Goal: Book appointment/travel/reservation

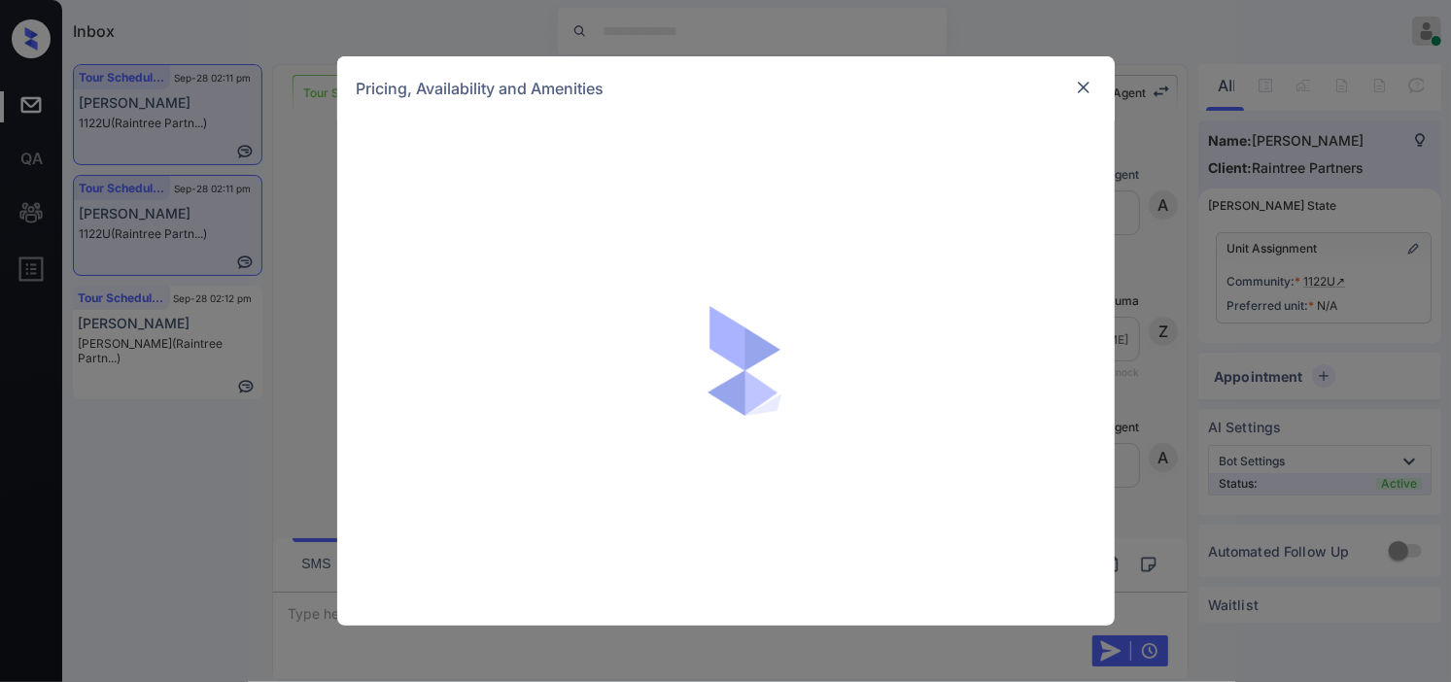
scroll to position [16240, 0]
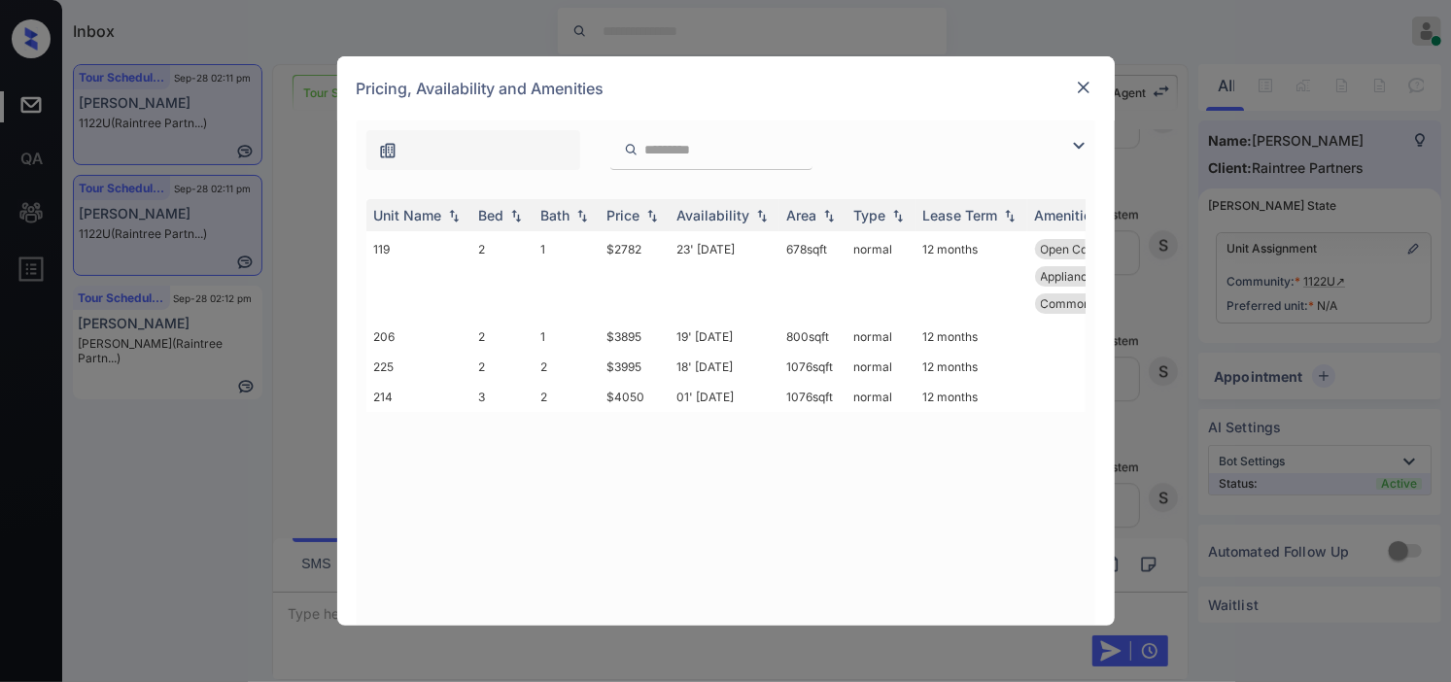
click img
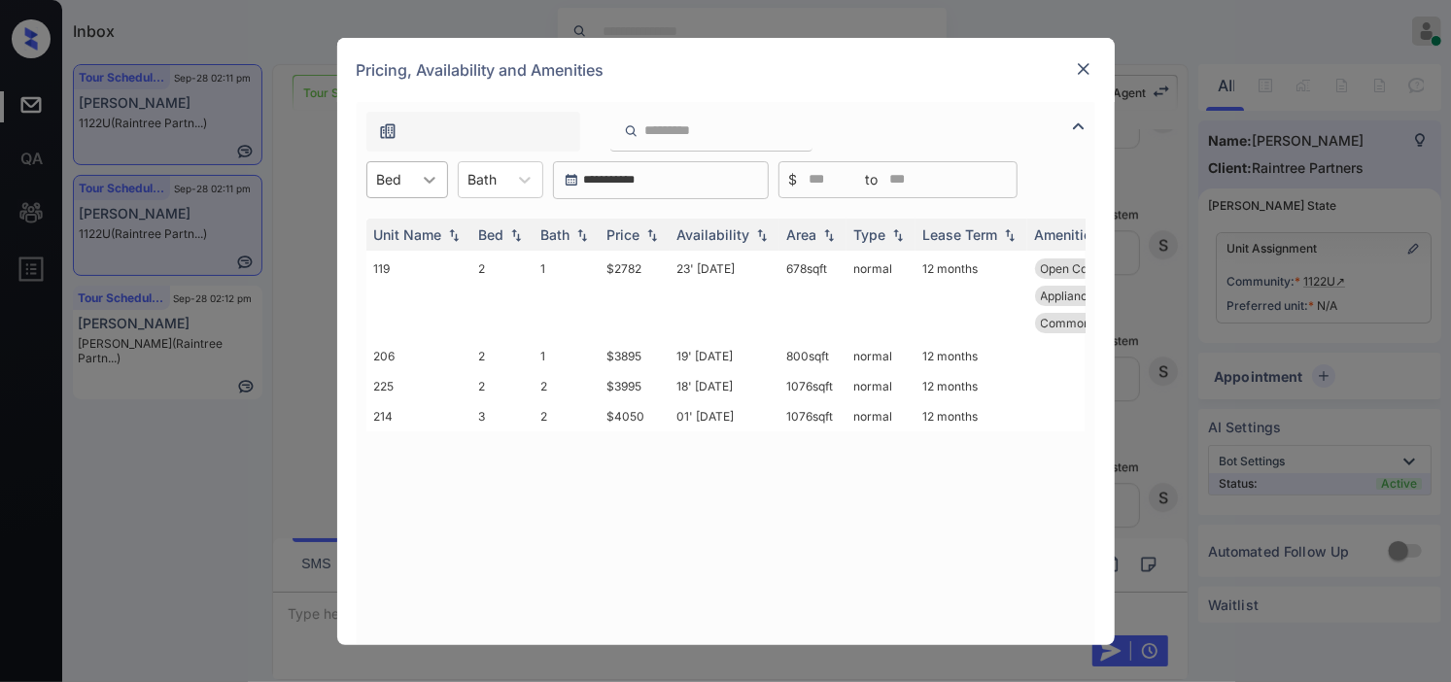
click icon
drag, startPoint x: 403, startPoint y: 220, endPoint x: 569, endPoint y: 228, distance: 165.4
click div "2"
click img
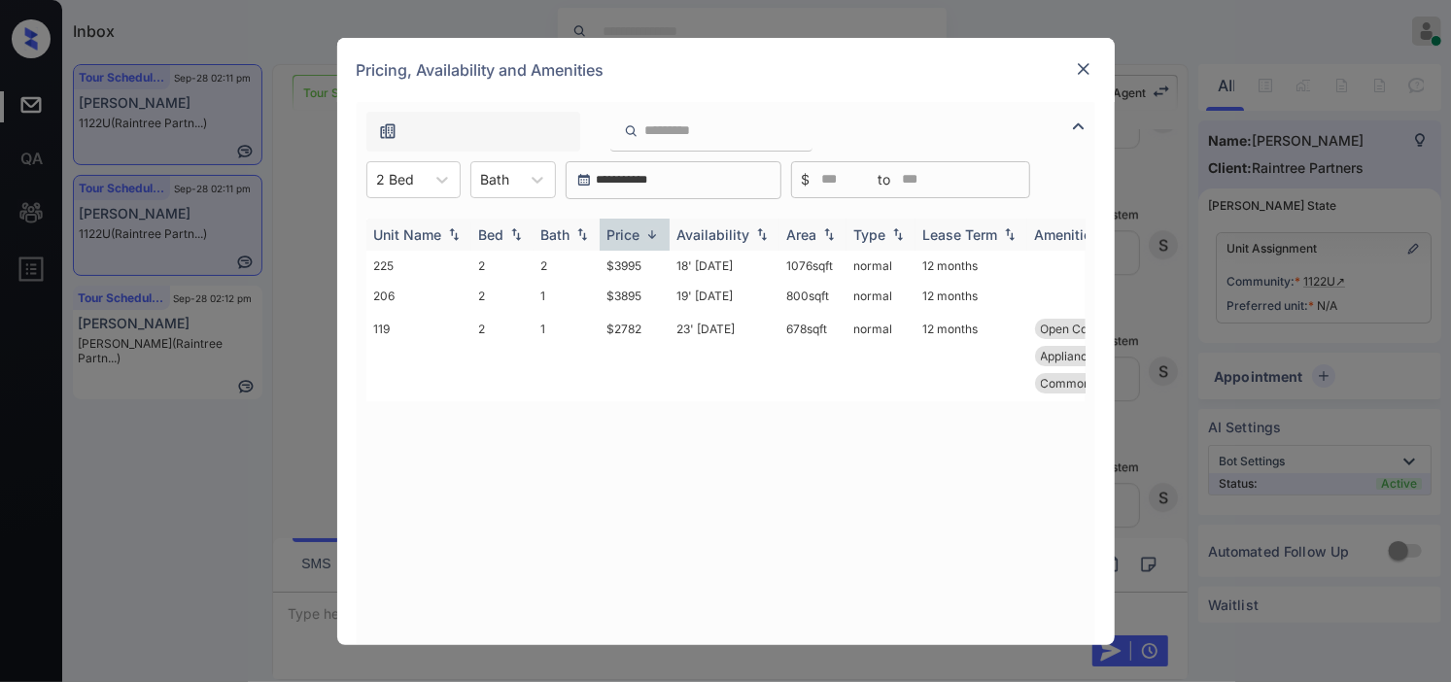
click img
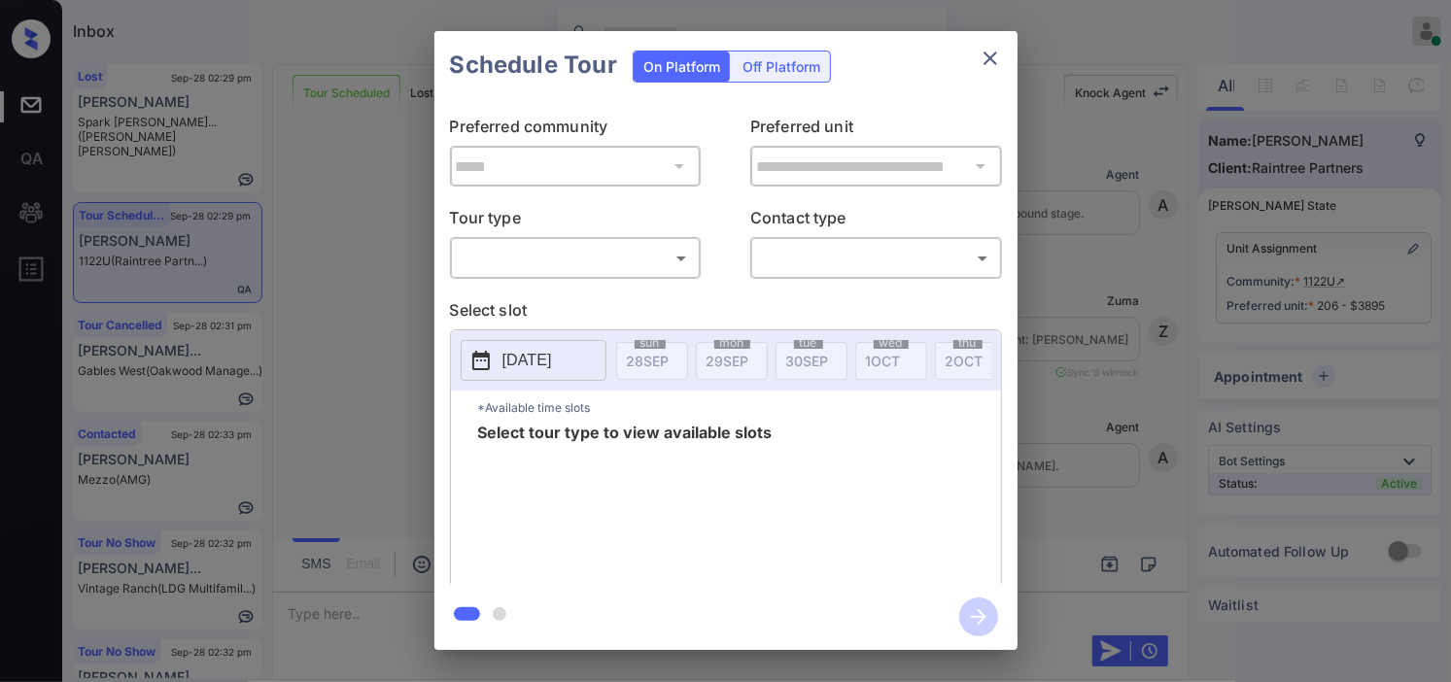
scroll to position [17844, 0]
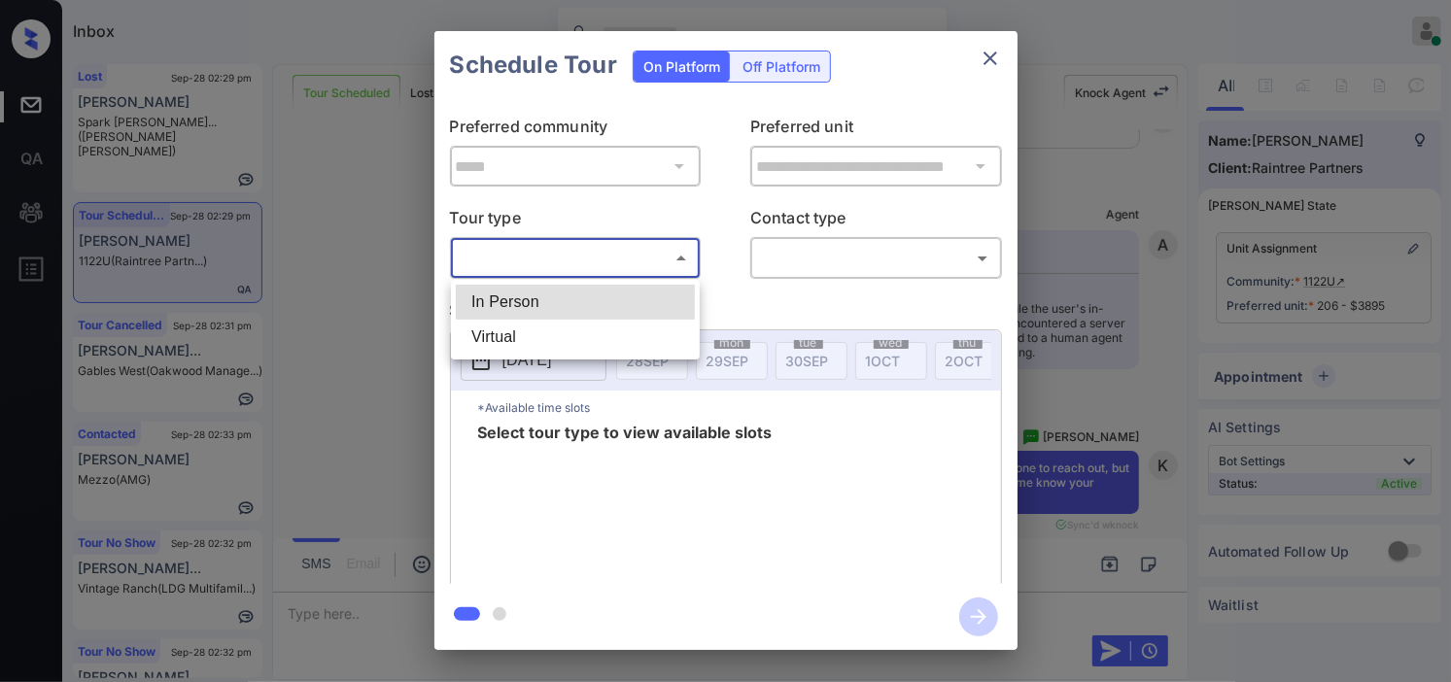
drag, startPoint x: 500, startPoint y: 264, endPoint x: 505, endPoint y: 273, distance: 10.0
click at [503, 272] on body "Inbox Kristine Capara Online Set yourself offline Set yourself on break Profile…" at bounding box center [725, 341] width 1451 height 682
click at [506, 288] on li "In Person" at bounding box center [575, 302] width 239 height 35
type input "********"
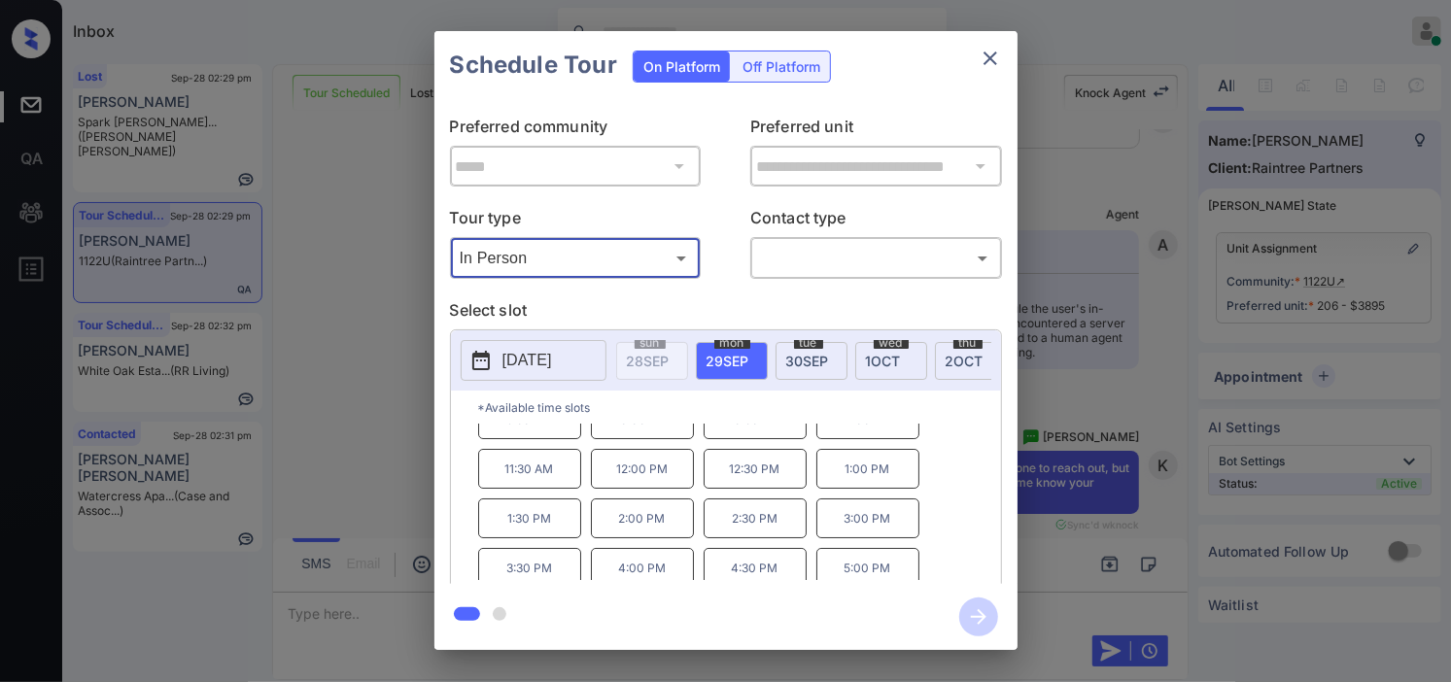
scroll to position [33, 0]
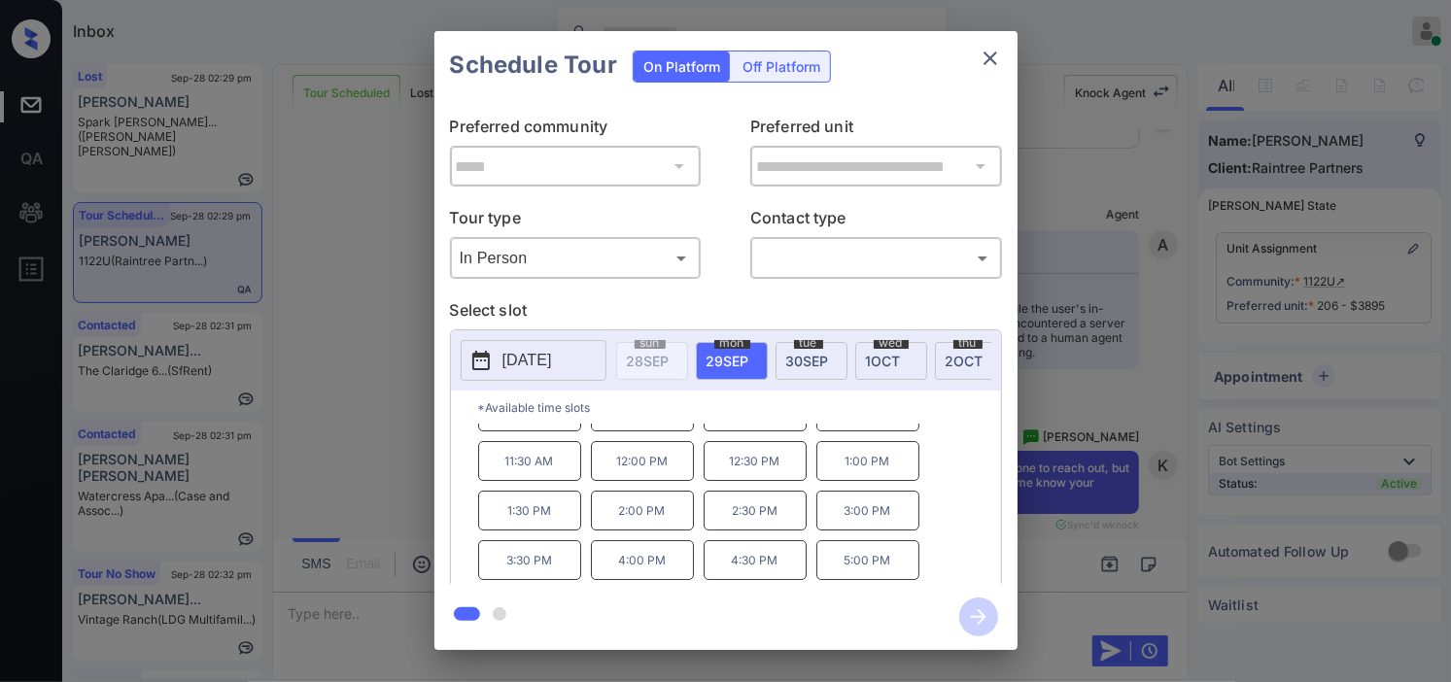
drag, startPoint x: 335, startPoint y: 386, endPoint x: 348, endPoint y: 393, distance: 14.3
click at [348, 393] on div "**********" at bounding box center [725, 340] width 1451 height 681
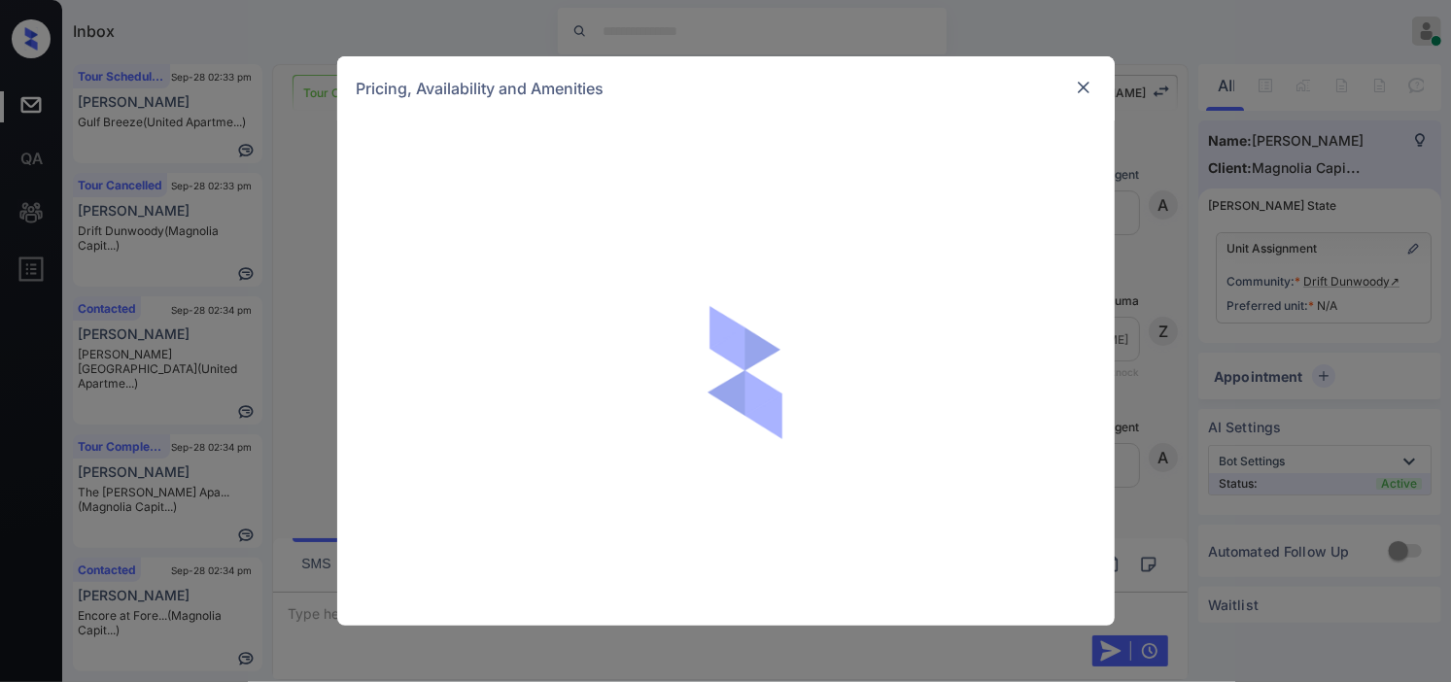
scroll to position [7814, 0]
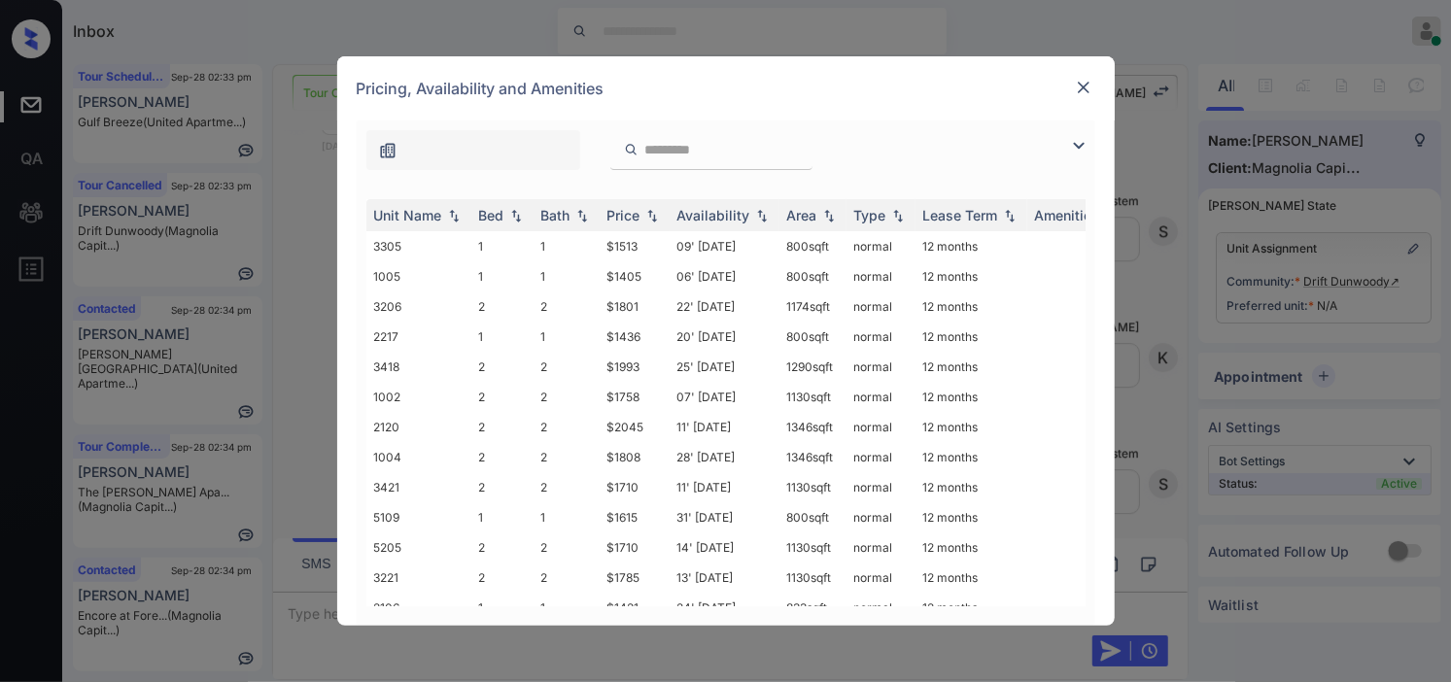
click at [1086, 141] on img at bounding box center [1078, 145] width 23 height 23
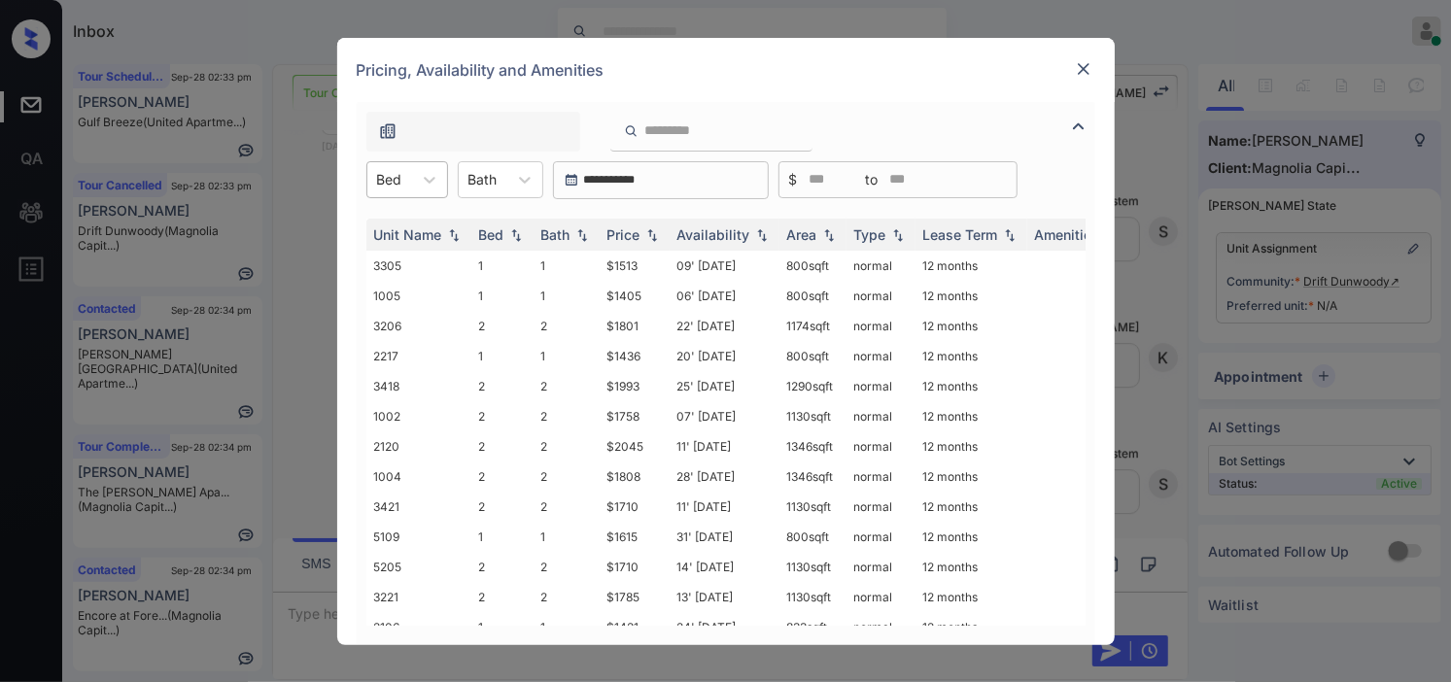
click at [399, 180] on div at bounding box center [389, 179] width 25 height 20
click at [400, 262] on div "2" at bounding box center [407, 262] width 82 height 35
click at [646, 236] on img at bounding box center [651, 234] width 19 height 14
click at [646, 236] on img at bounding box center [651, 234] width 19 height 15
drag, startPoint x: 608, startPoint y: 266, endPoint x: 648, endPoint y: 266, distance: 39.8
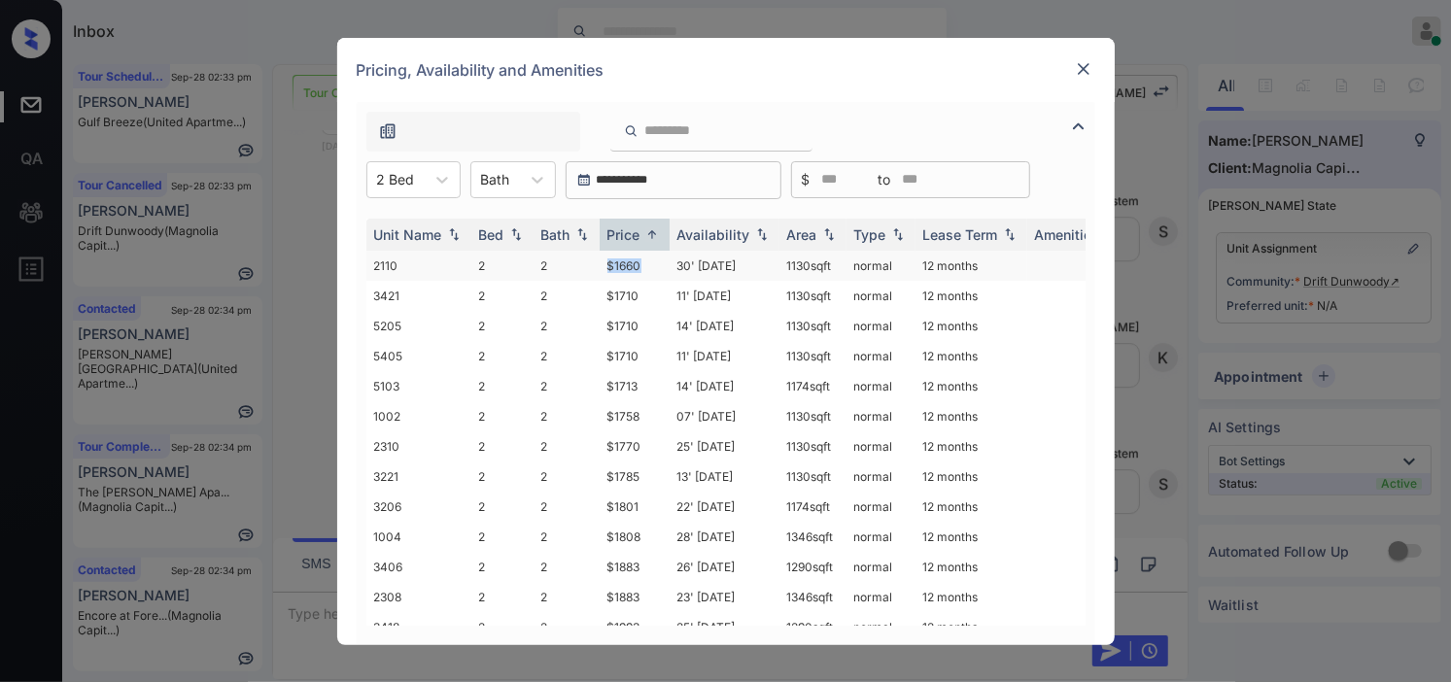
click at [648, 266] on td "$1660" at bounding box center [635, 266] width 70 height 30
copy td "$1660"
click at [612, 263] on td "$1660" at bounding box center [635, 266] width 70 height 30
drag, startPoint x: 612, startPoint y: 263, endPoint x: 866, endPoint y: 6, distance: 361.5
click at [610, 259] on td "$1660" at bounding box center [635, 266] width 70 height 30
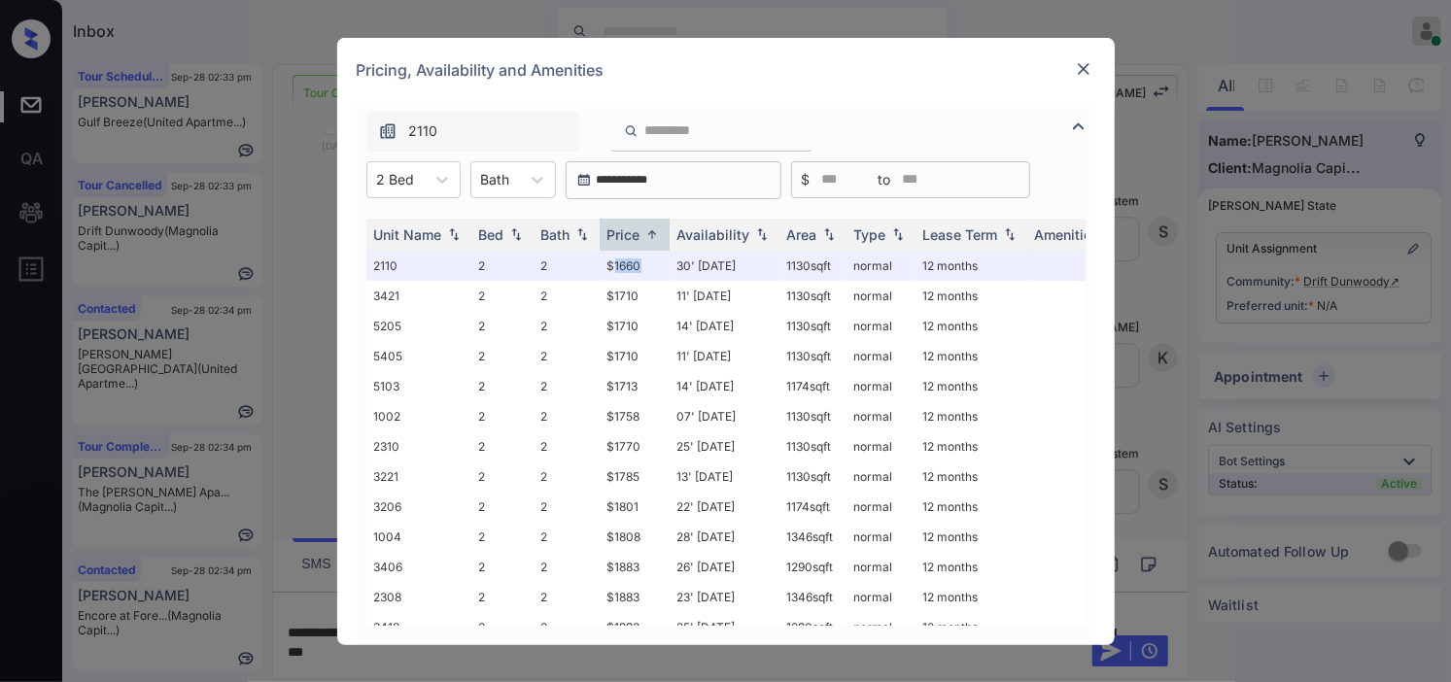
click at [1082, 65] on img at bounding box center [1083, 68] width 19 height 19
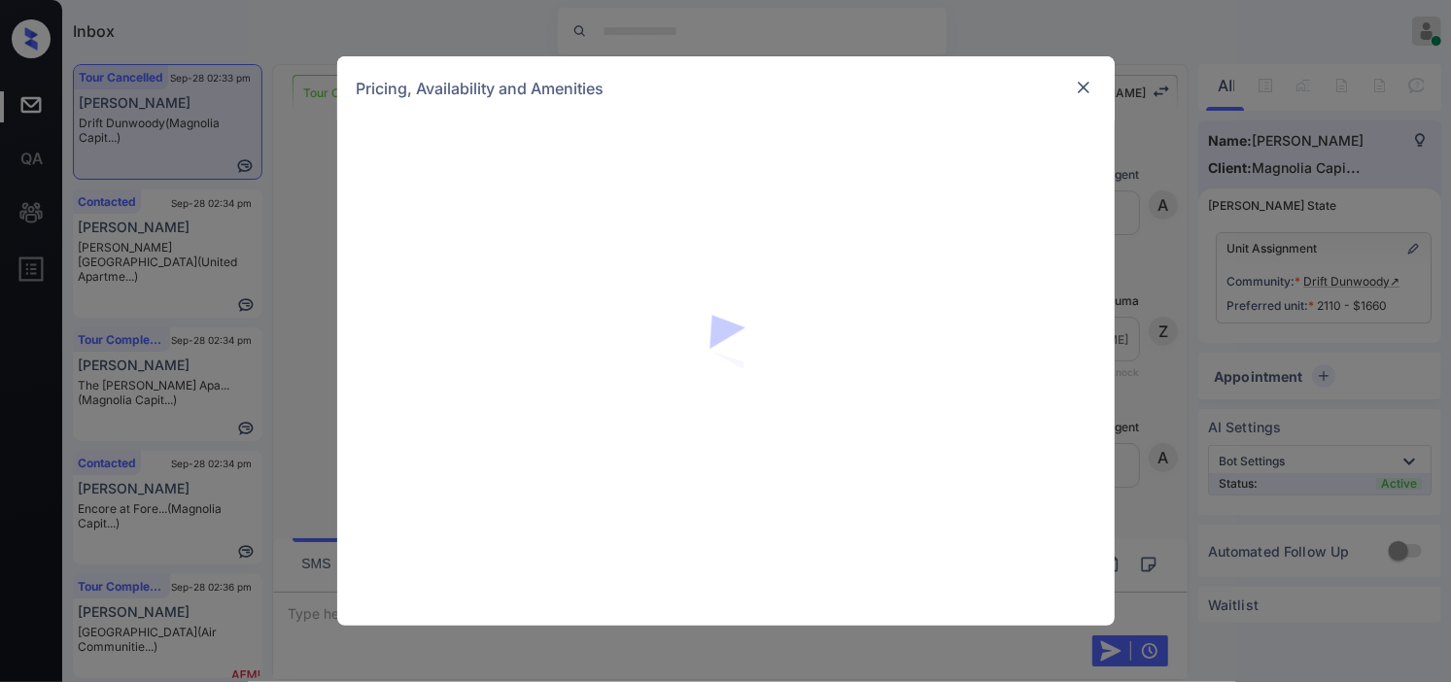
scroll to position [8327, 0]
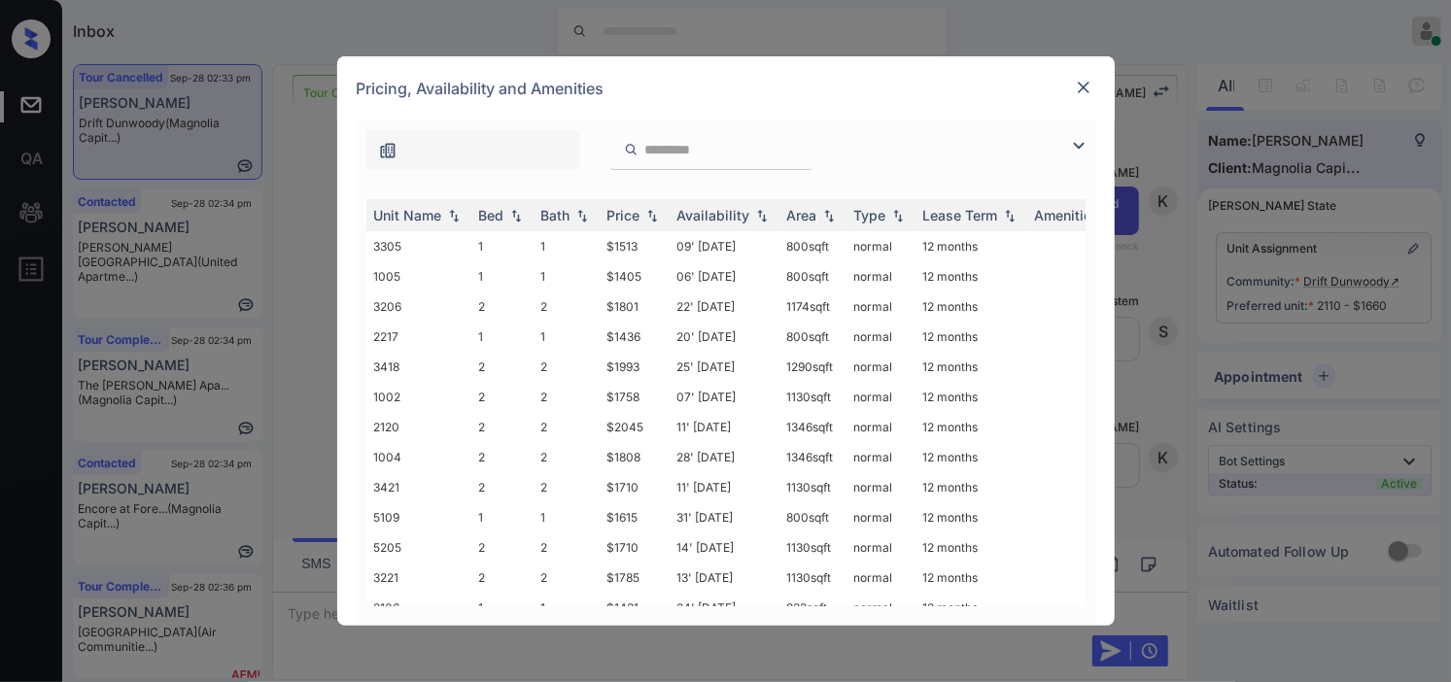
click at [1087, 143] on img at bounding box center [1078, 145] width 23 height 23
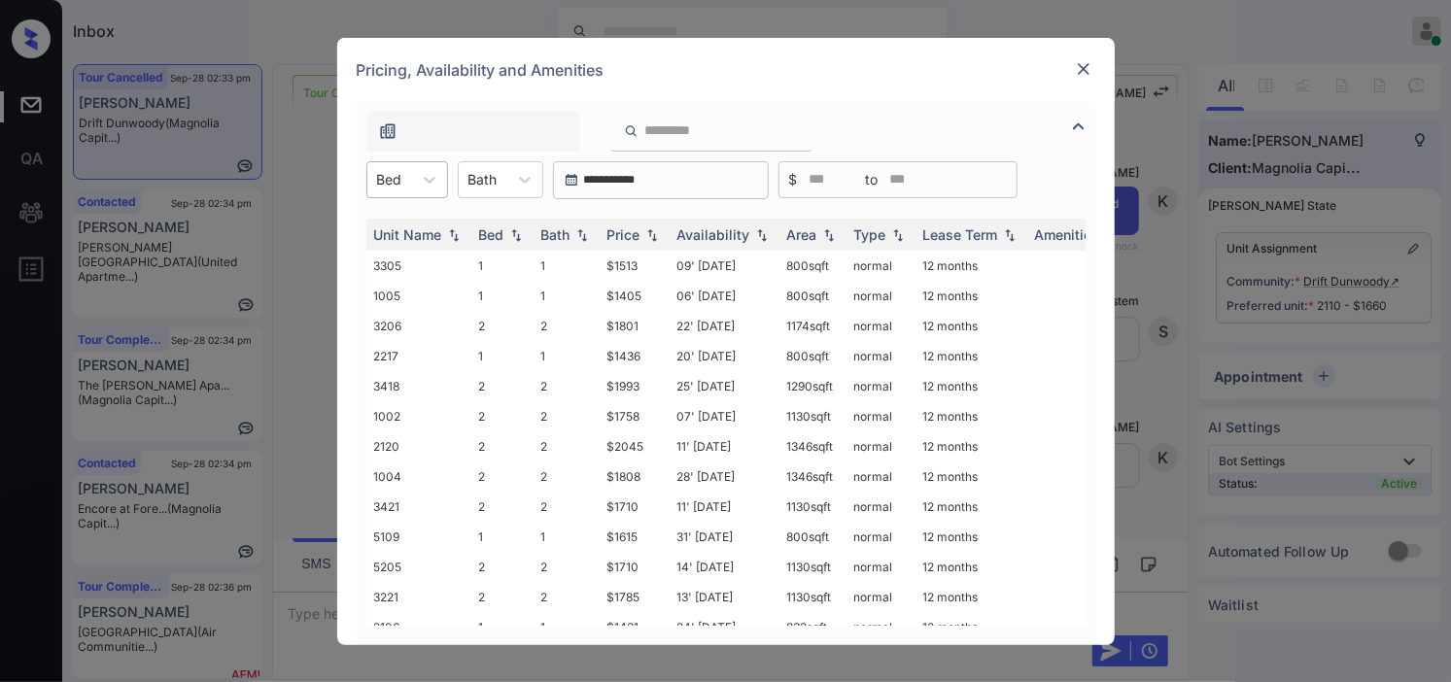
click at [405, 189] on div "Bed" at bounding box center [389, 179] width 45 height 28
click at [405, 263] on div "2" at bounding box center [407, 262] width 82 height 35
click at [646, 228] on img at bounding box center [651, 234] width 19 height 14
click at [647, 227] on img at bounding box center [651, 234] width 19 height 15
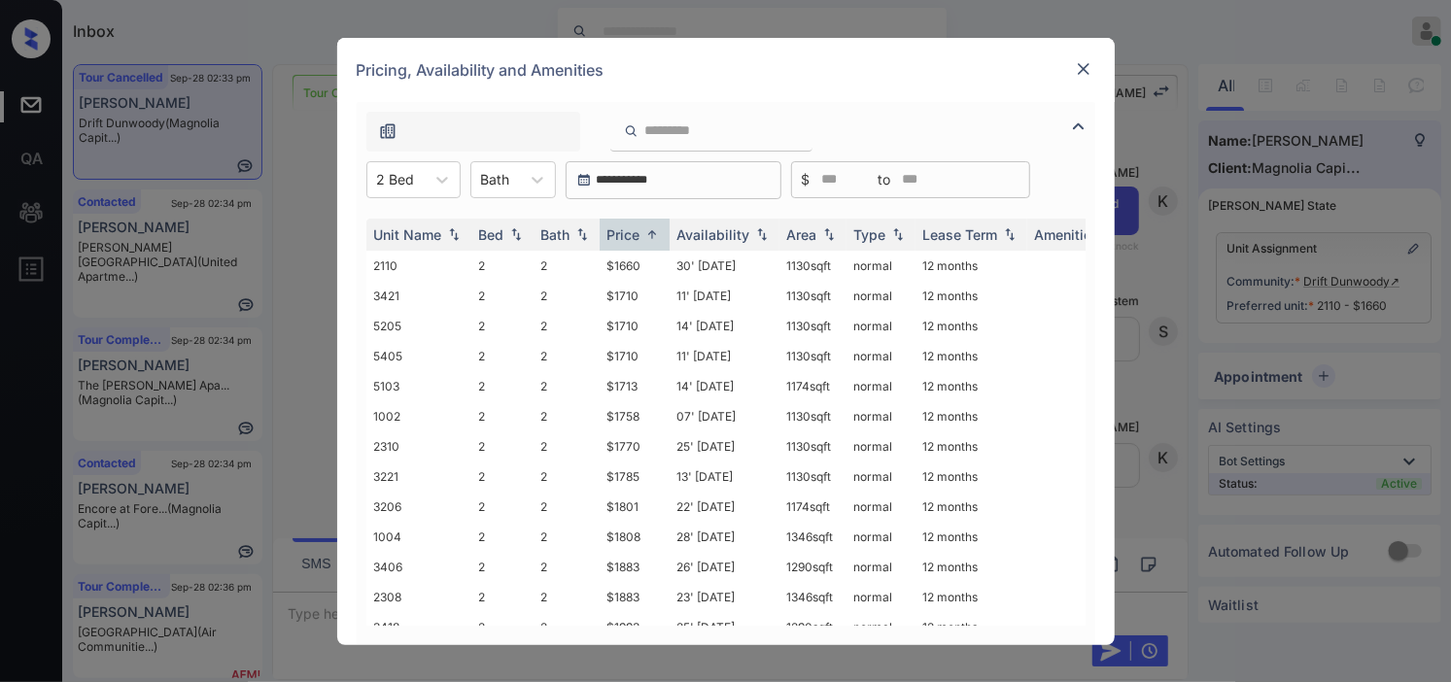
click at [1074, 64] on img at bounding box center [1083, 68] width 19 height 19
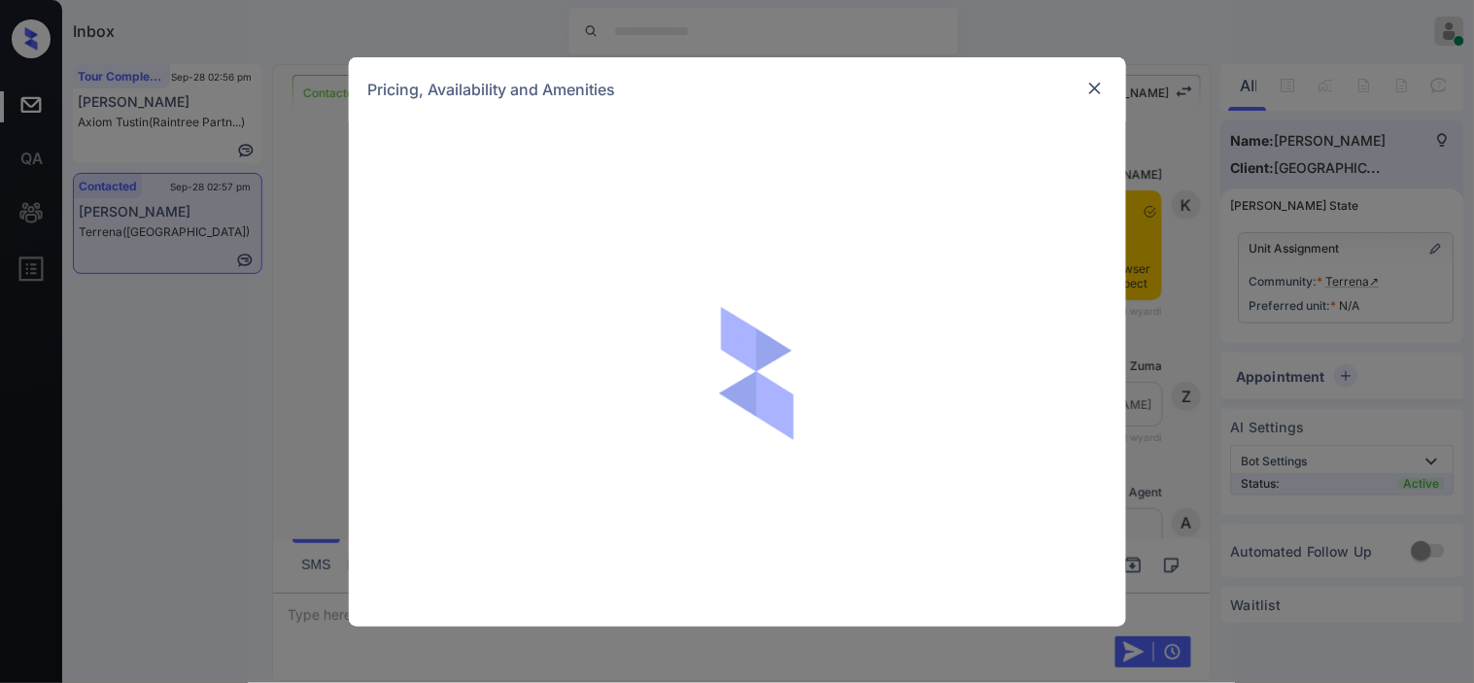
scroll to position [7036, 0]
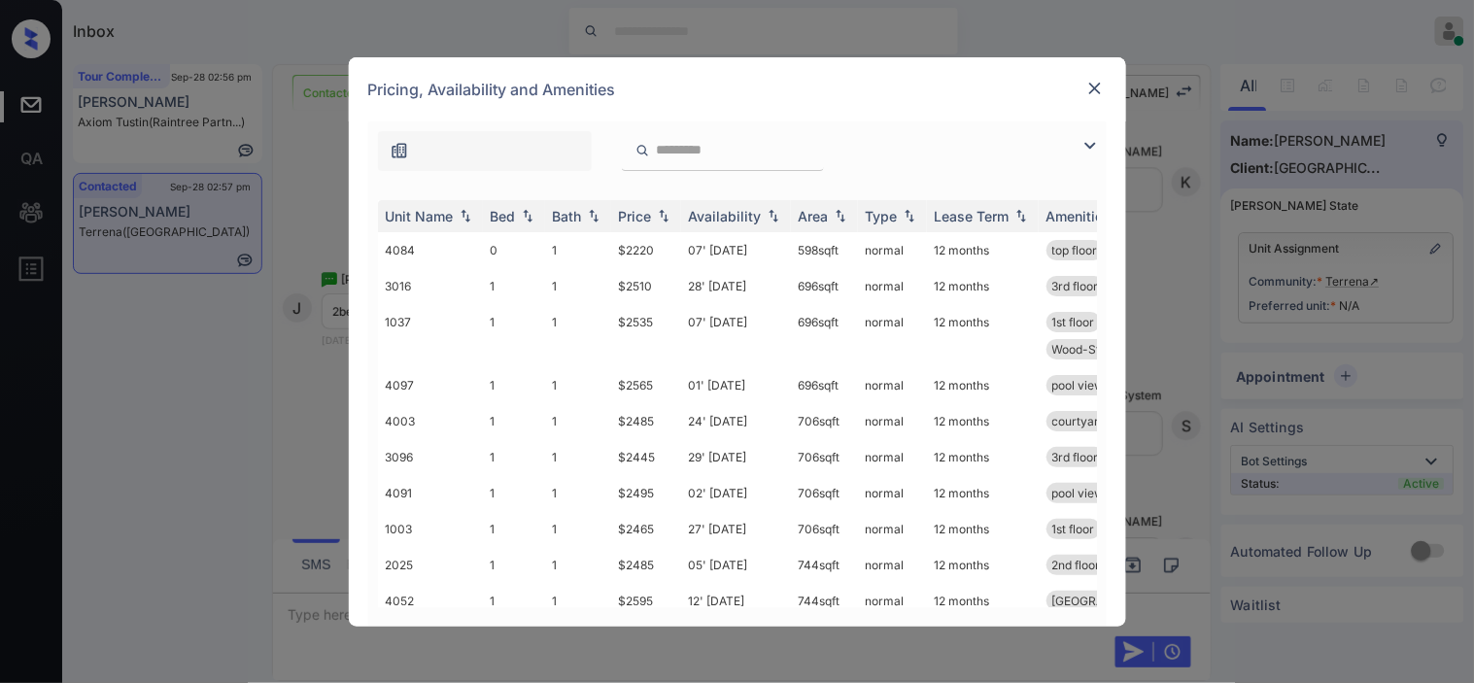
click at [1092, 139] on img at bounding box center [1090, 145] width 23 height 23
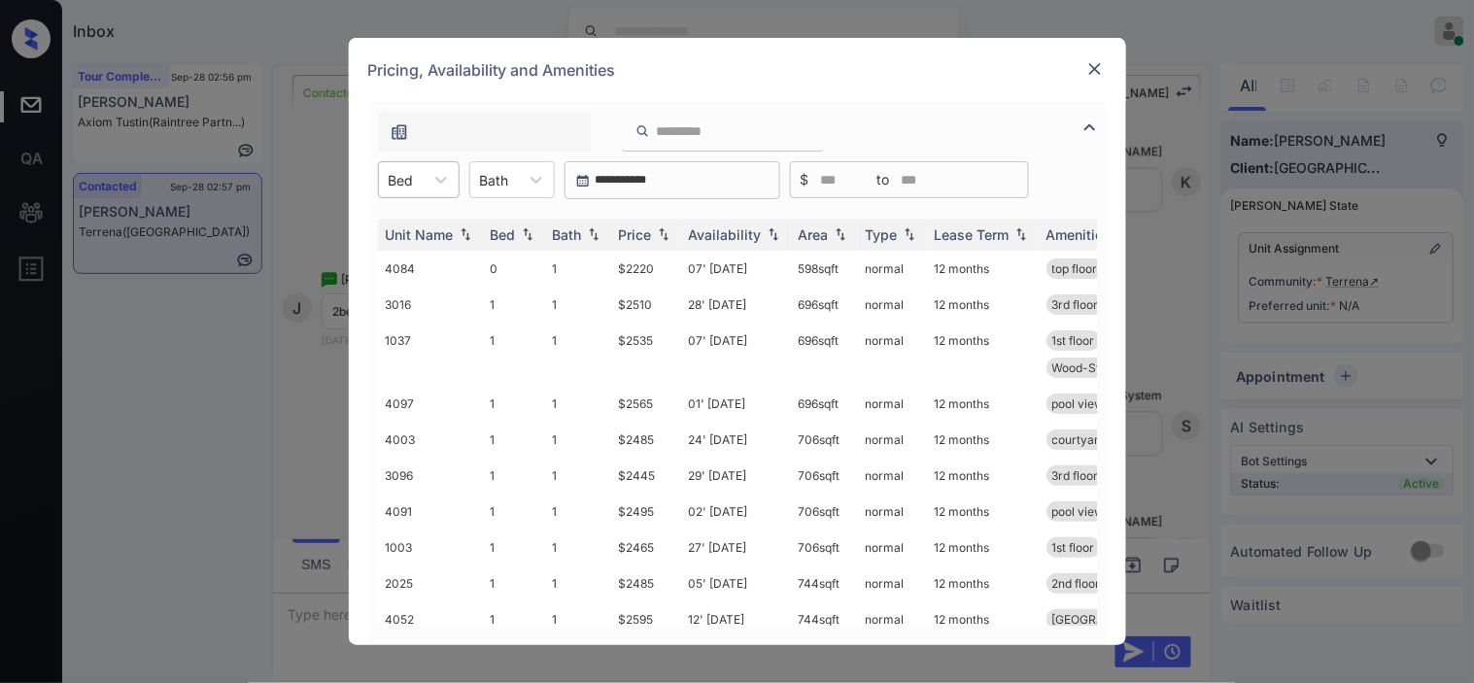
click at [410, 179] on div at bounding box center [401, 180] width 25 height 20
drag, startPoint x: 398, startPoint y: 302, endPoint x: 677, endPoint y: 257, distance: 282.6
click at [398, 301] on div "2" at bounding box center [419, 297] width 82 height 35
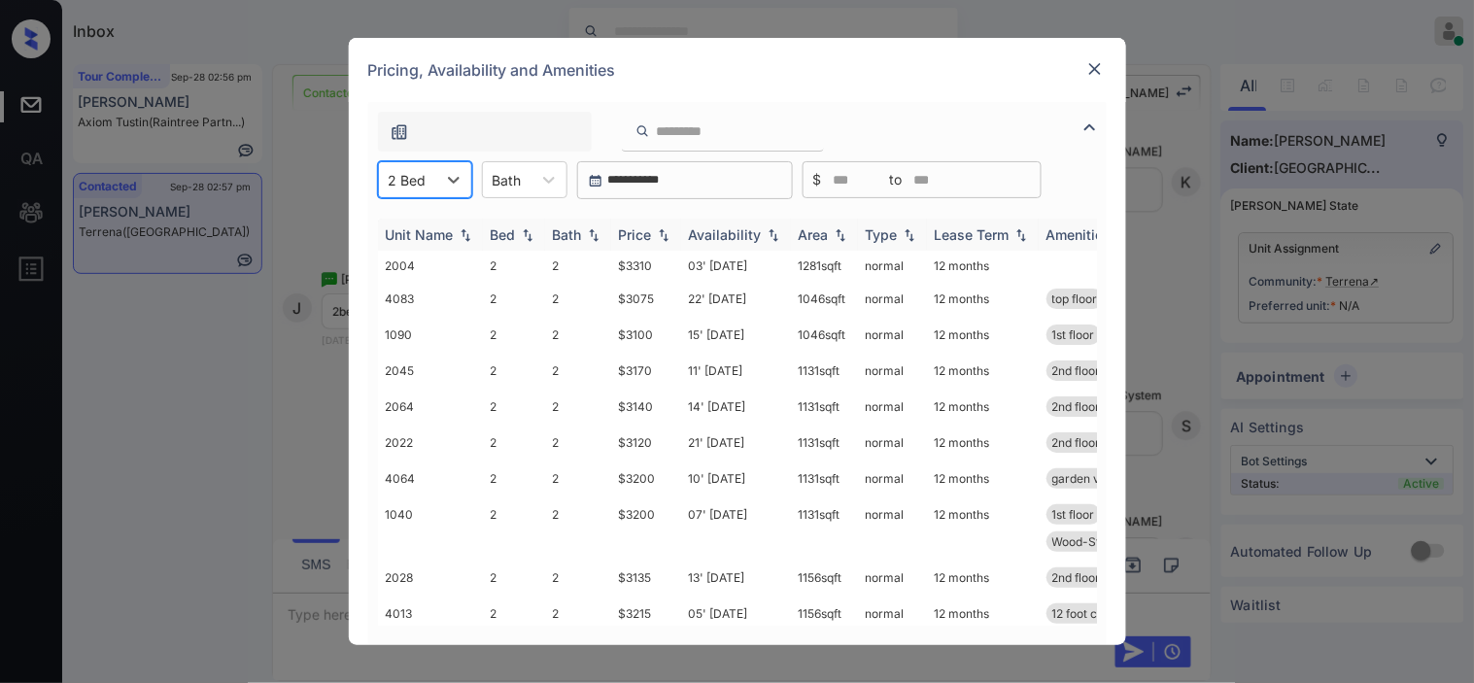
click at [673, 233] on img at bounding box center [663, 235] width 19 height 14
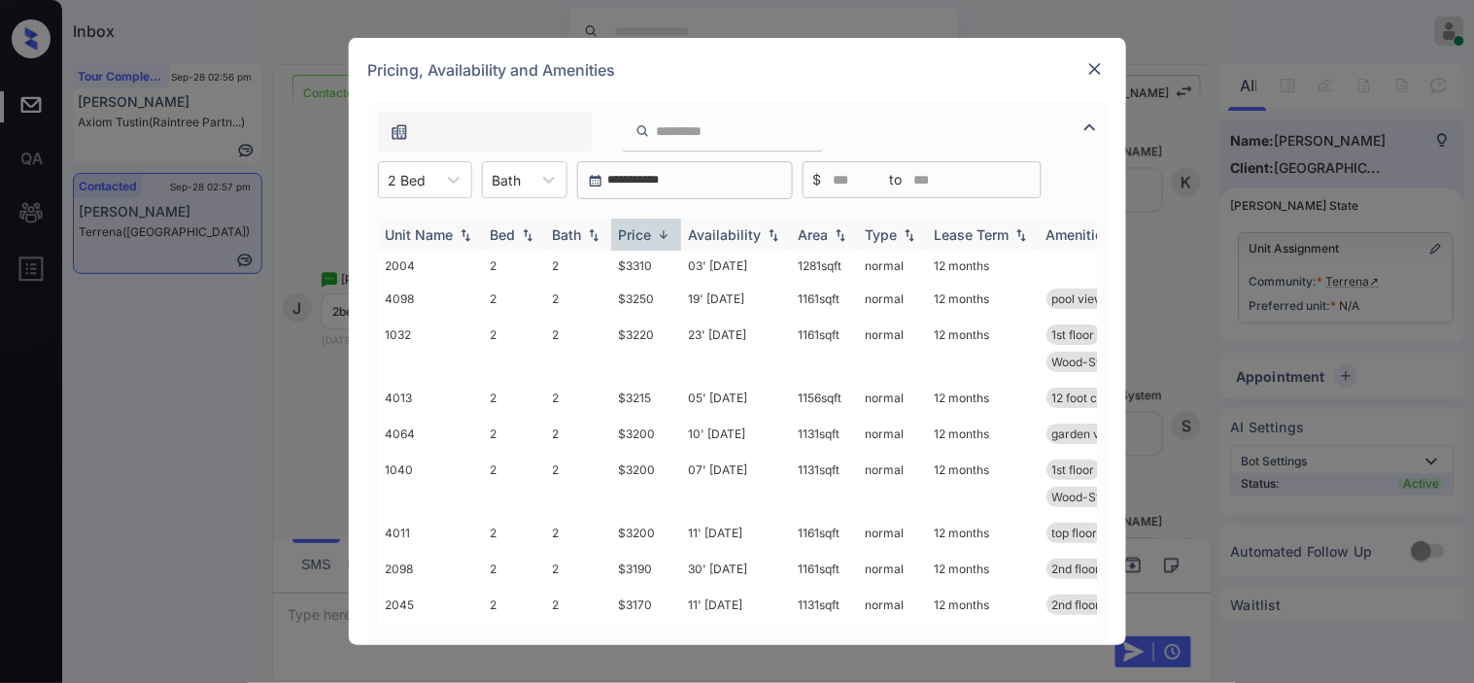
click at [673, 233] on img at bounding box center [663, 234] width 19 height 15
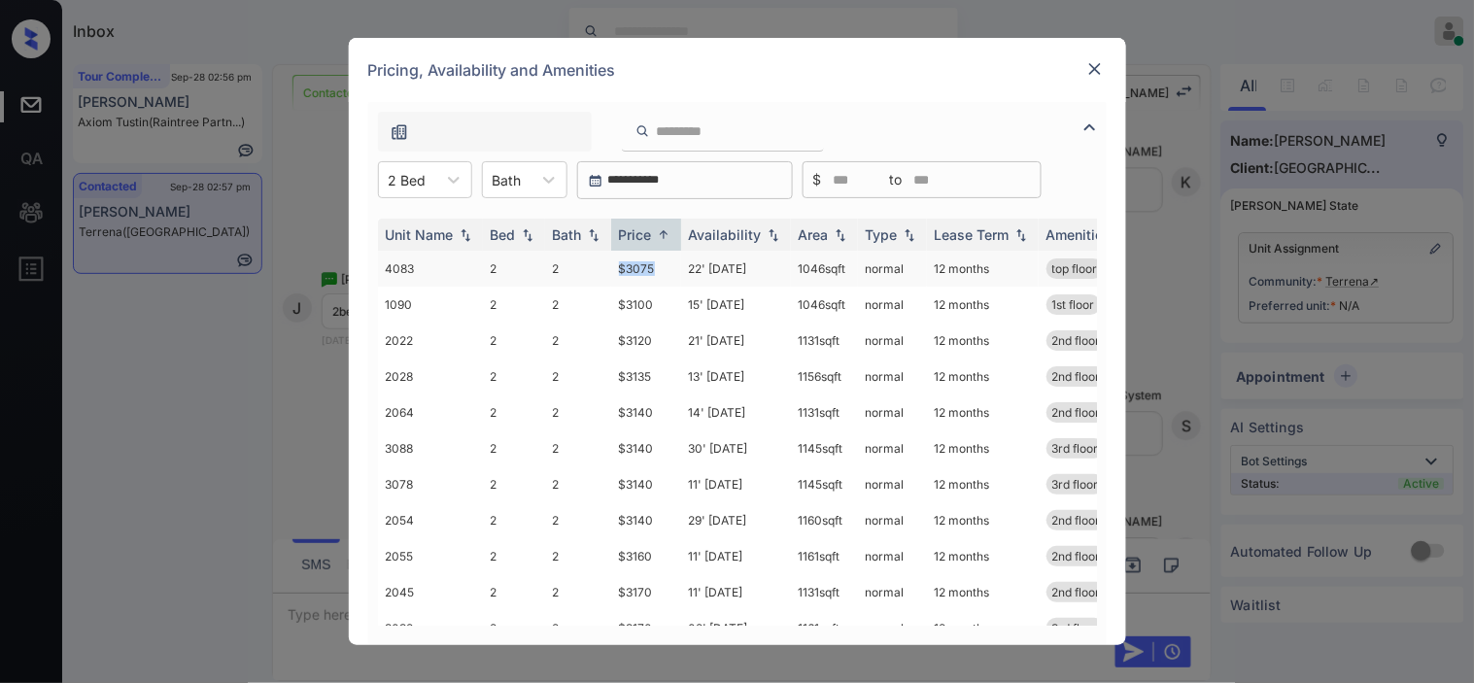
drag, startPoint x: 606, startPoint y: 265, endPoint x: 662, endPoint y: 276, distance: 56.4
click at [662, 276] on tr "4083 2 2 $3075 22' Jul 25 1046 sqft normal 12 months top floor" at bounding box center [886, 269] width 1016 height 36
copy tr "$3075"
click at [657, 274] on td "$3075" at bounding box center [646, 269] width 70 height 36
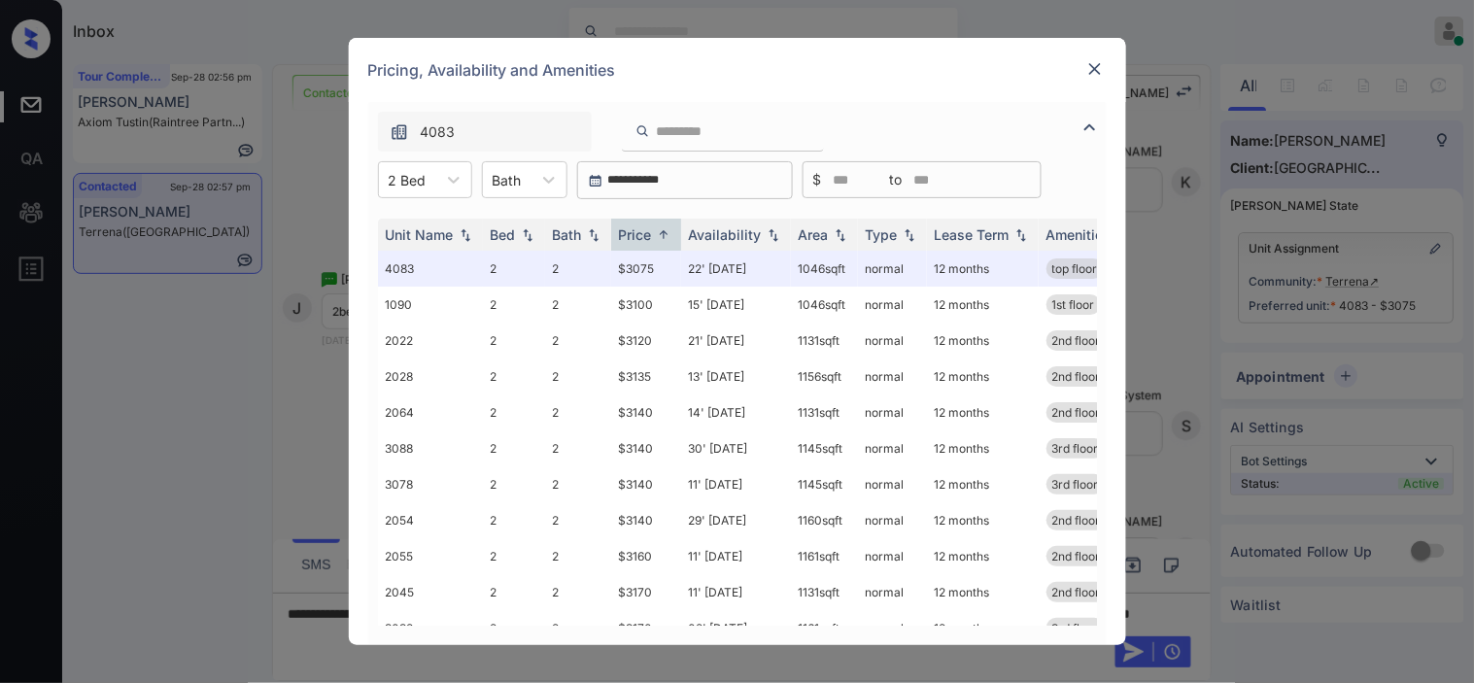
click at [313, 410] on div "**********" at bounding box center [737, 341] width 1474 height 683
click at [1092, 69] on img at bounding box center [1095, 68] width 19 height 19
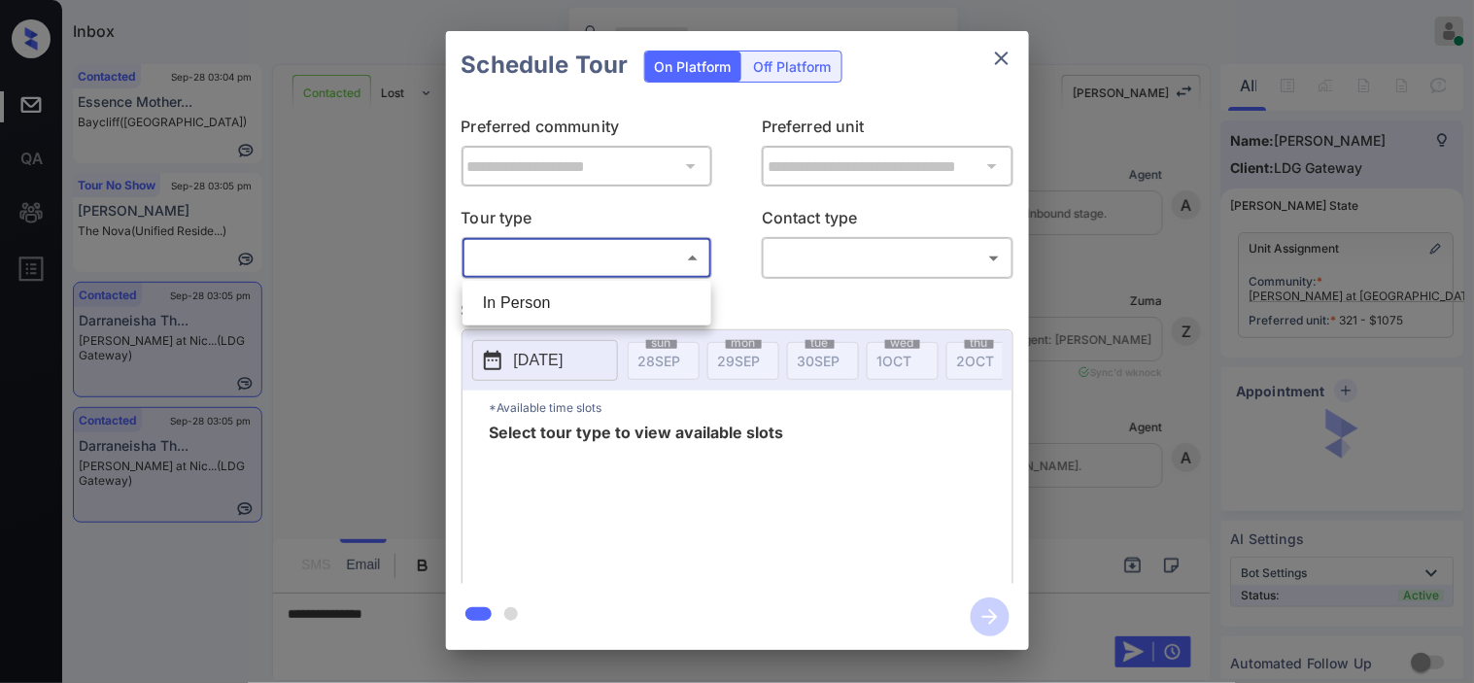
scroll to position [4487, 0]
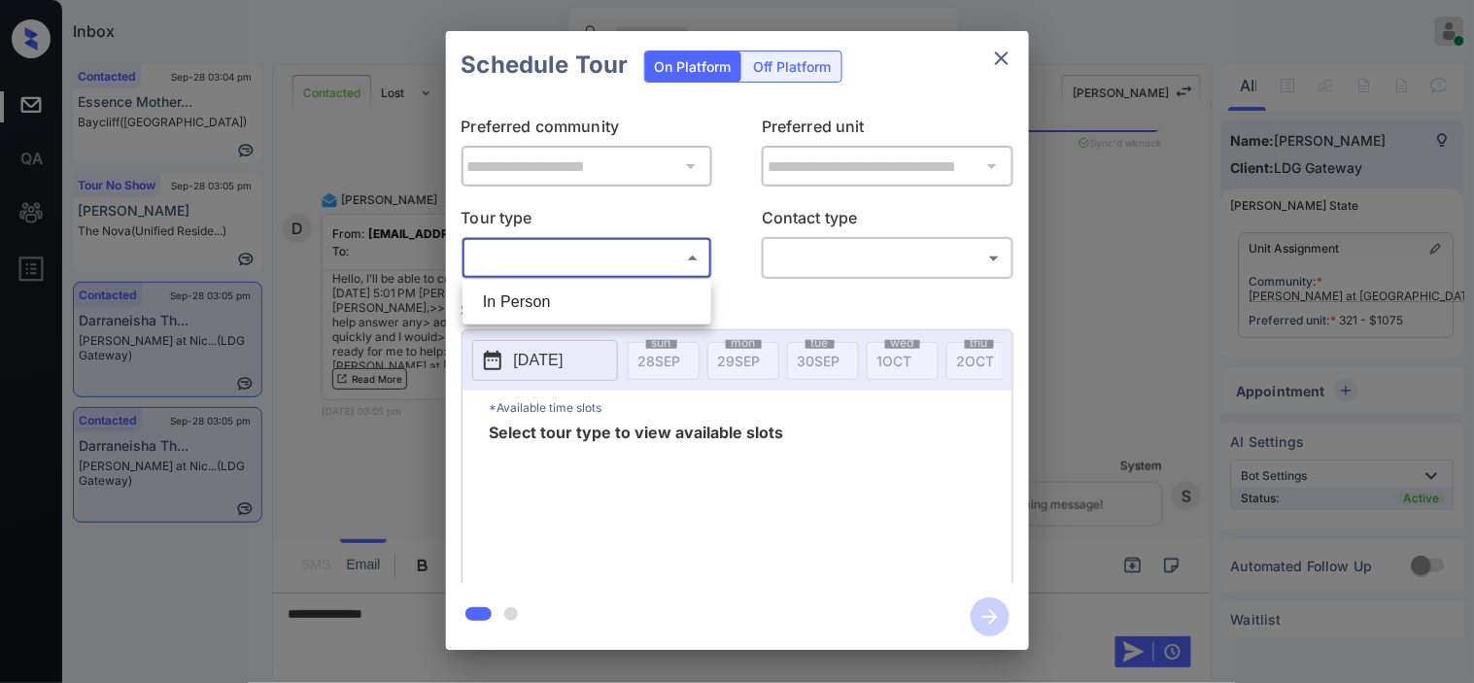
click at [599, 307] on li "In Person" at bounding box center [586, 302] width 239 height 35
type input "********"
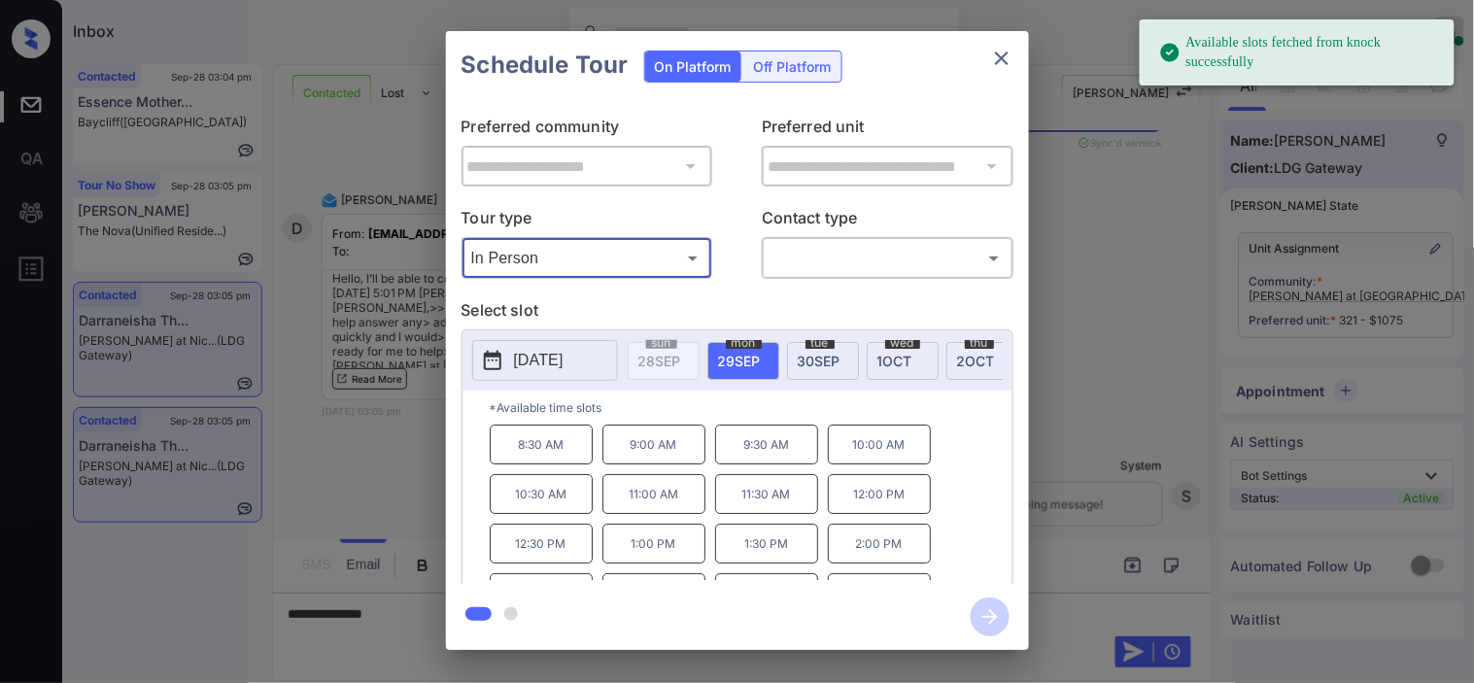
click at [510, 371] on button "[DATE]" at bounding box center [545, 360] width 146 height 41
click at [374, 183] on div "**********" at bounding box center [737, 340] width 1474 height 681
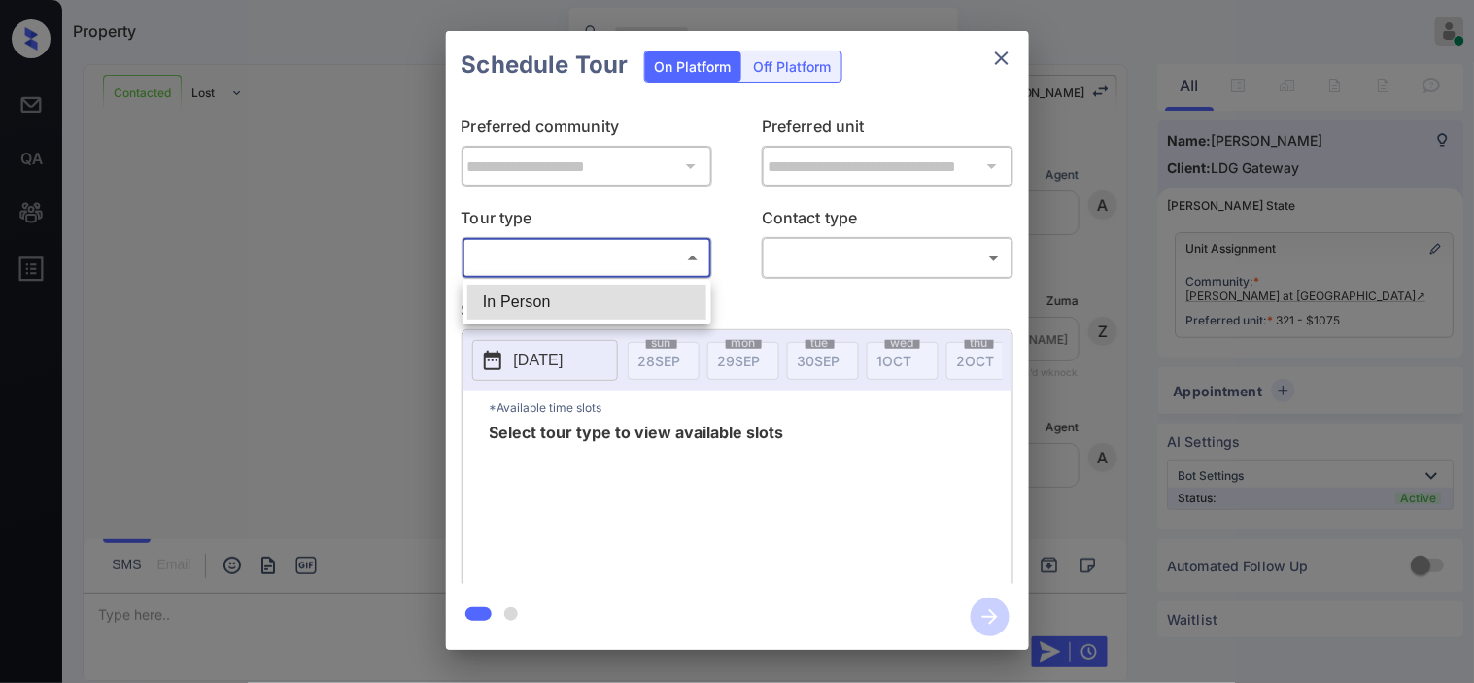
click at [561, 286] on li "In Person" at bounding box center [586, 302] width 239 height 35
type input "********"
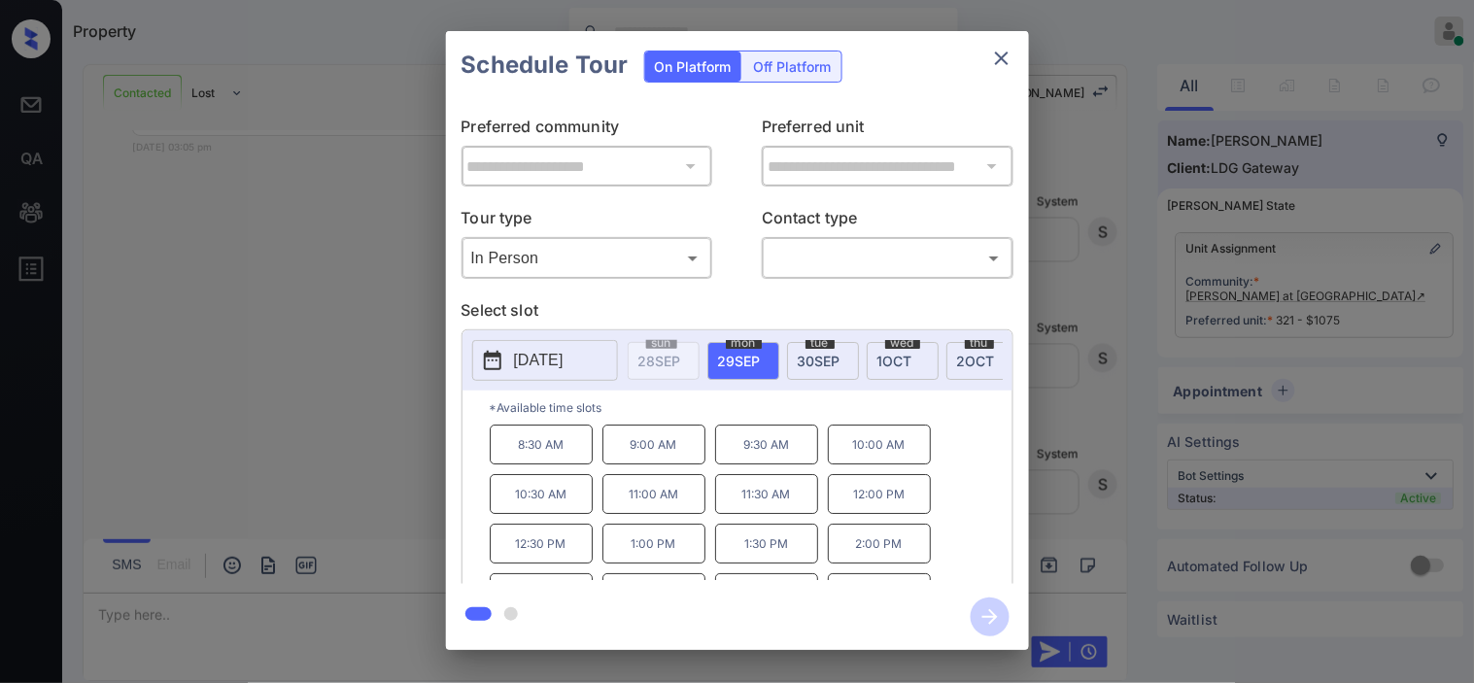
drag, startPoint x: 539, startPoint y: 360, endPoint x: 544, endPoint y: 342, distance: 18.2
click at [539, 358] on p "2025-09-29" at bounding box center [539, 360] width 50 height 23
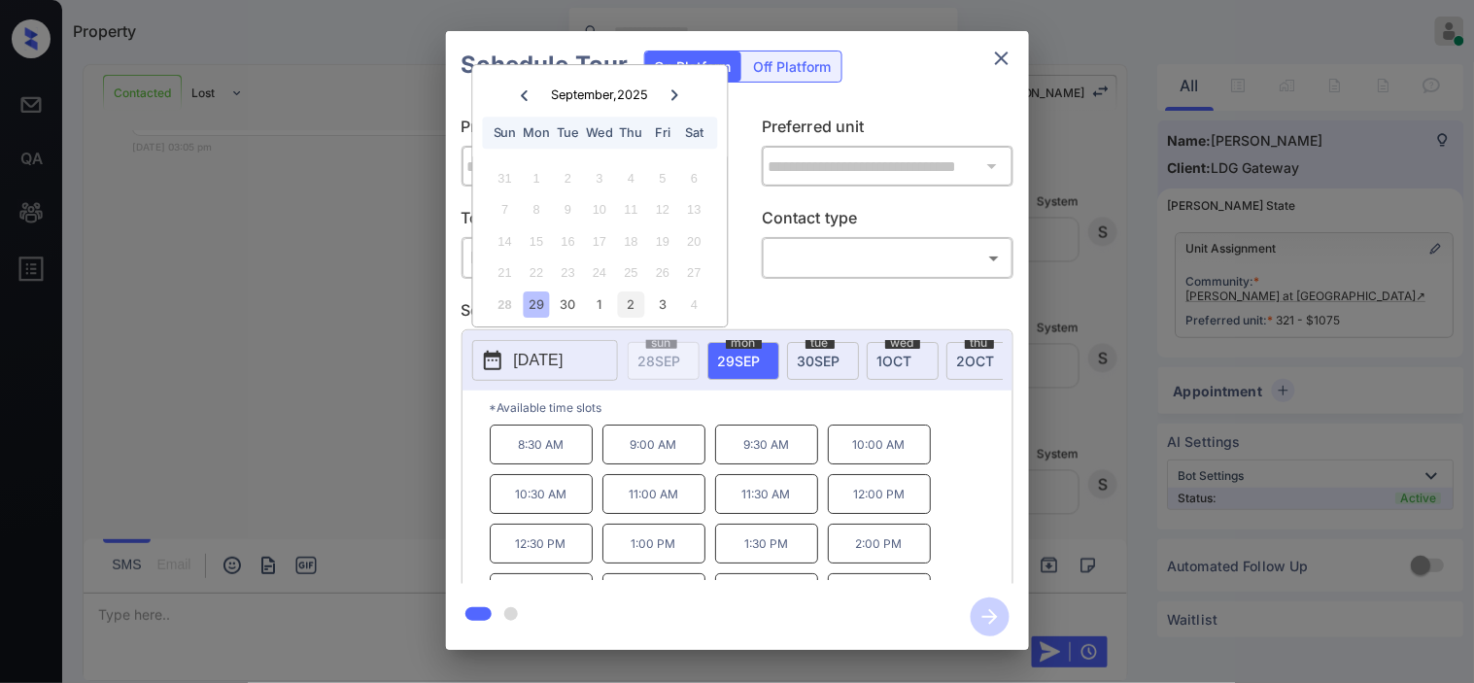
click at [634, 305] on div "2" at bounding box center [631, 305] width 26 height 26
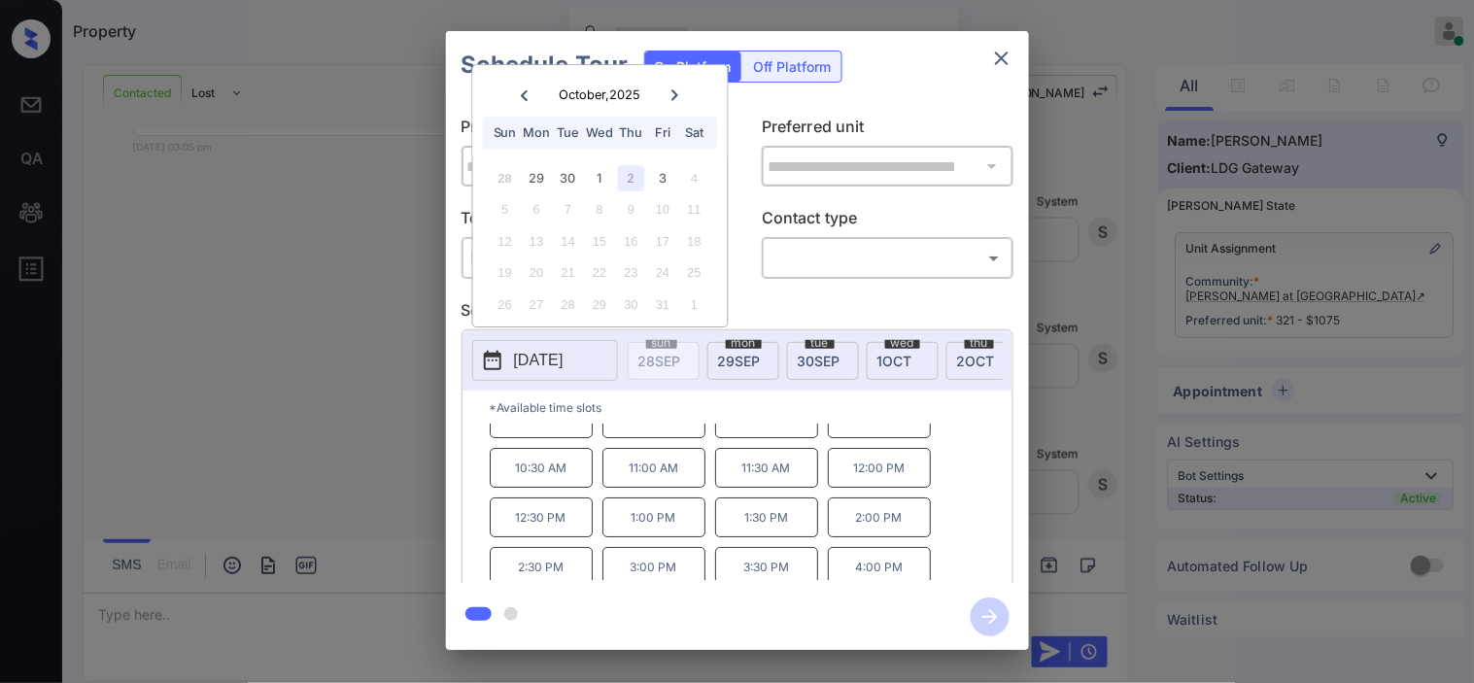
scroll to position [33, 0]
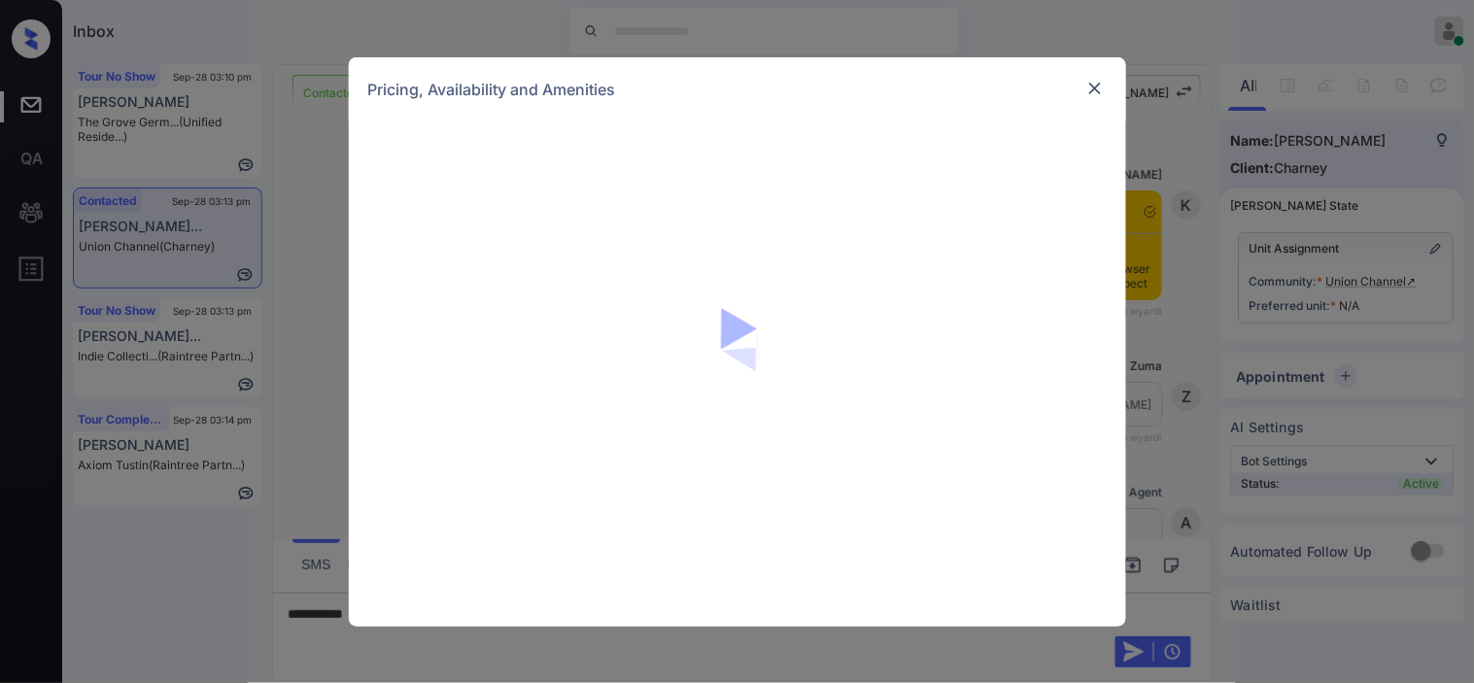
scroll to position [1841, 0]
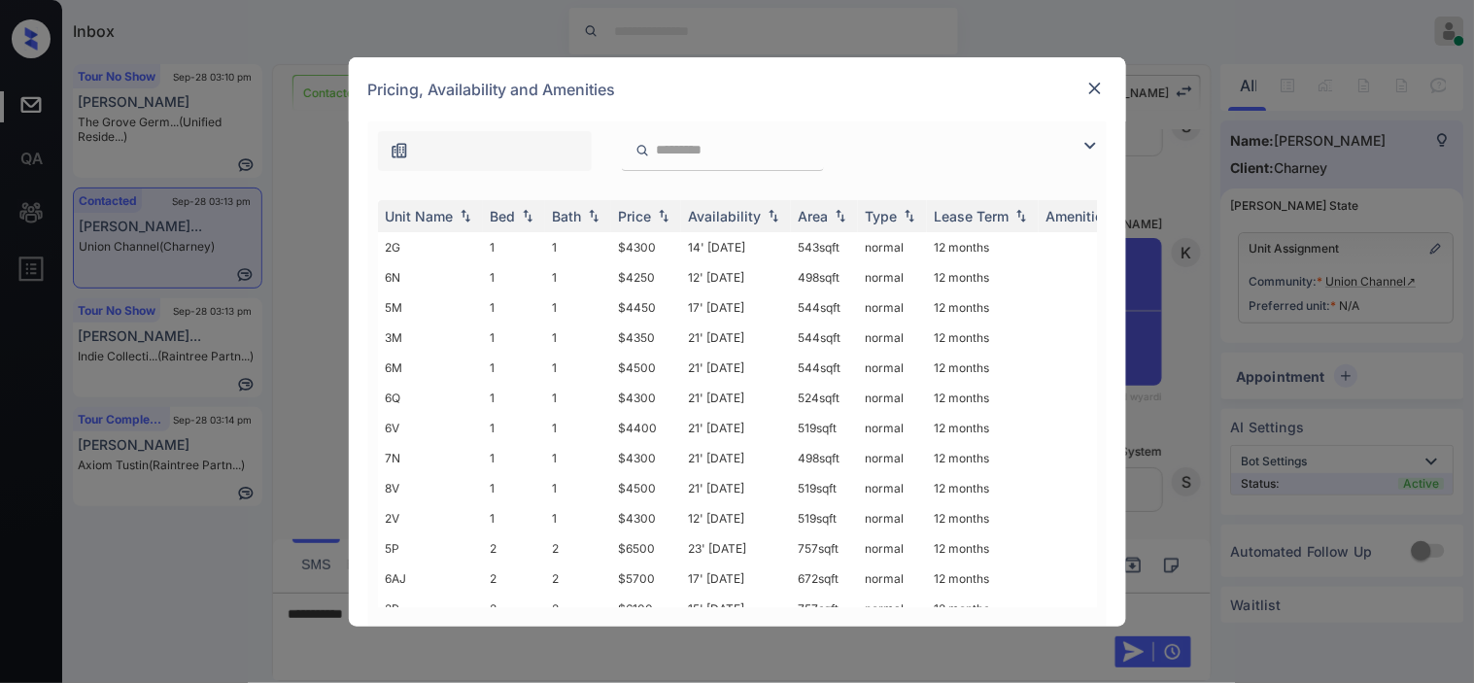
click at [1090, 142] on img at bounding box center [1090, 145] width 23 height 23
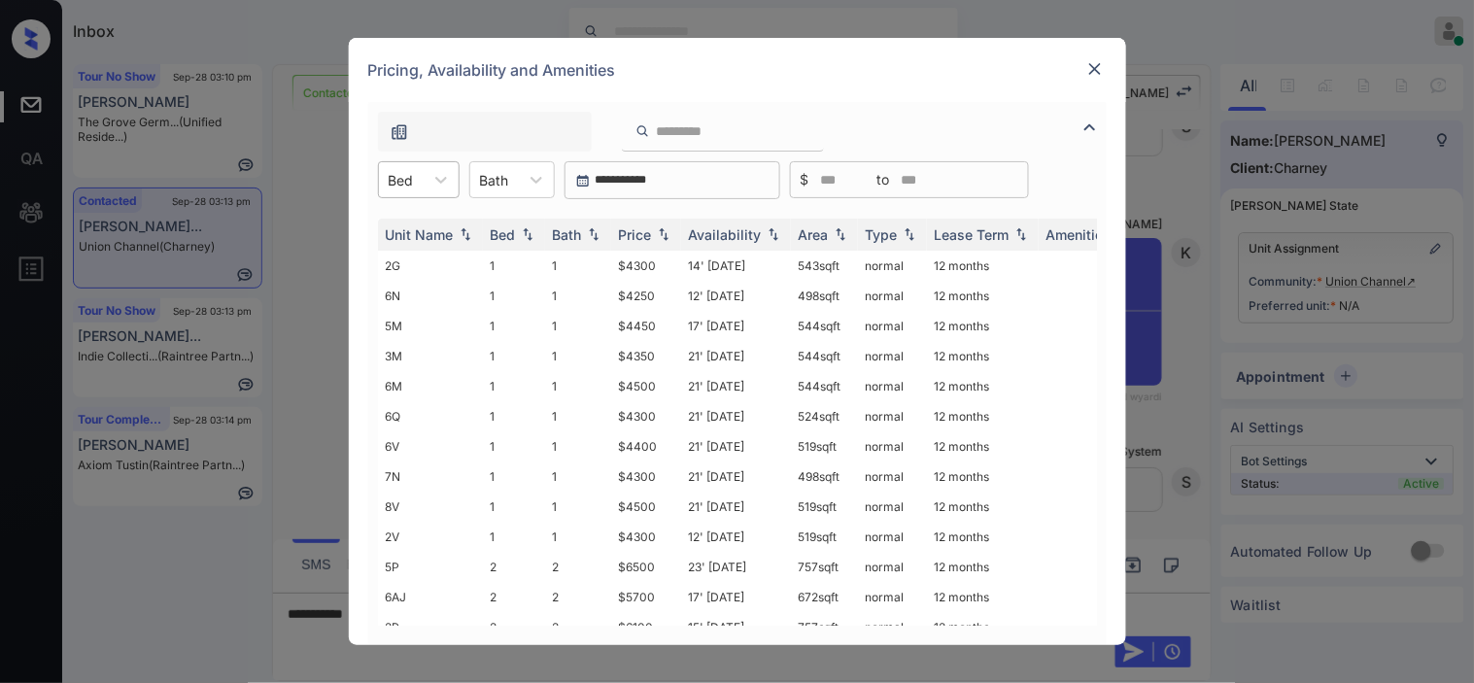
click at [419, 181] on div "Bed" at bounding box center [401, 180] width 45 height 28
drag, startPoint x: 430, startPoint y: 257, endPoint x: 652, endPoint y: 247, distance: 222.8
click at [434, 259] on div "2" at bounding box center [419, 262] width 82 height 35
click at [661, 233] on img at bounding box center [663, 235] width 19 height 14
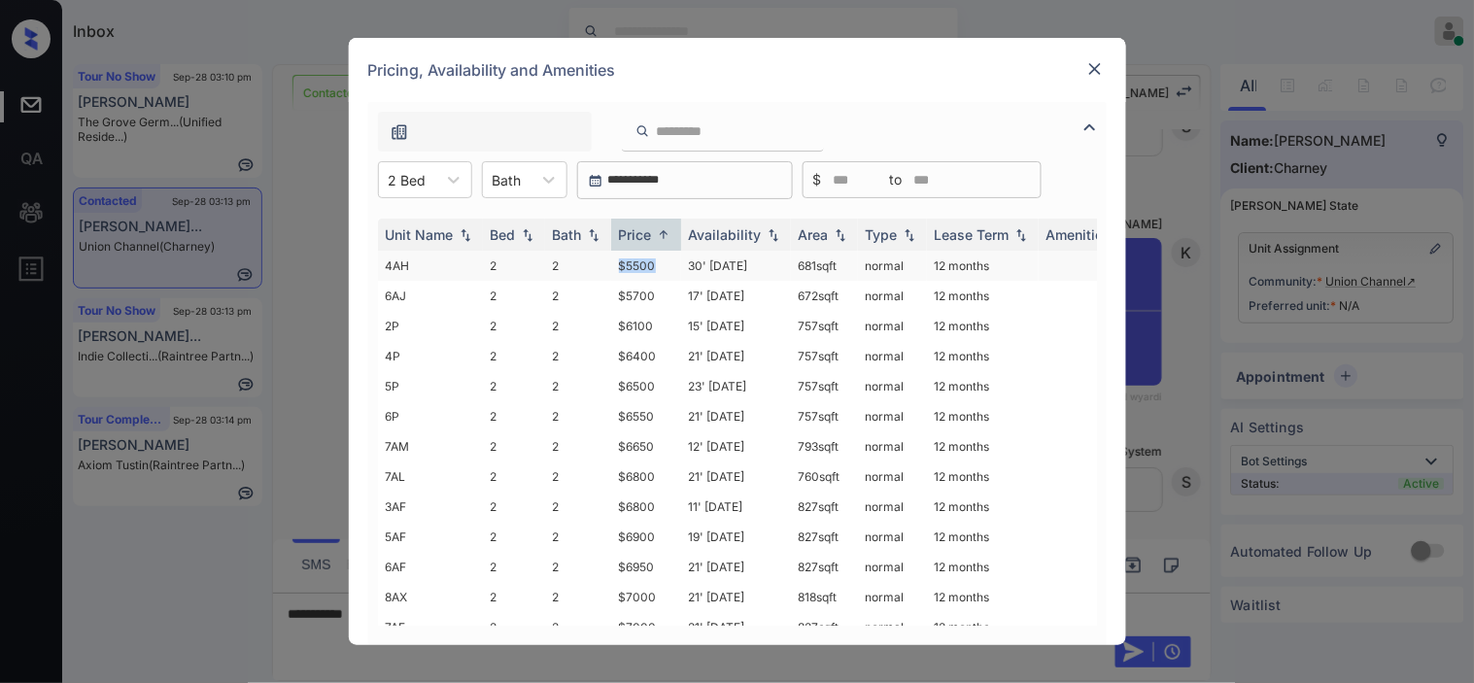
drag, startPoint x: 620, startPoint y: 265, endPoint x: 666, endPoint y: 263, distance: 45.7
click at [666, 263] on td "$5500" at bounding box center [646, 266] width 70 height 30
copy td "$5500"
click at [625, 259] on td "$5500" at bounding box center [646, 266] width 70 height 30
drag, startPoint x: 625, startPoint y: 259, endPoint x: 976, endPoint y: 15, distance: 427.9
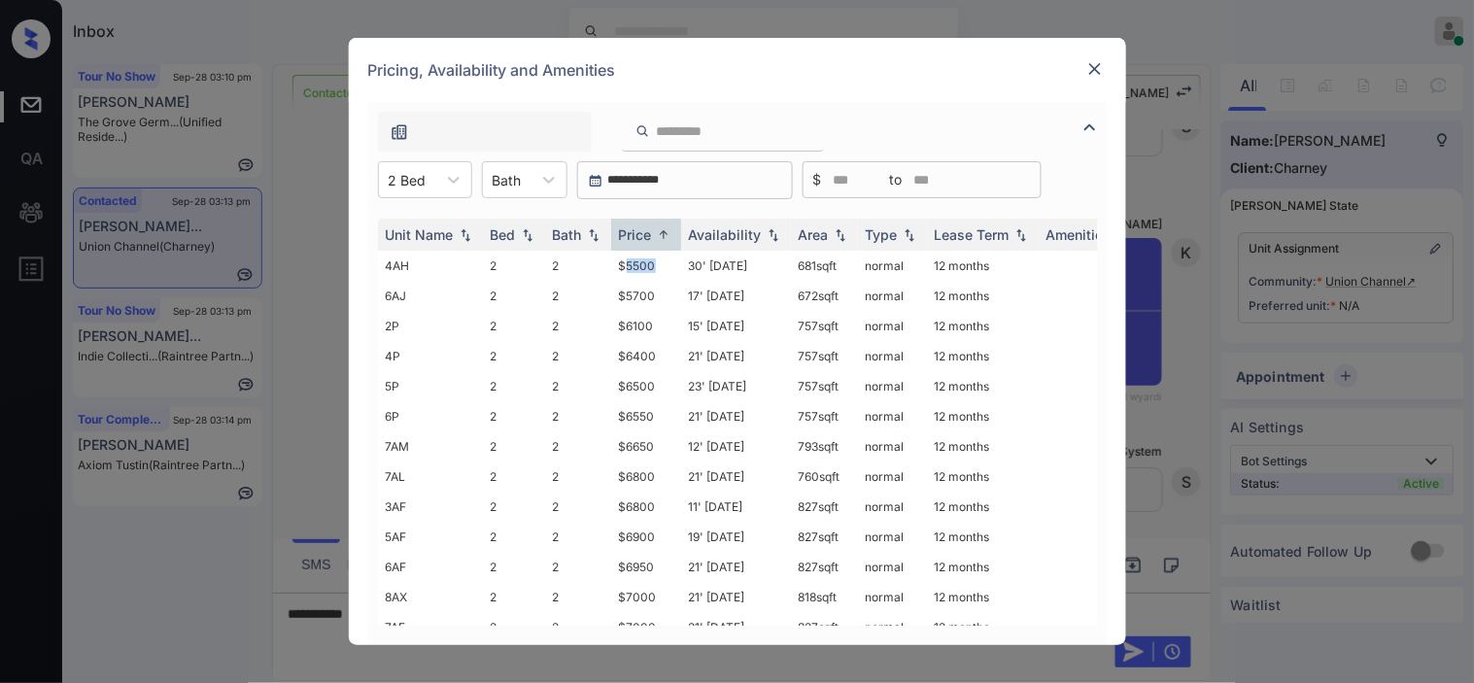
click at [626, 259] on td "$5500" at bounding box center [646, 266] width 70 height 30
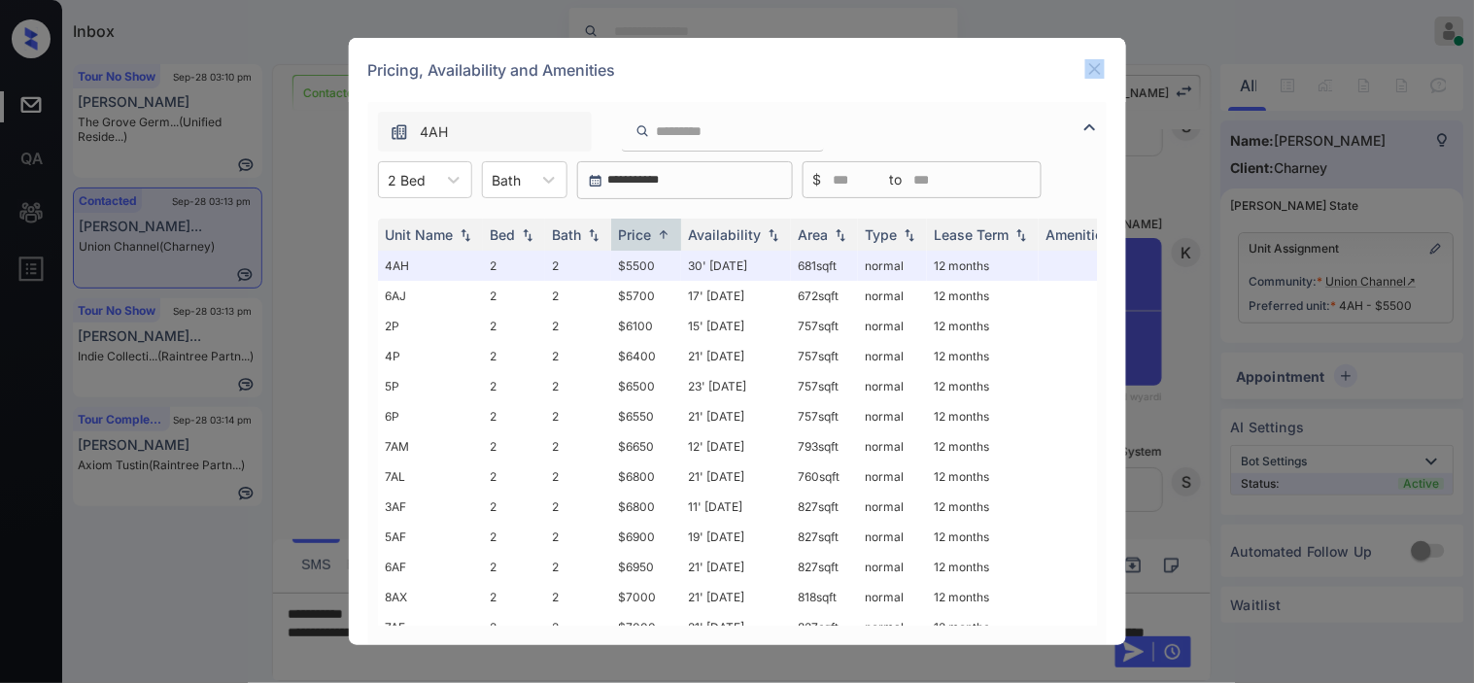
click at [1092, 55] on div "Pricing, Availability and Amenities" at bounding box center [737, 70] width 777 height 64
click at [1087, 65] on img at bounding box center [1095, 68] width 19 height 19
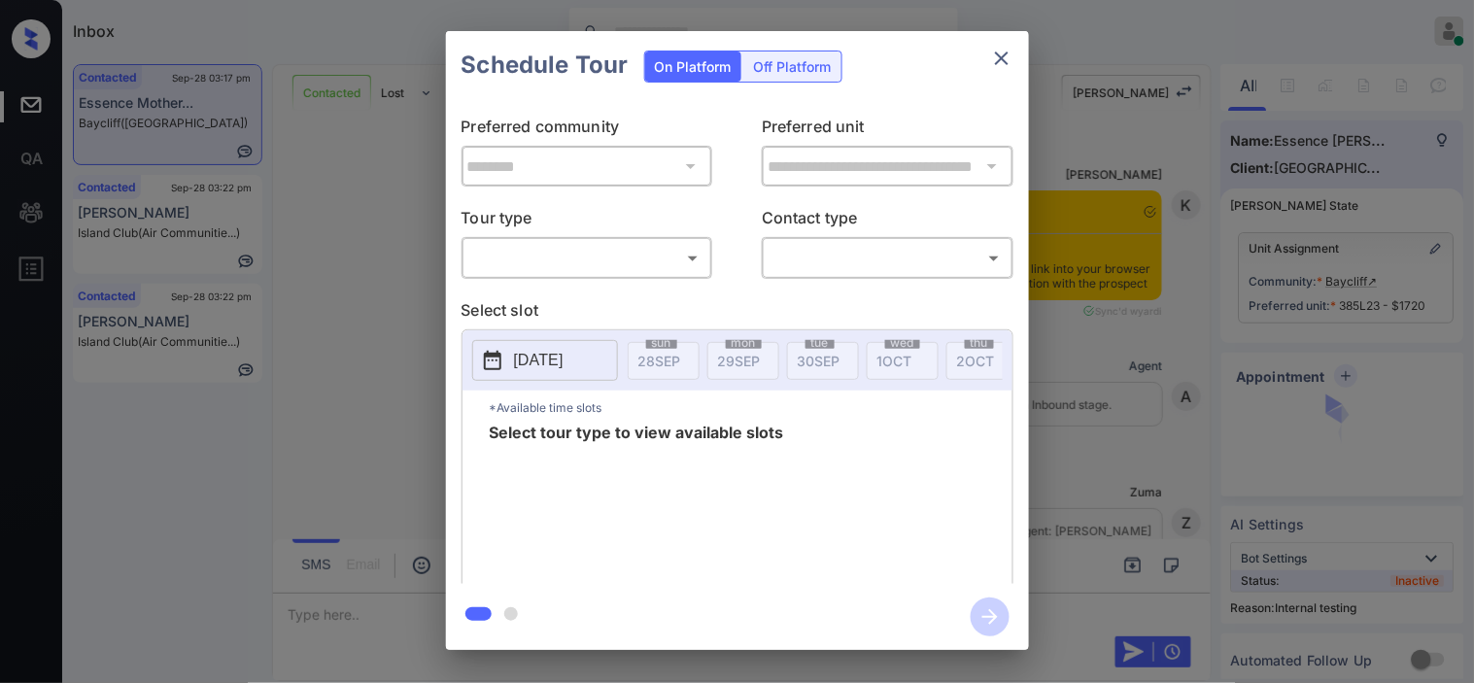
scroll to position [4395, 0]
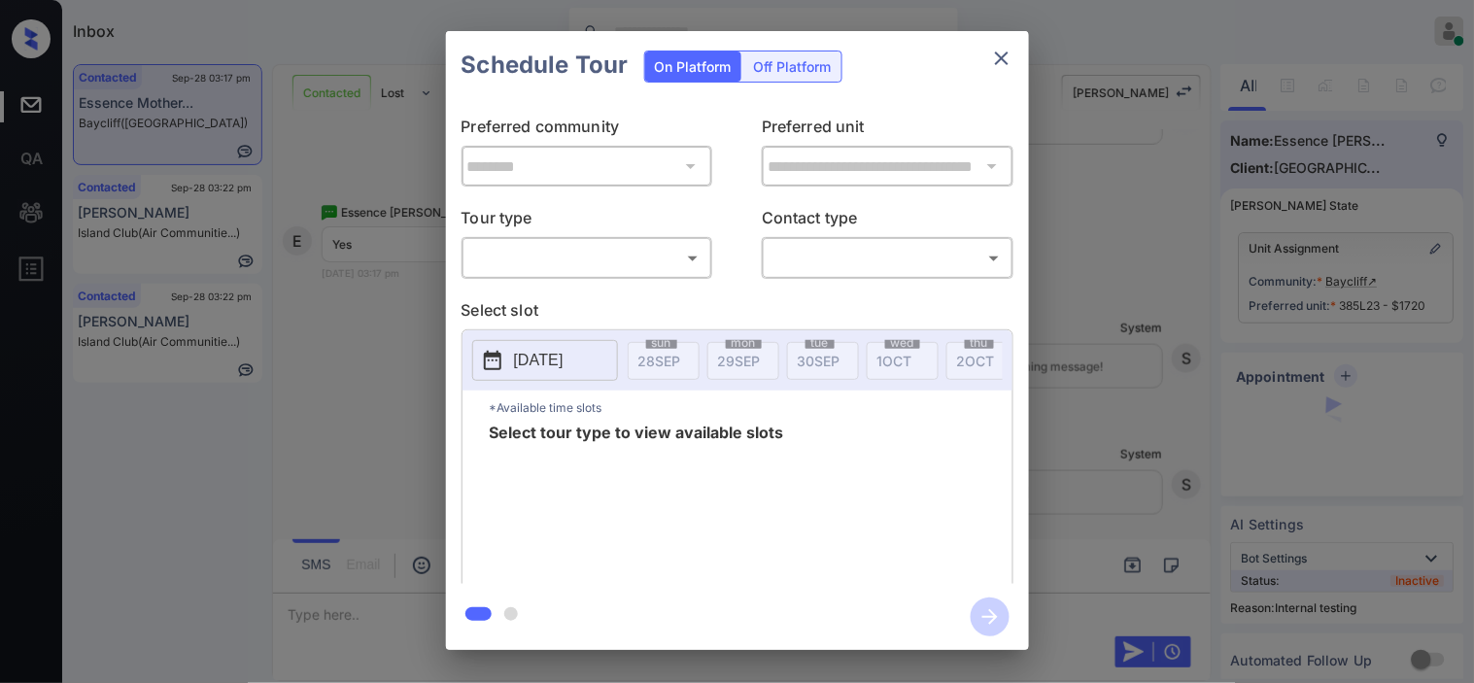
click at [625, 253] on body "Inbox Kristine Capara Online Set yourself offline Set yourself on break Profile…" at bounding box center [737, 341] width 1474 height 683
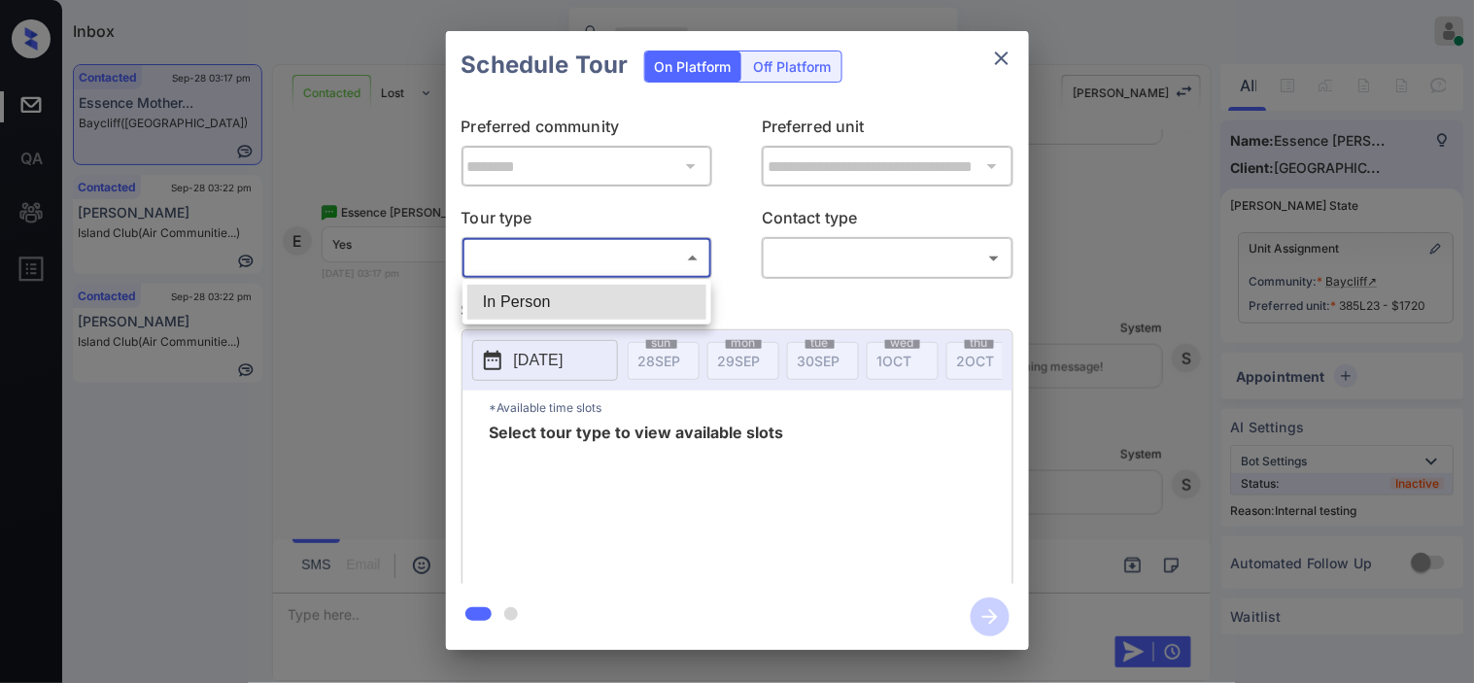
click at [579, 304] on li "In Person" at bounding box center [586, 302] width 239 height 35
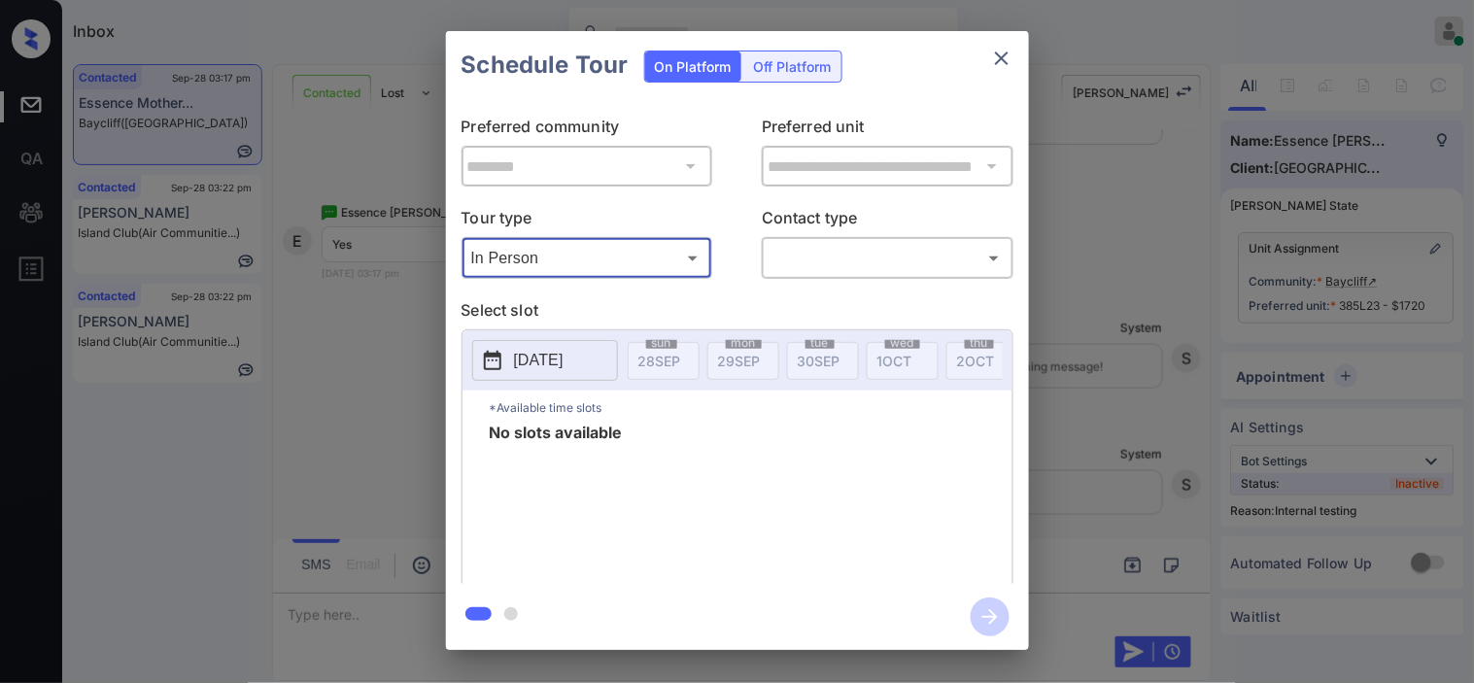
type input "********"
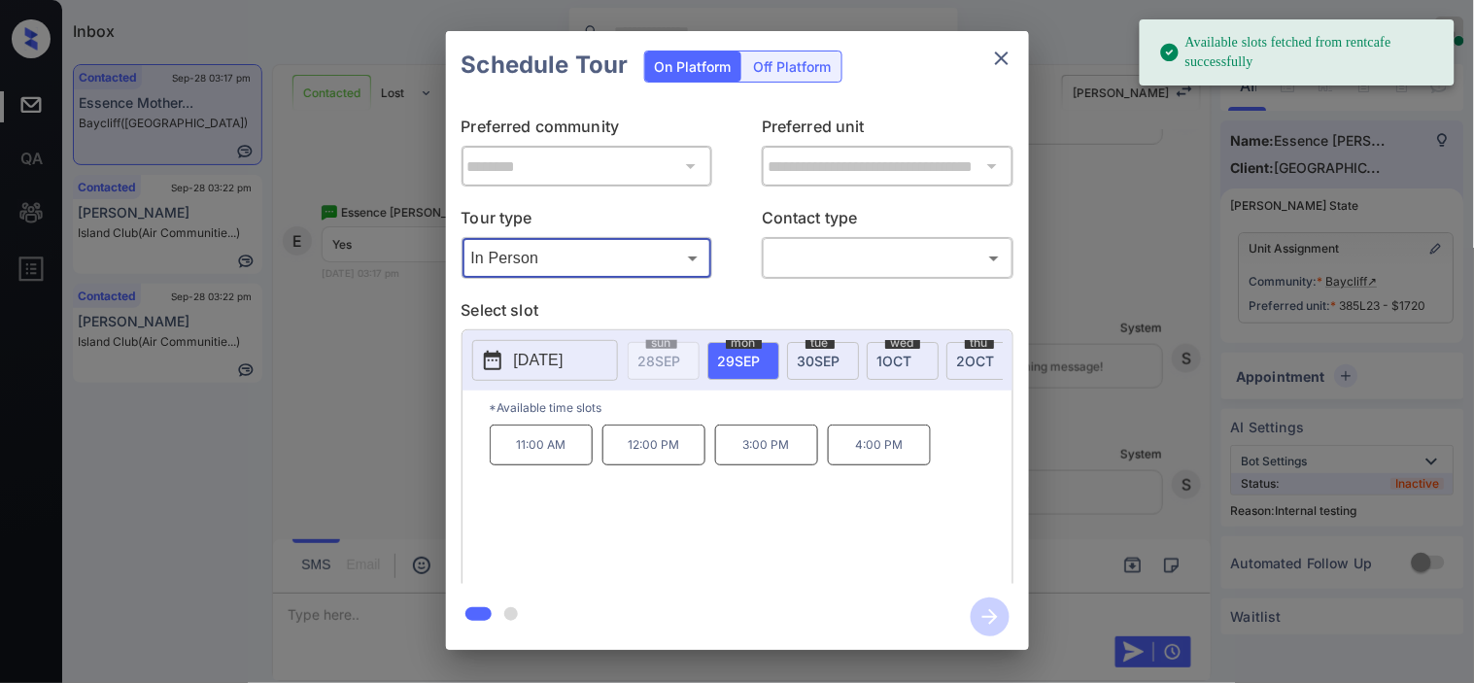
drag, startPoint x: 526, startPoint y: 357, endPoint x: 538, endPoint y: 358, distance: 12.7
click at [530, 360] on p "2025-09-29" at bounding box center [539, 360] width 50 height 23
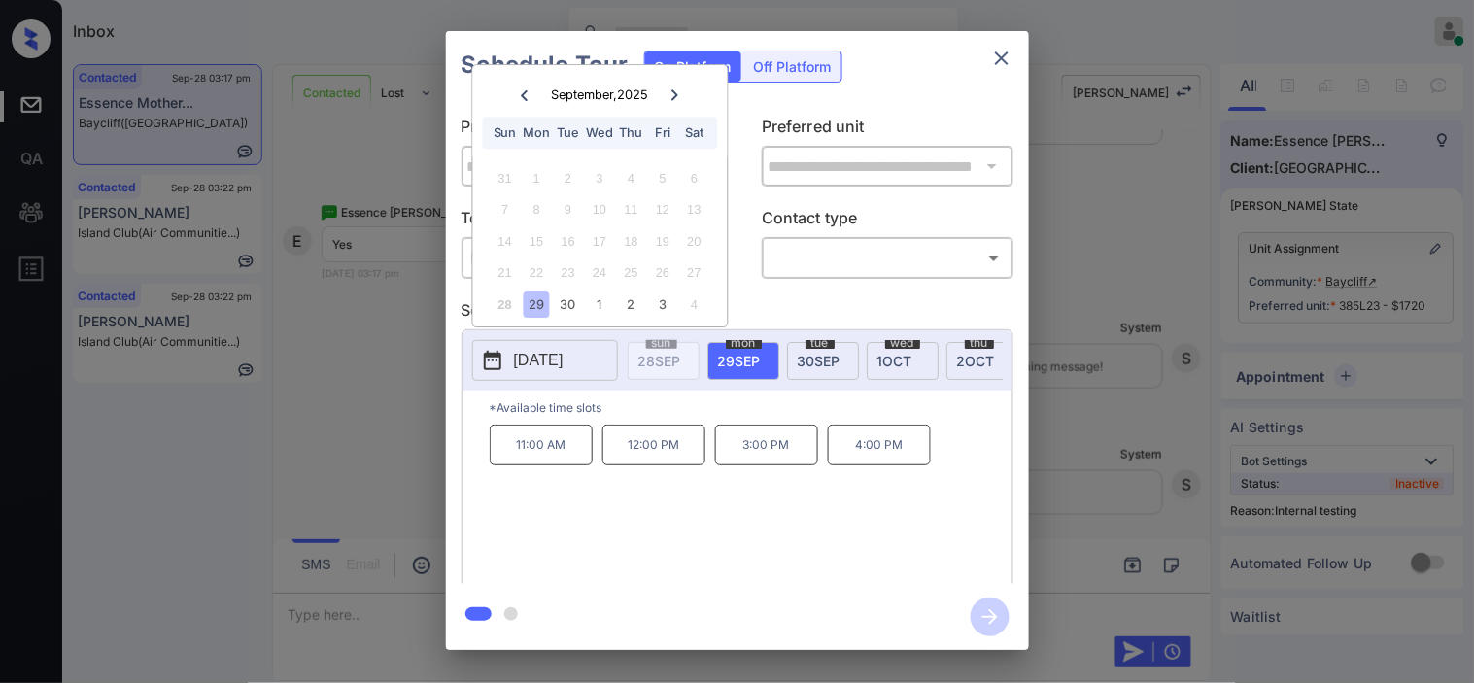
click at [387, 603] on div "**********" at bounding box center [737, 340] width 1474 height 681
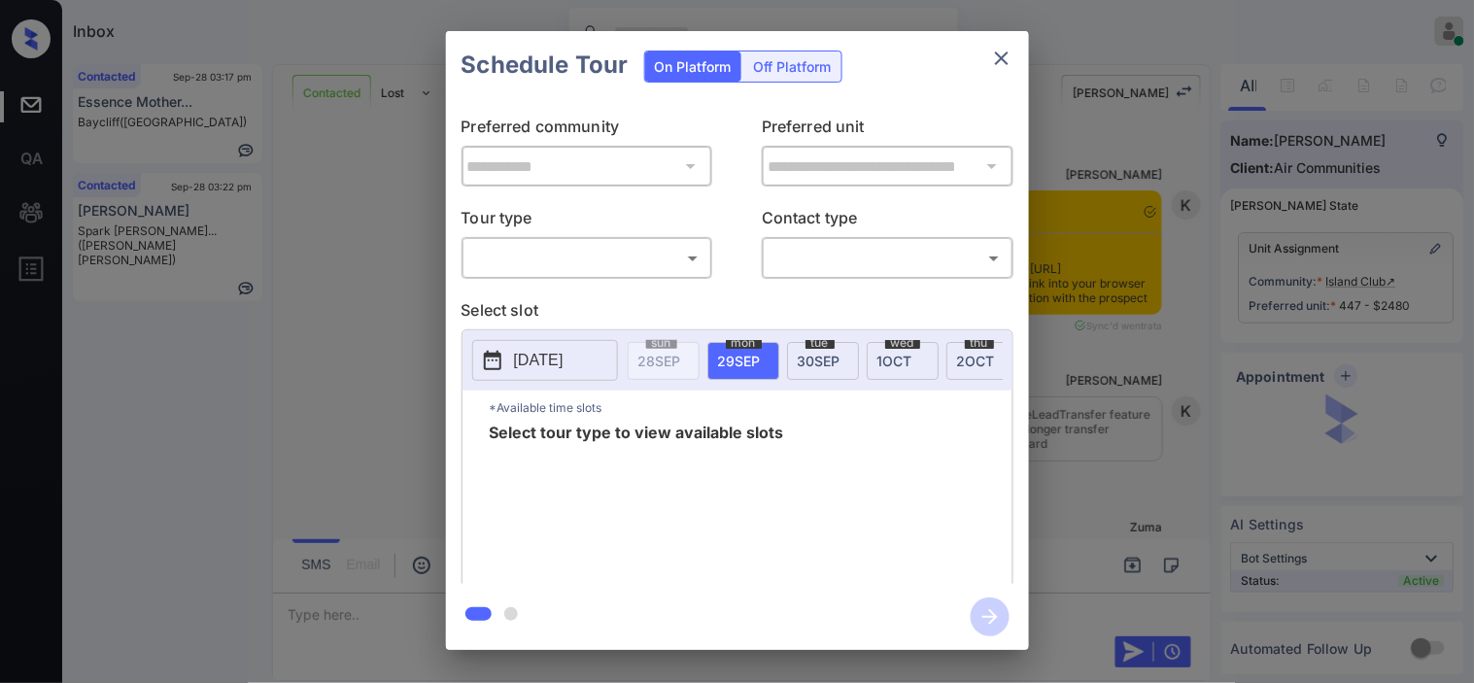
scroll to position [3436, 0]
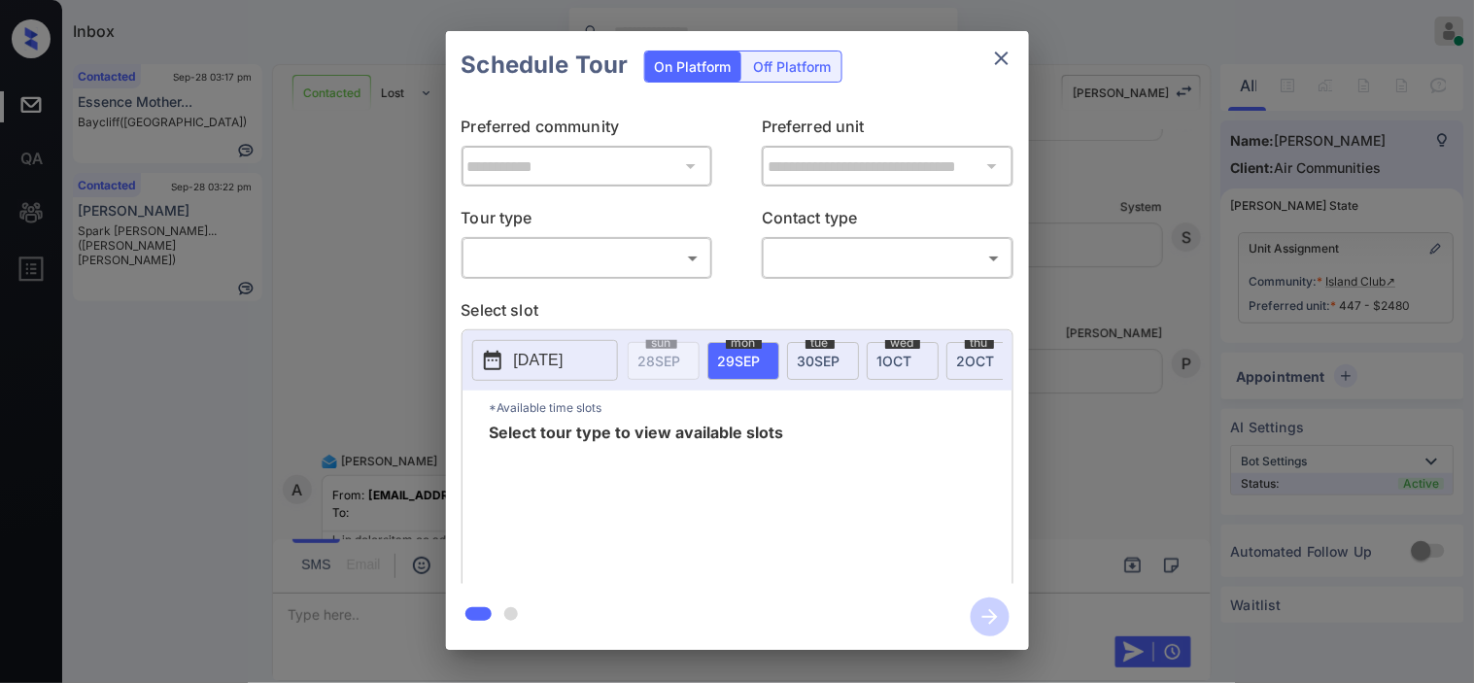
click at [577, 262] on body "Inbox Kristine Capara Online Set yourself offline Set yourself on break Profile…" at bounding box center [737, 341] width 1474 height 683
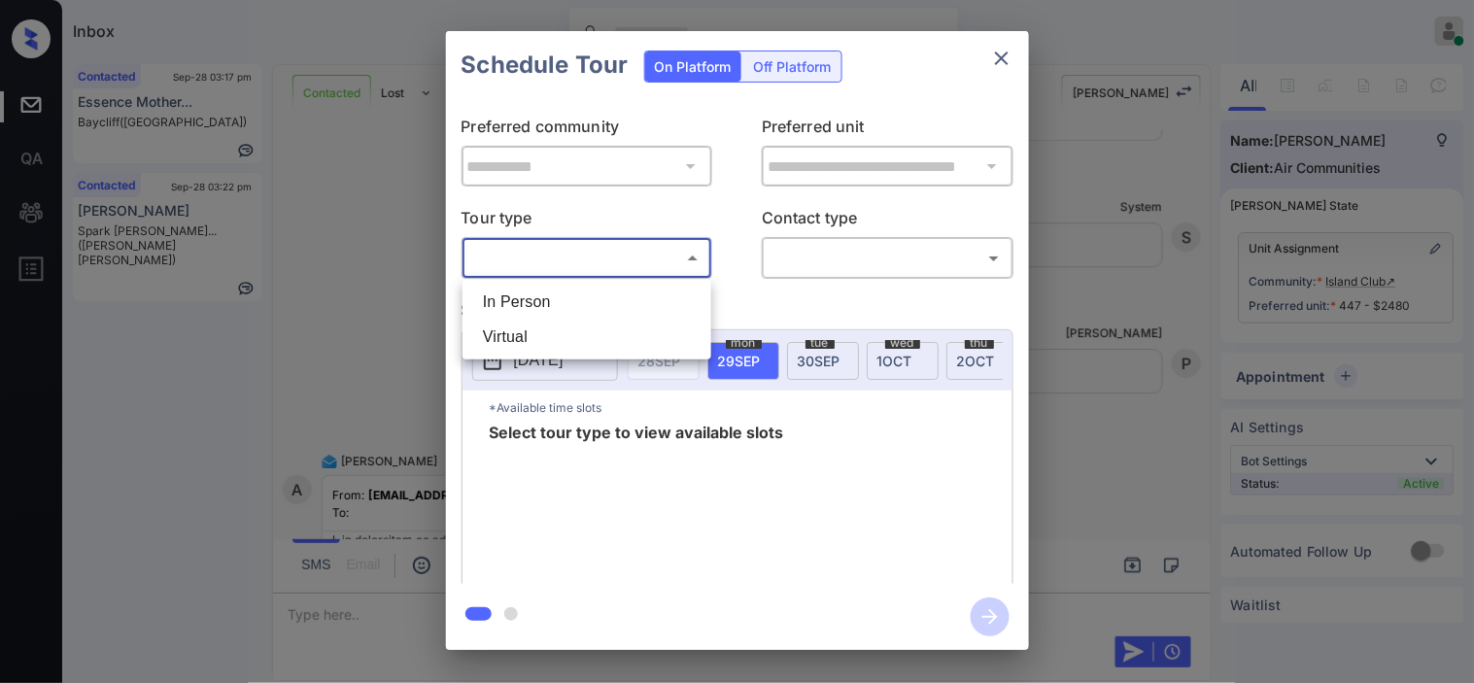
click at [584, 299] on li "In Person" at bounding box center [586, 302] width 239 height 35
type input "********"
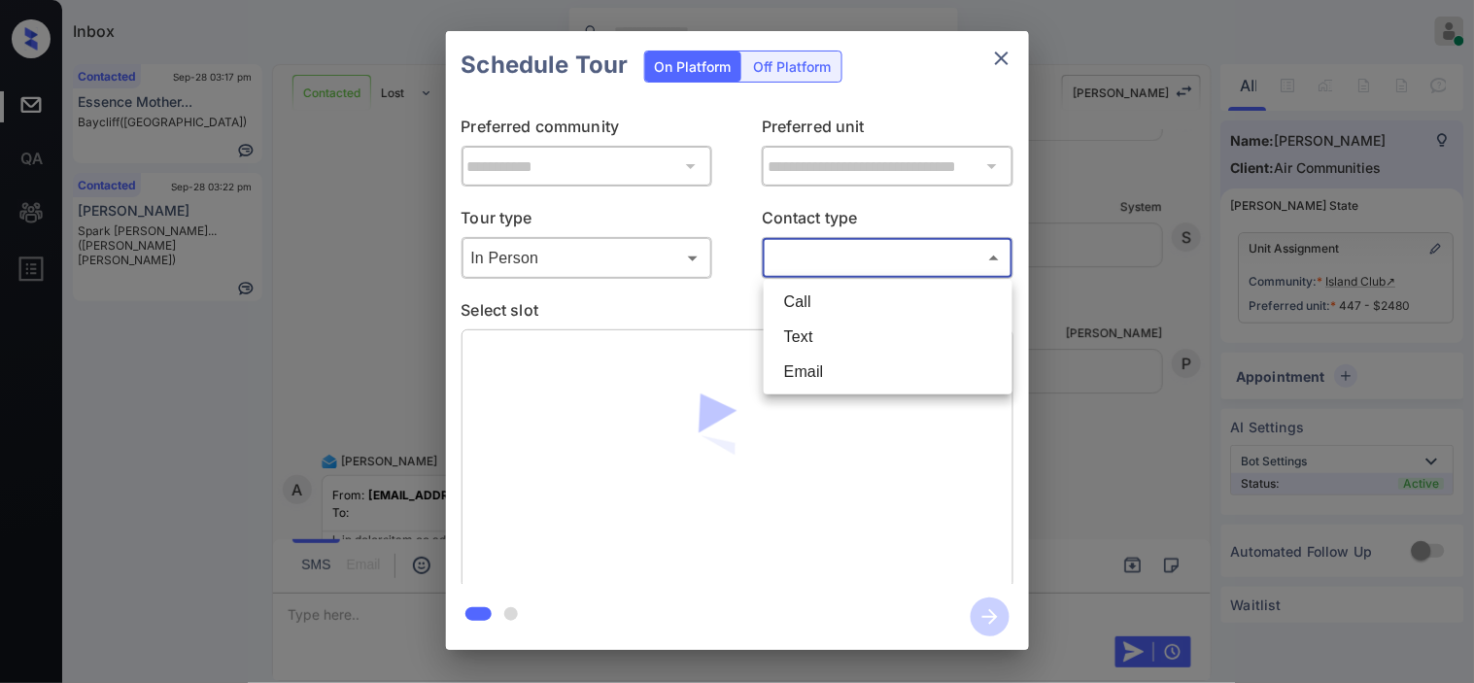
click at [811, 267] on body "Inbox Kristine Capara Online Set yourself offline Set yourself on break Profile…" at bounding box center [737, 341] width 1474 height 683
click at [817, 348] on li "Text" at bounding box center [888, 337] width 239 height 35
type input "****"
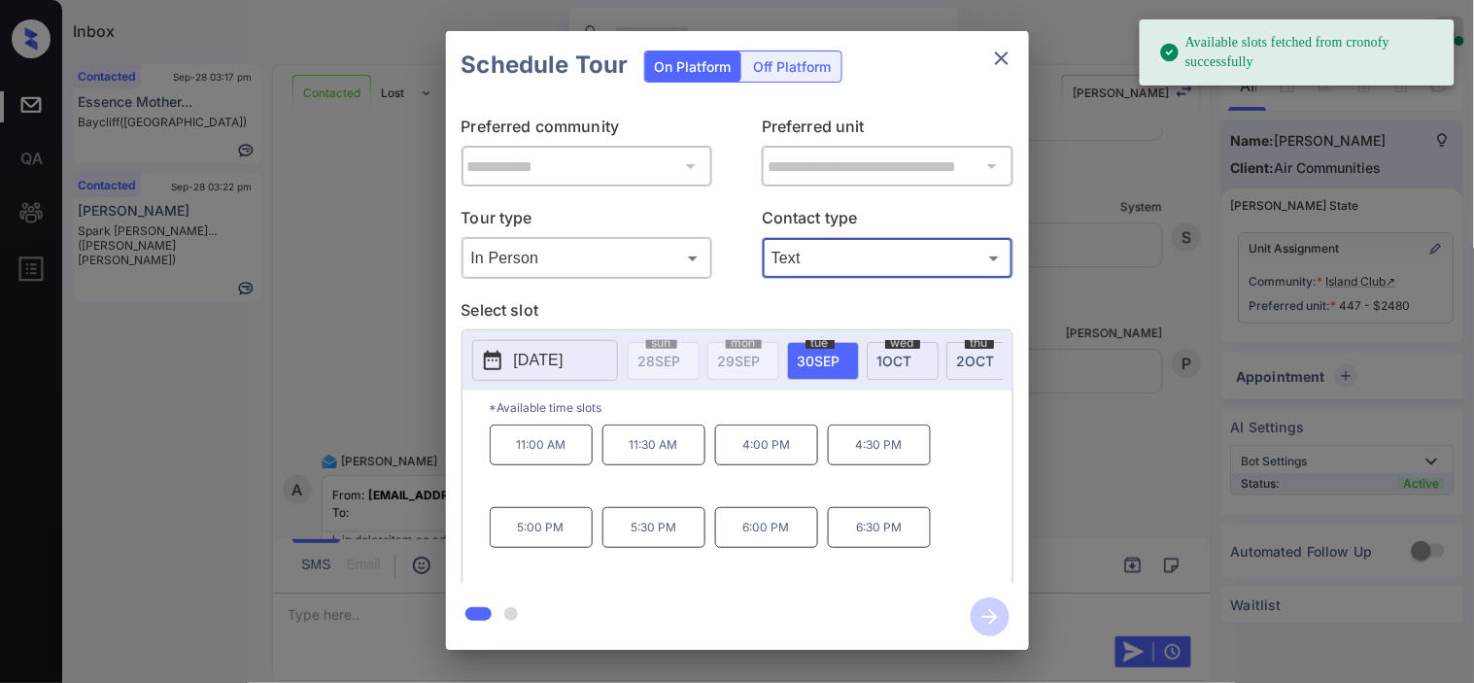
drag, startPoint x: 491, startPoint y: 353, endPoint x: 542, endPoint y: 363, distance: 52.6
click at [491, 354] on icon at bounding box center [492, 360] width 23 height 23
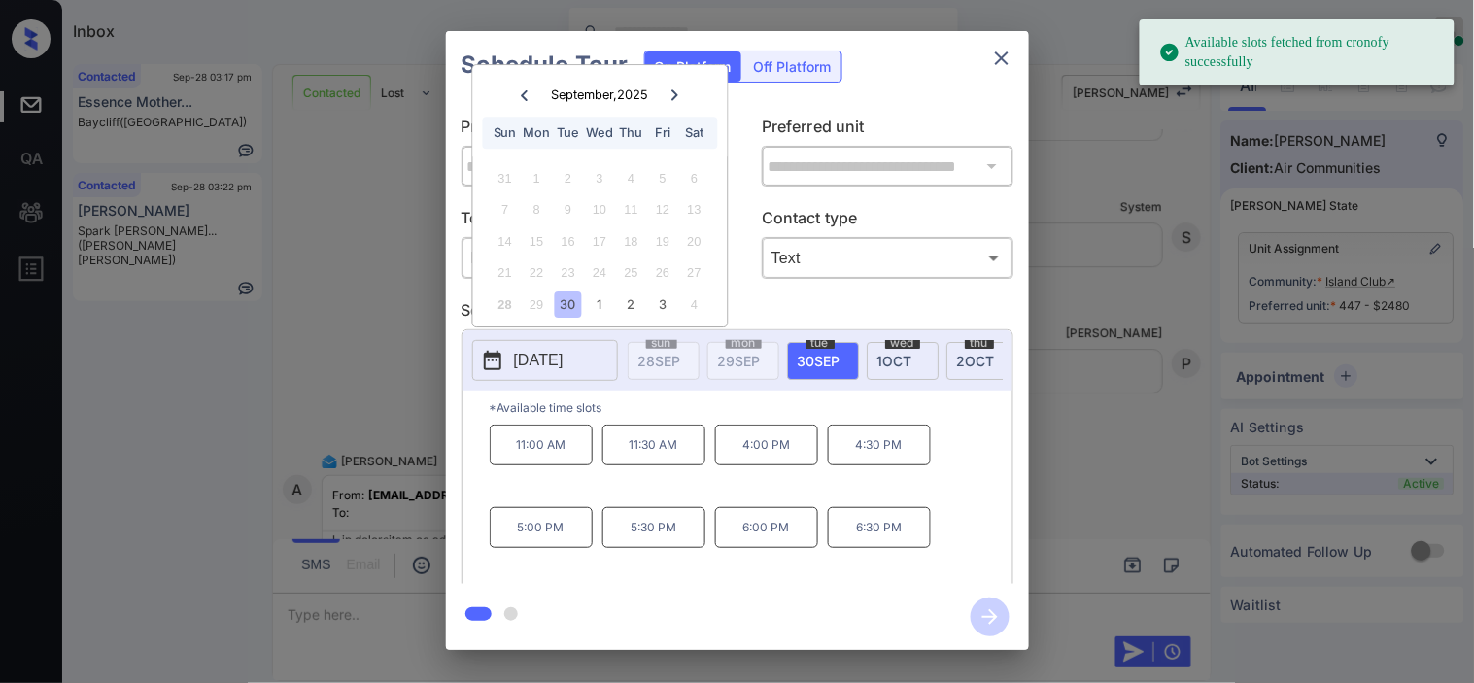
drag, startPoint x: 664, startPoint y: 100, endPoint x: 661, endPoint y: 118, distance: 17.7
click at [665, 99] on div at bounding box center [675, 95] width 26 height 24
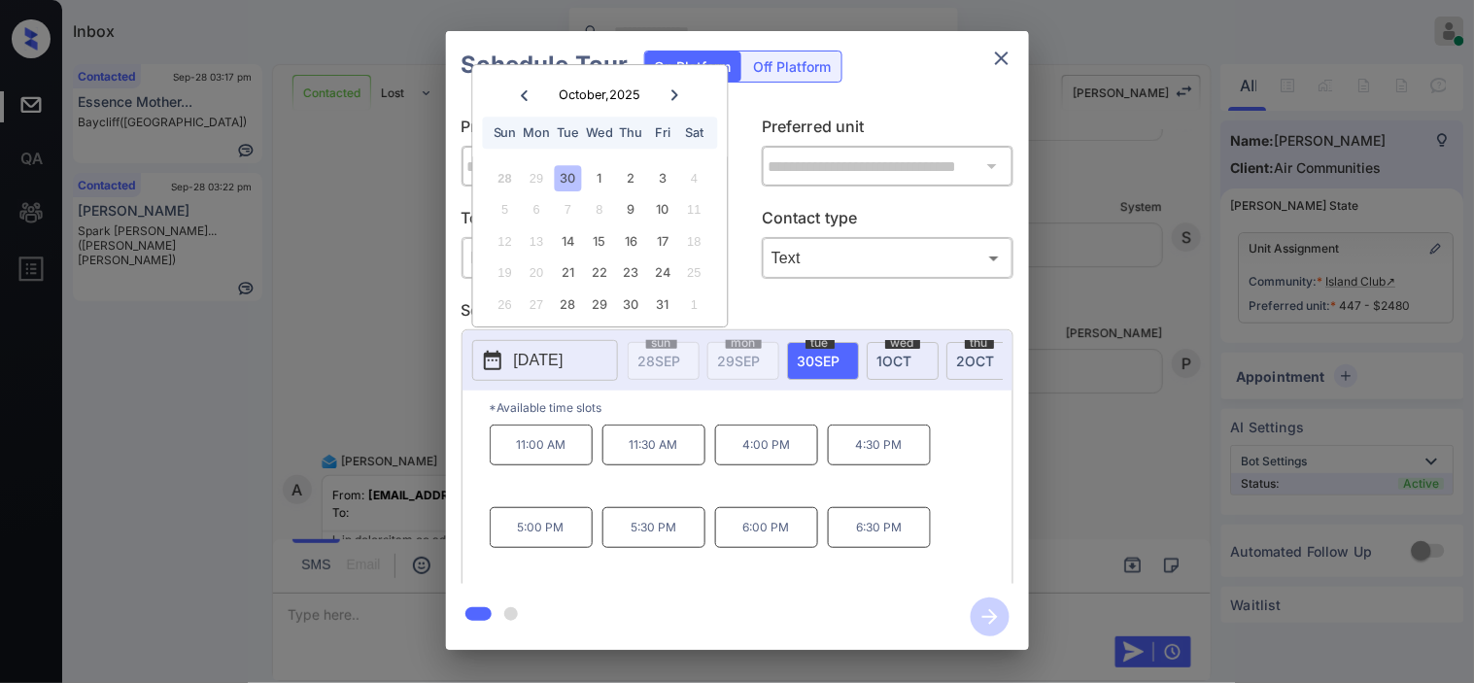
click at [532, 216] on div "6" at bounding box center [537, 210] width 26 height 26
click at [1002, 51] on icon "close" at bounding box center [1001, 58] width 23 height 23
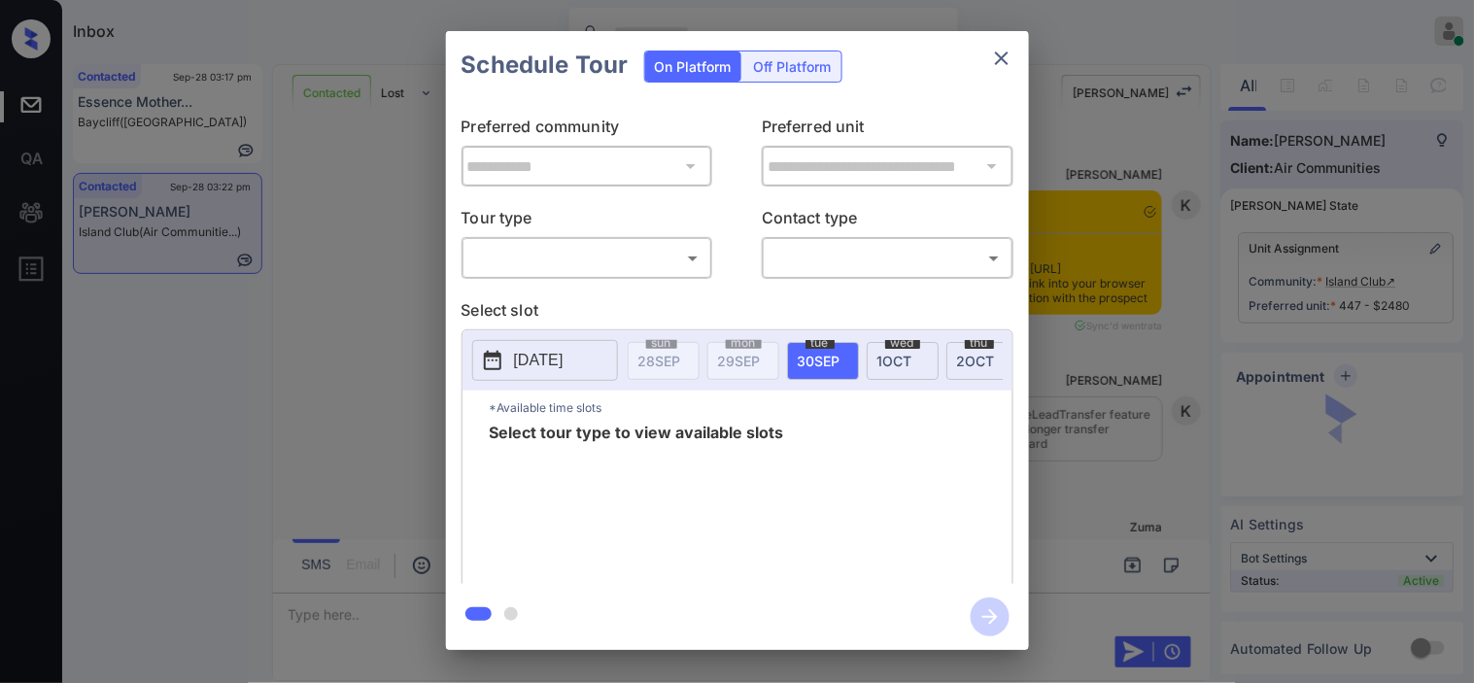
scroll to position [2141, 0]
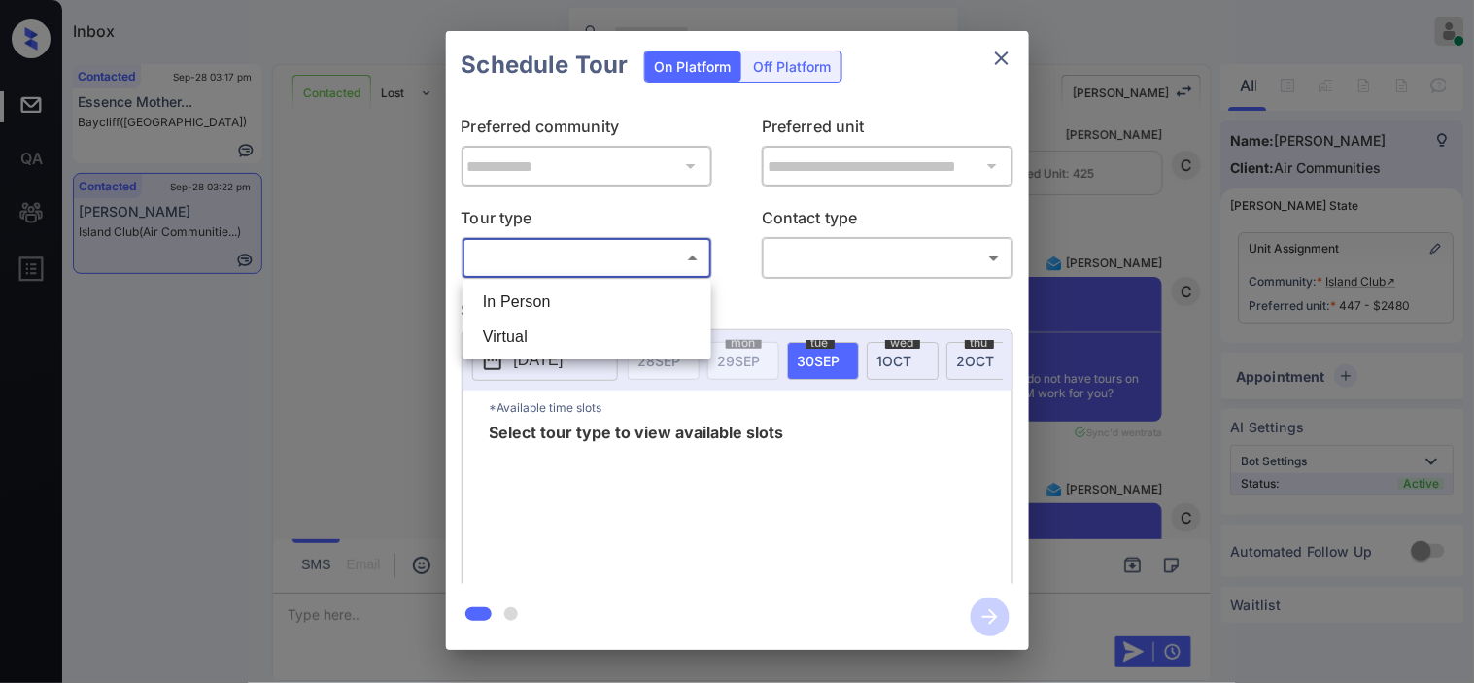
drag, startPoint x: 541, startPoint y: 269, endPoint x: 542, endPoint y: 280, distance: 10.7
click at [541, 270] on body "Inbox [PERSON_NAME] Online Set yourself offline Set yourself on break Profile S…" at bounding box center [737, 341] width 1474 height 683
click at [544, 307] on li "In Person" at bounding box center [586, 302] width 239 height 35
type input "********"
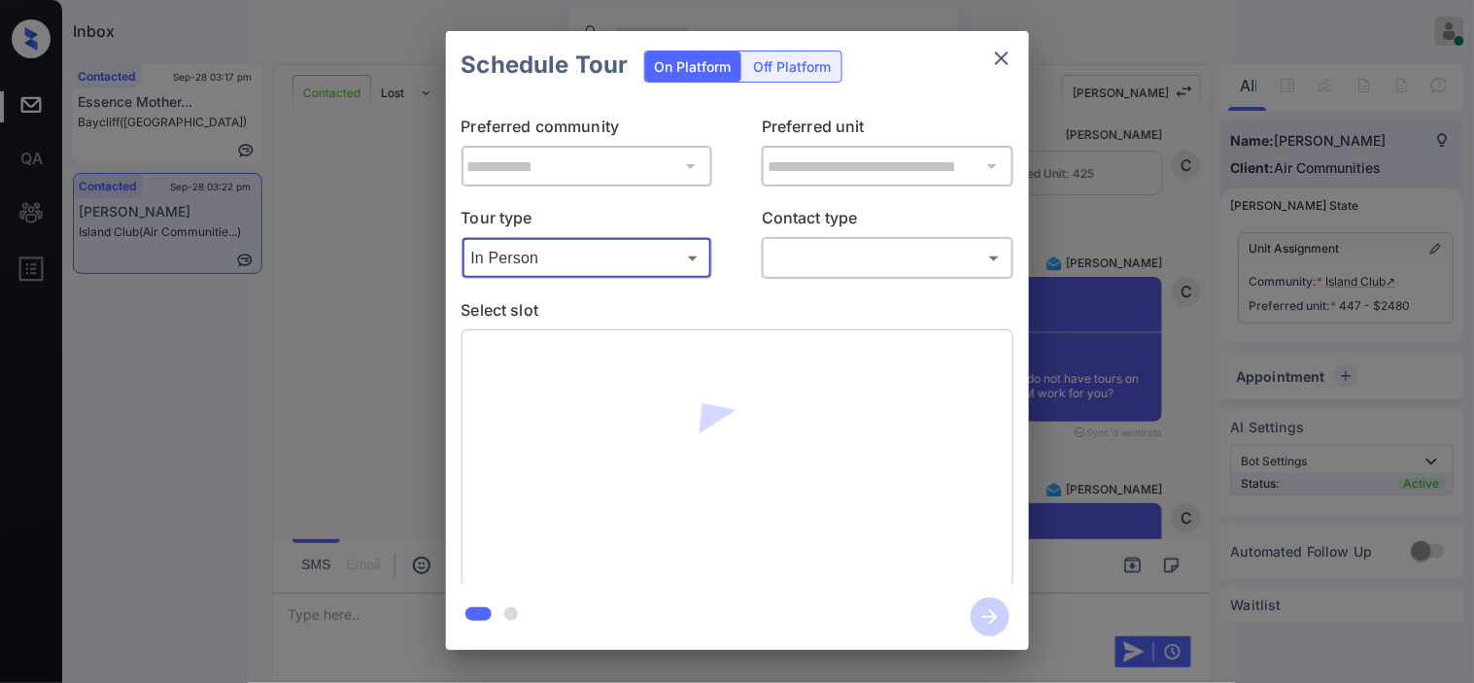
click at [824, 255] on body "Inbox [PERSON_NAME] Online Set yourself offline Set yourself on break Profile S…" at bounding box center [737, 341] width 1474 height 683
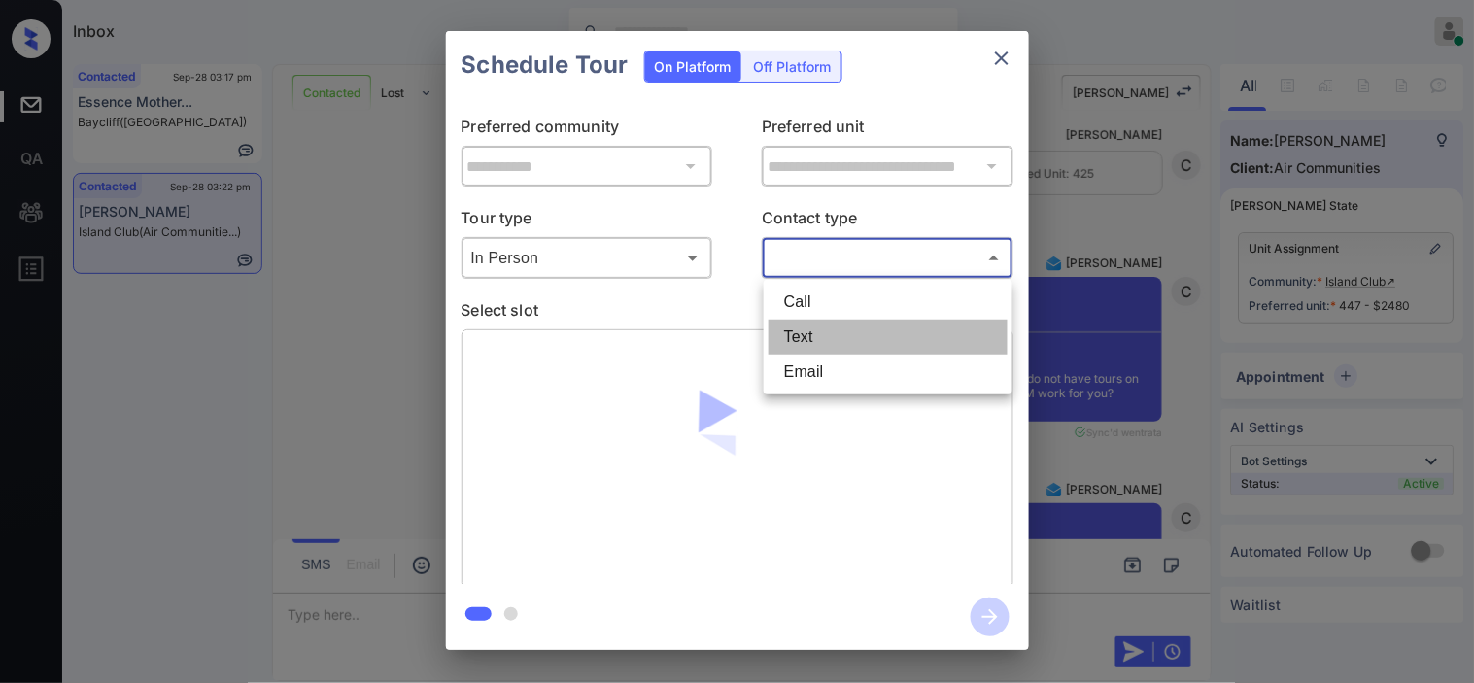
click at [808, 335] on li "Text" at bounding box center [888, 337] width 239 height 35
type input "****"
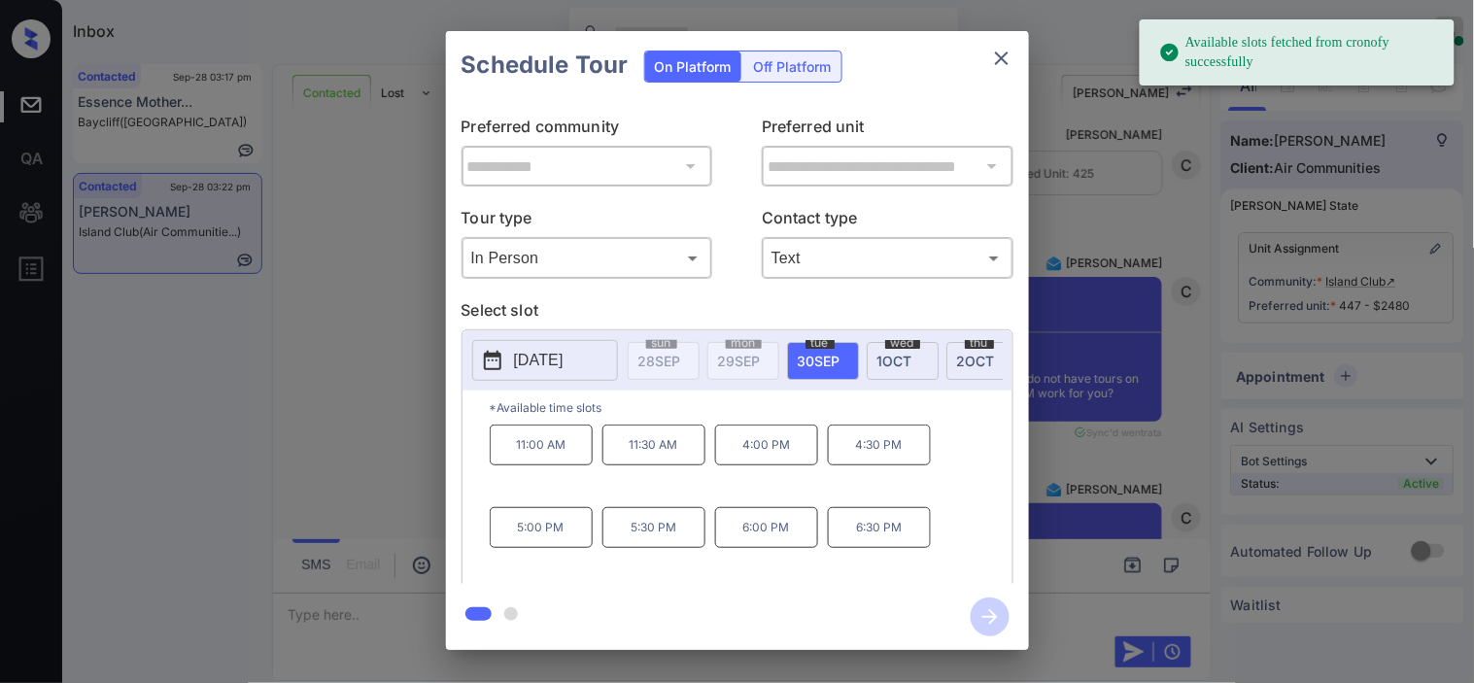
drag, startPoint x: 488, startPoint y: 357, endPoint x: 542, endPoint y: 346, distance: 55.5
click at [494, 355] on icon at bounding box center [492, 360] width 17 height 19
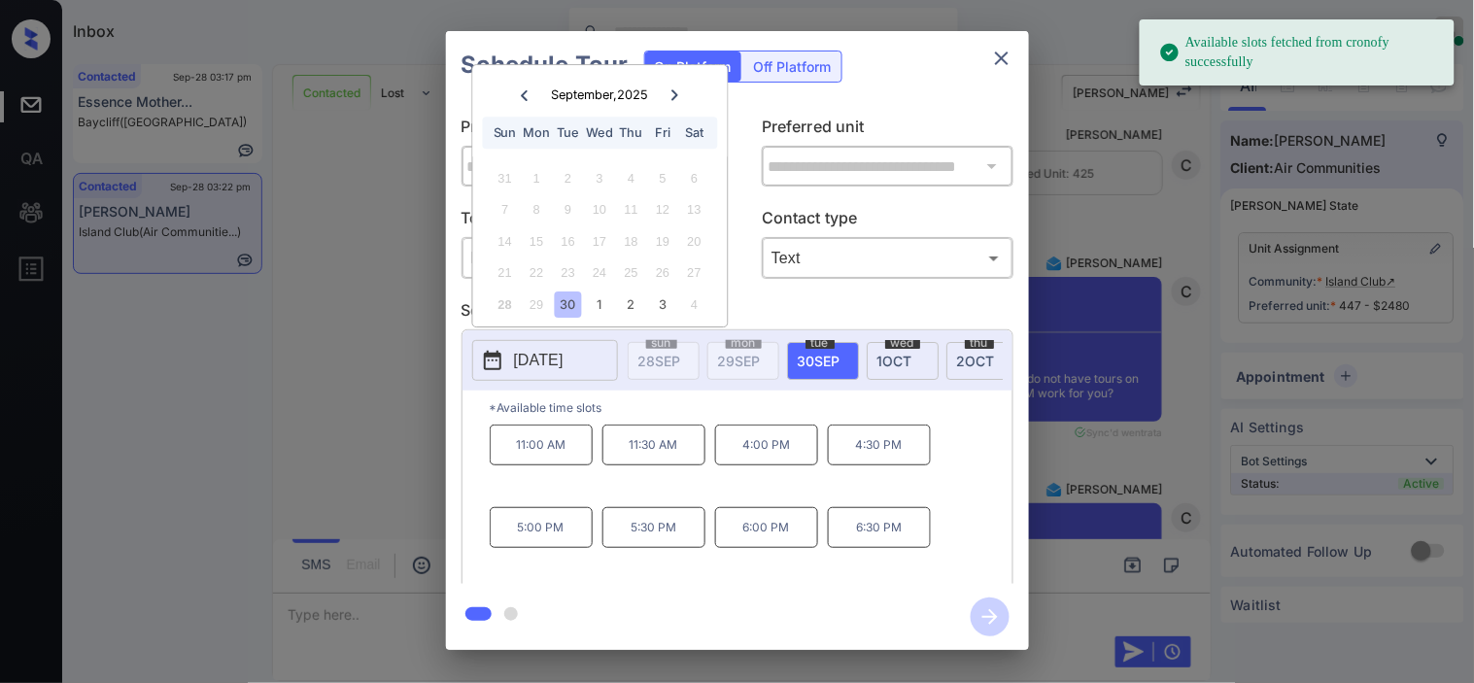
drag, startPoint x: 669, startPoint y: 94, endPoint x: 646, endPoint y: 134, distance: 45.7
click at [668, 94] on div at bounding box center [675, 95] width 26 height 24
click at [625, 204] on div "9" at bounding box center [631, 210] width 26 height 26
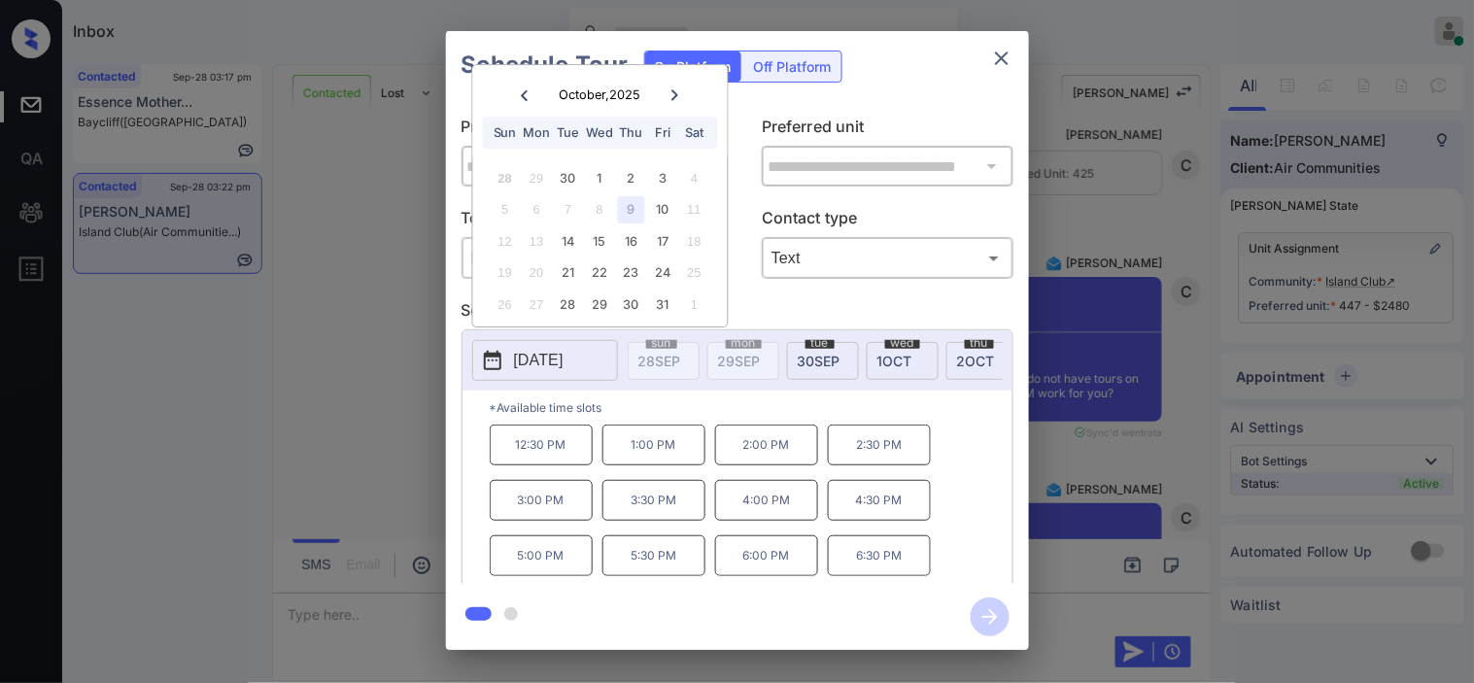
drag, startPoint x: 550, startPoint y: 469, endPoint x: 580, endPoint y: 468, distance: 30.1
click at [551, 466] on p "12:30 PM" at bounding box center [541, 445] width 103 height 41
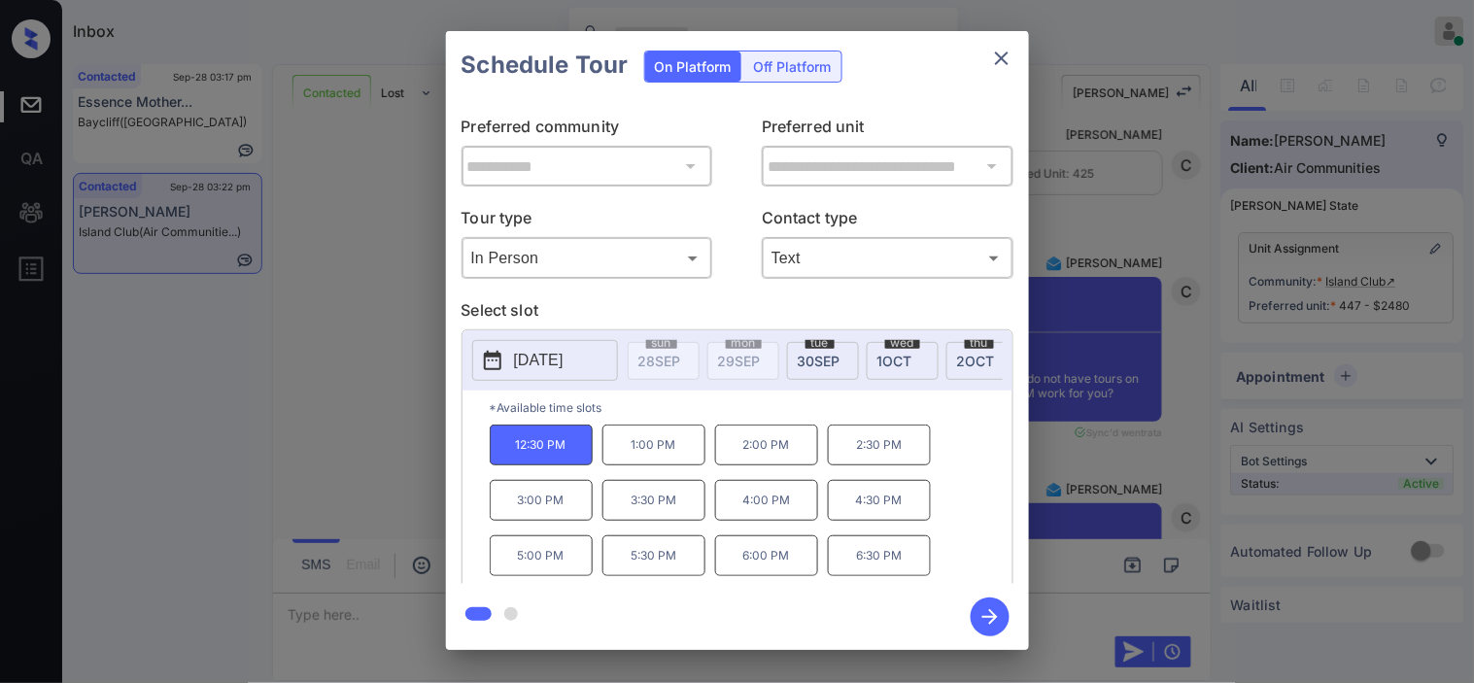
click at [978, 605] on icon "button" at bounding box center [990, 617] width 39 height 39
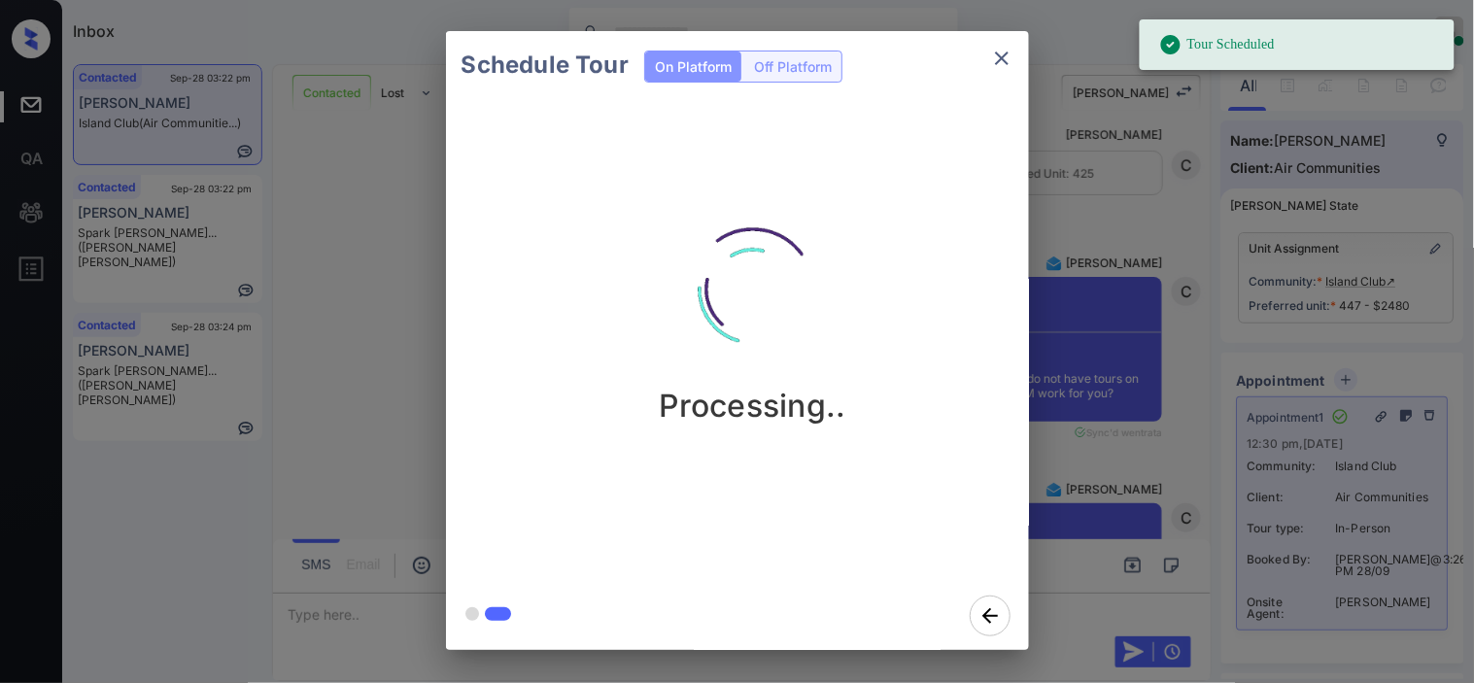
click at [1207, 322] on div "Schedule Tour On Platform Off Platform Processing.." at bounding box center [737, 340] width 1474 height 681
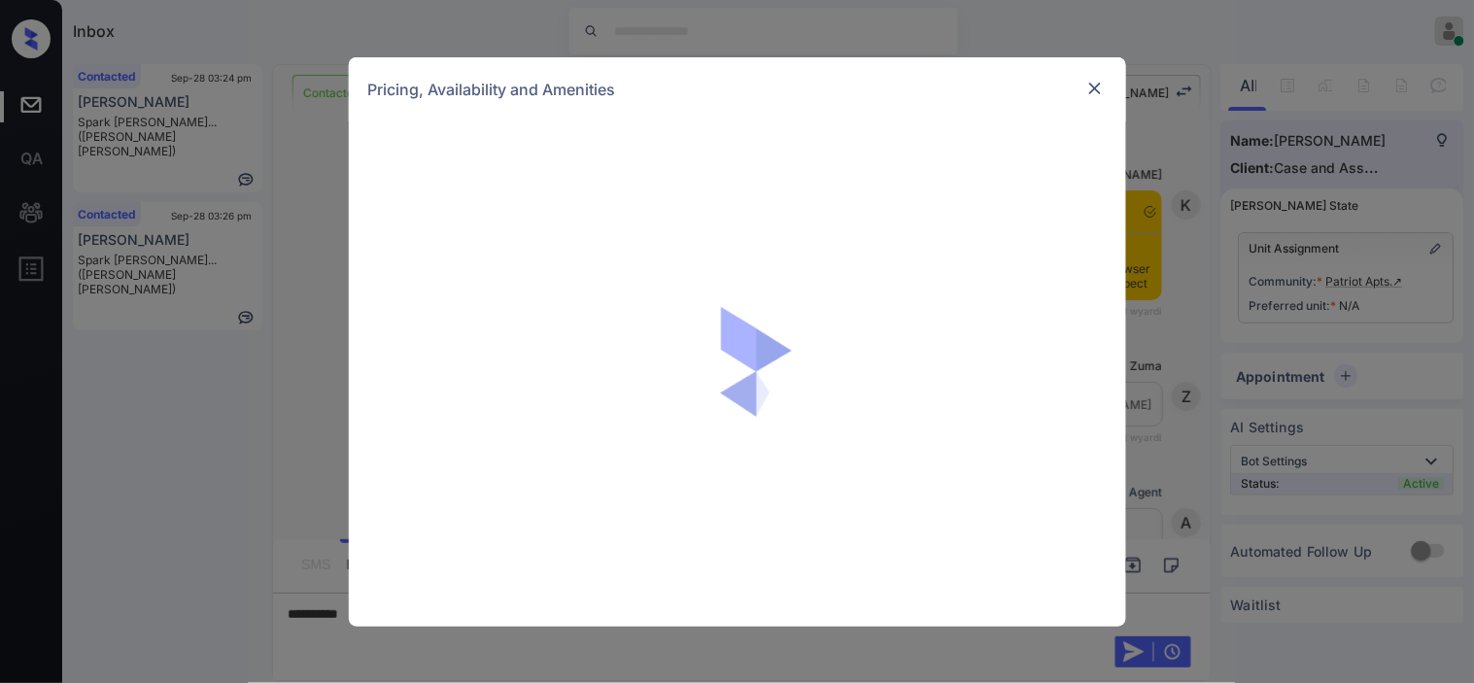
scroll to position [3697, 0]
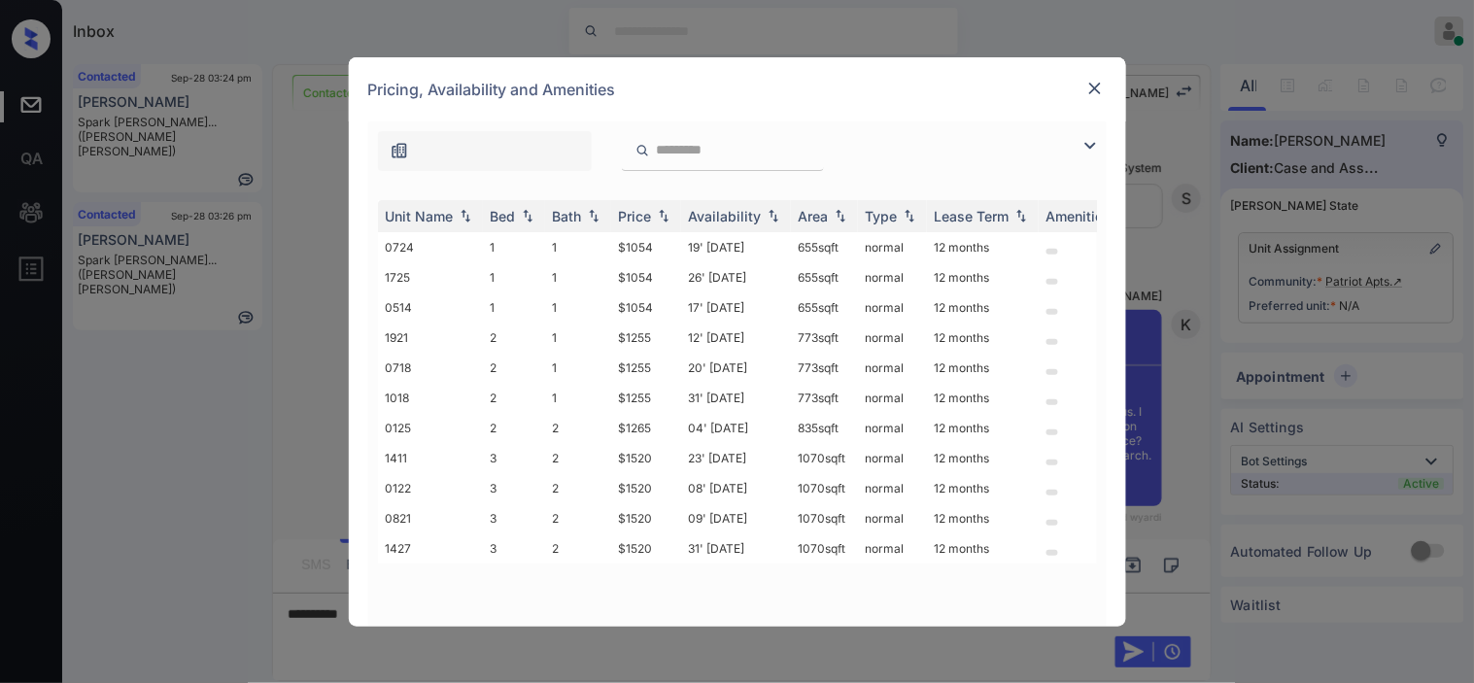
click at [1086, 142] on img at bounding box center [1090, 145] width 23 height 23
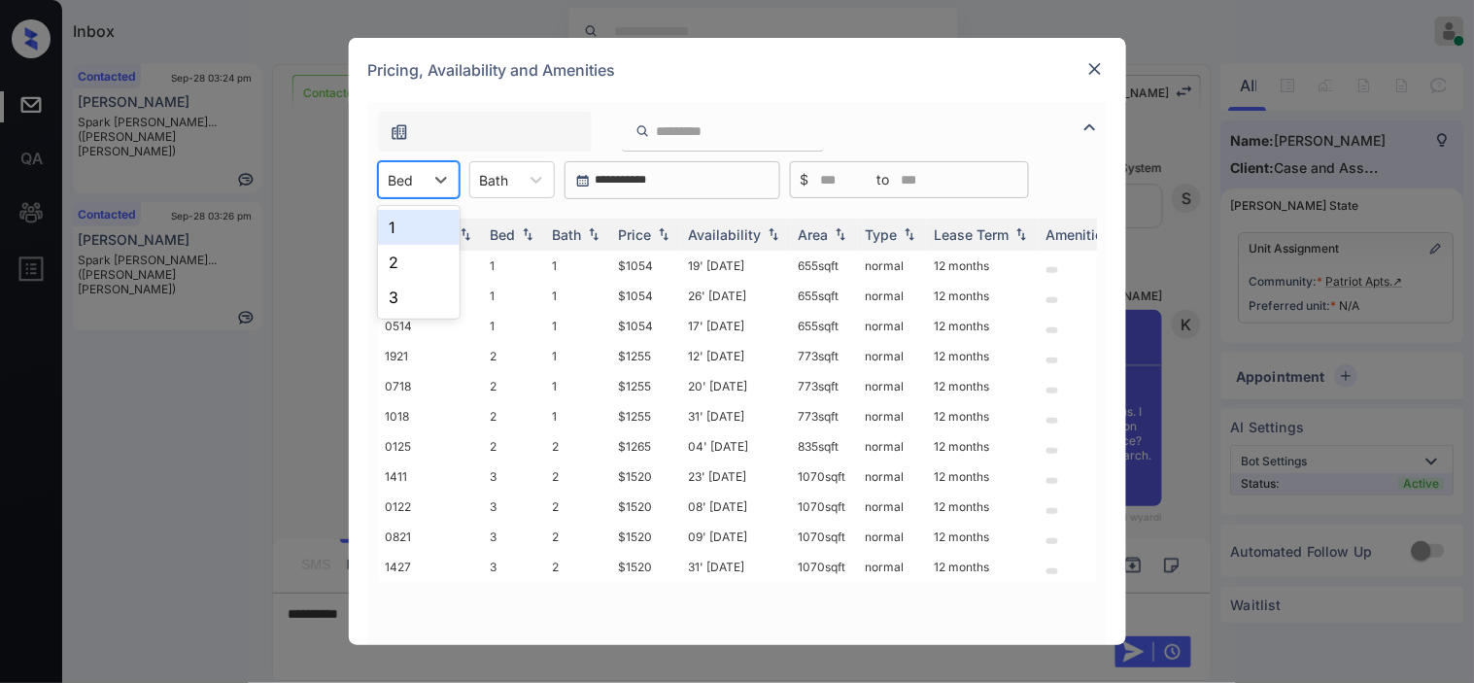
drag, startPoint x: 399, startPoint y: 173, endPoint x: 416, endPoint y: 234, distance: 63.4
click at [403, 190] on div "Bed" at bounding box center [401, 180] width 45 height 28
click at [418, 258] on div "2" at bounding box center [419, 262] width 82 height 35
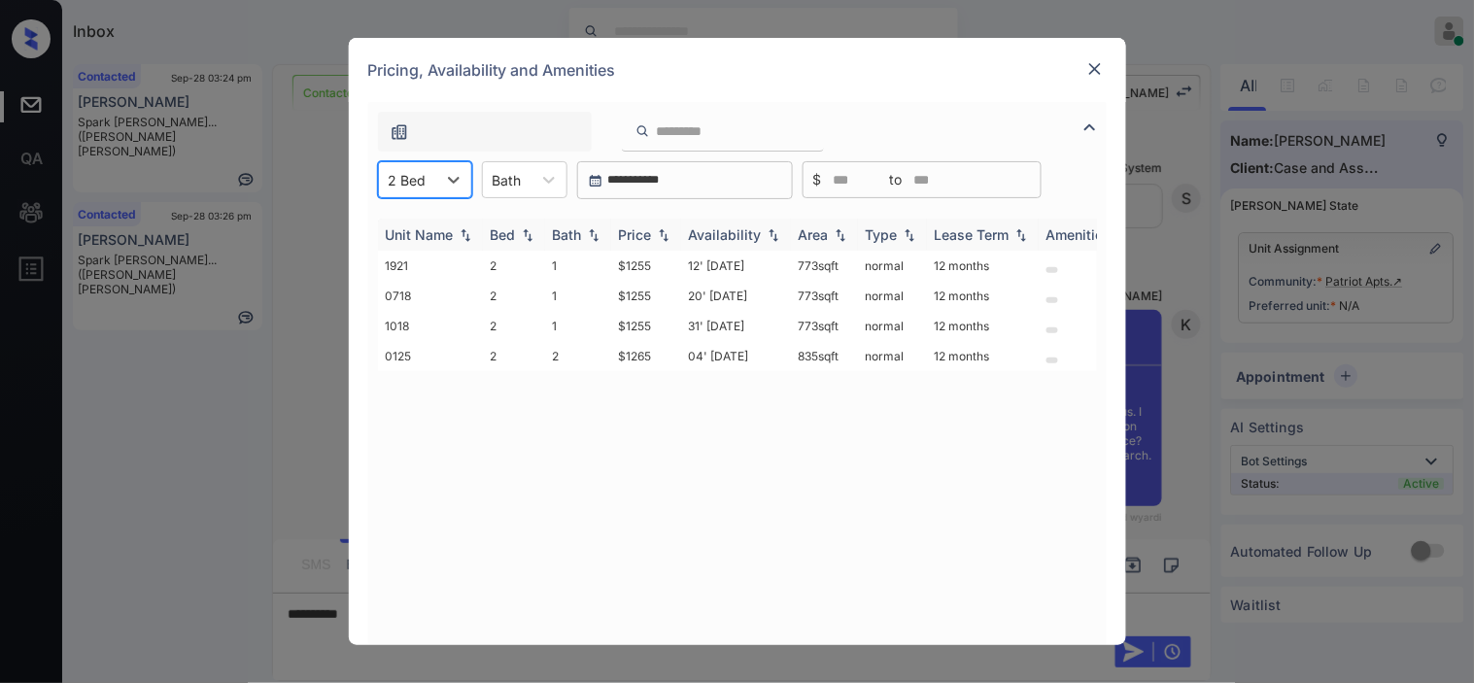
click at [658, 241] on div "Price" at bounding box center [646, 234] width 54 height 17
drag, startPoint x: 620, startPoint y: 259, endPoint x: 659, endPoint y: 266, distance: 39.6
click at [659, 266] on td "$1255" at bounding box center [646, 266] width 70 height 30
drag, startPoint x: 608, startPoint y: 357, endPoint x: 652, endPoint y: 357, distance: 43.7
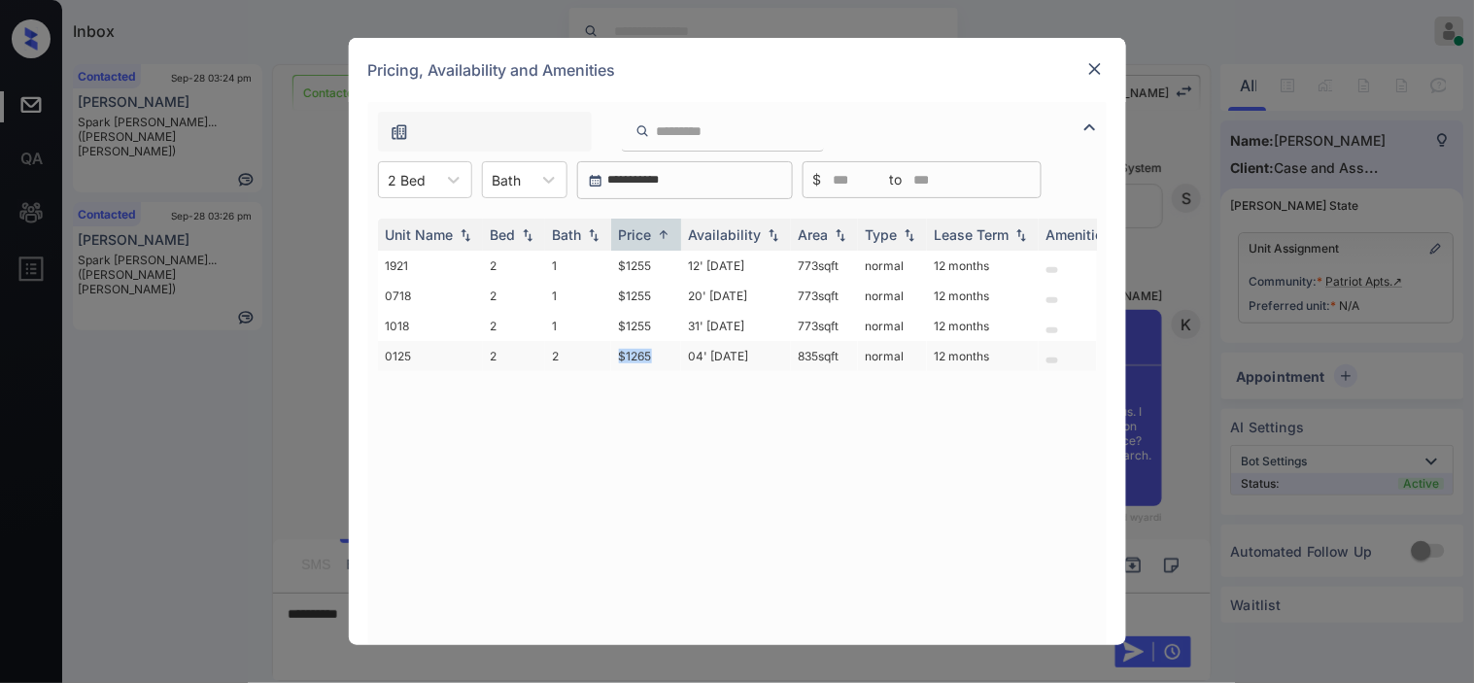
click at [652, 357] on tr "0125 2 2 $1265 04' Oct 25 835 sqft normal 12 months" at bounding box center [886, 356] width 1016 height 30
copy tr "$1265"
click at [653, 355] on td "$1265" at bounding box center [646, 356] width 70 height 30
drag, startPoint x: 653, startPoint y: 355, endPoint x: 808, endPoint y: 114, distance: 286.3
click at [652, 354] on td "$1265" at bounding box center [646, 356] width 70 height 30
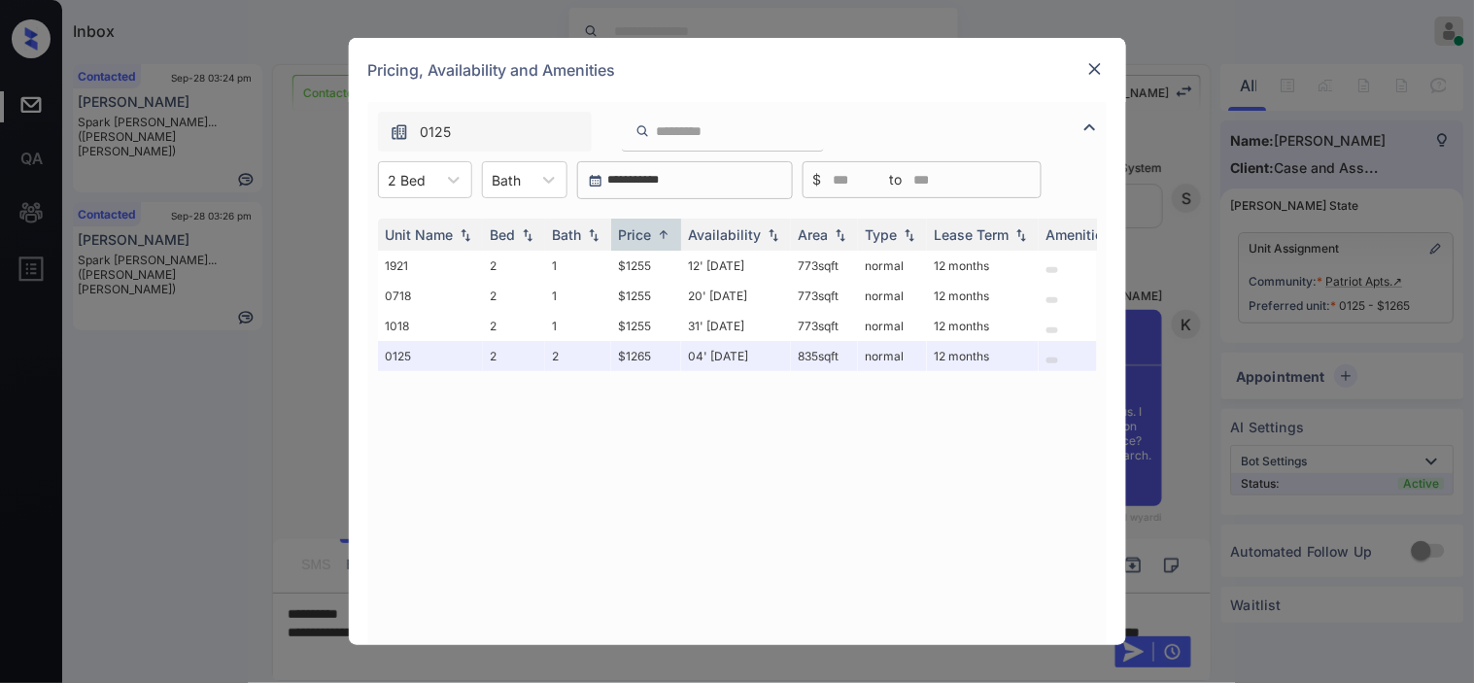
click at [1099, 64] on img at bounding box center [1095, 68] width 19 height 19
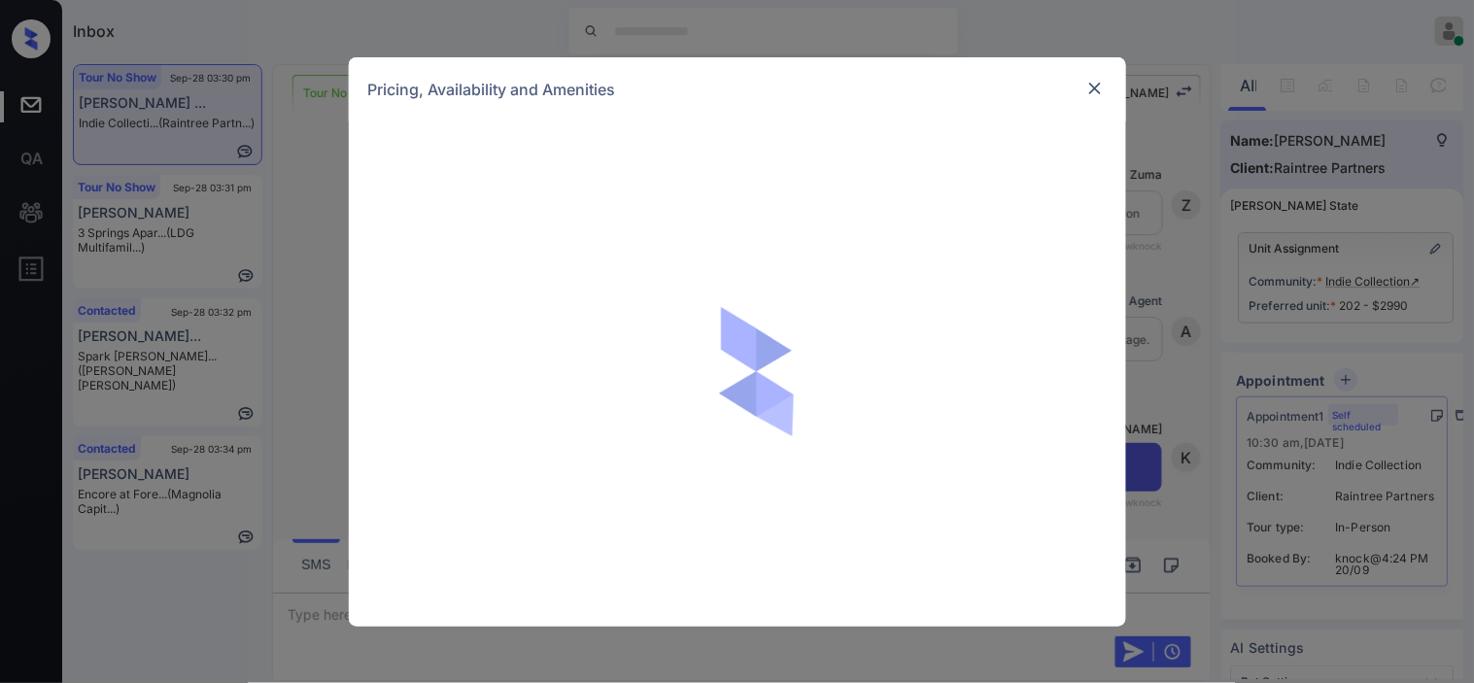
scroll to position [7408, 0]
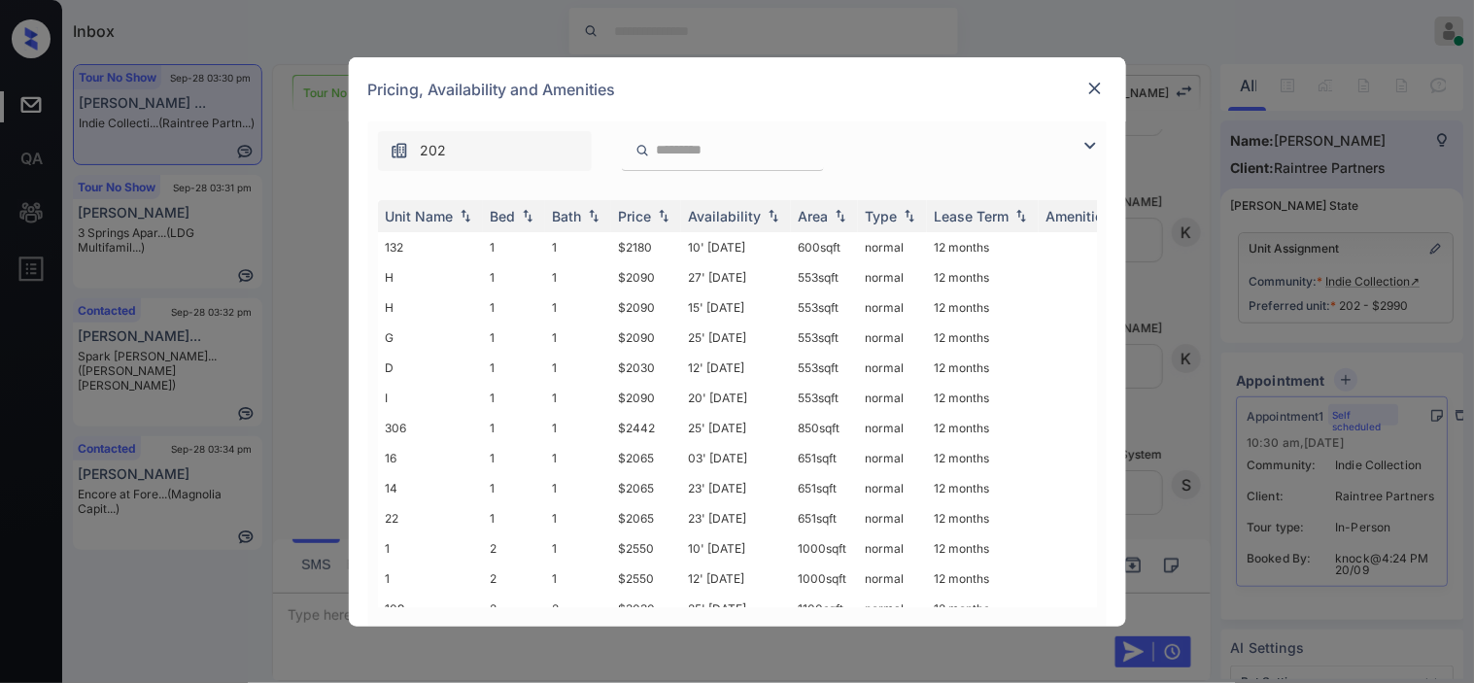
click at [1098, 140] on img at bounding box center [1090, 145] width 23 height 23
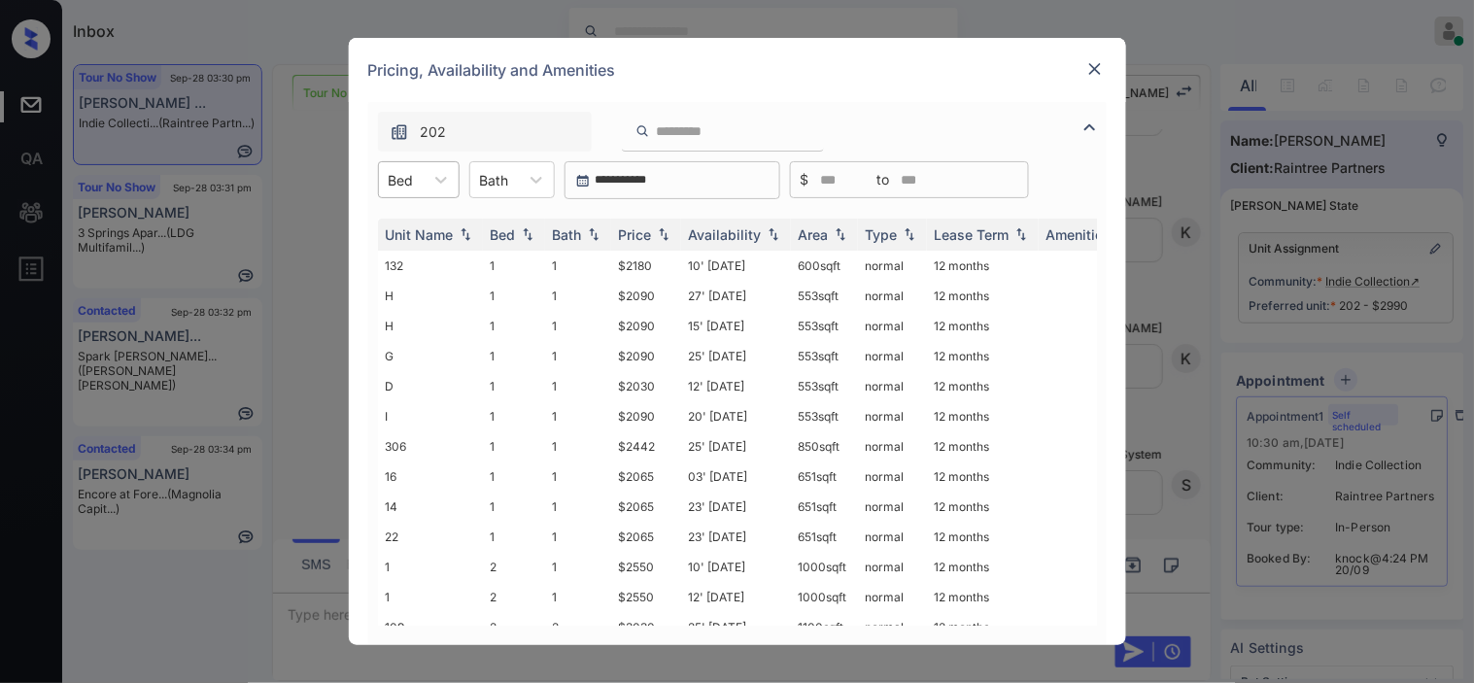
click at [413, 183] on div at bounding box center [401, 180] width 25 height 20
drag, startPoint x: 412, startPoint y: 262, endPoint x: 528, endPoint y: 263, distance: 115.7
click at [412, 263] on div "2" at bounding box center [419, 262] width 82 height 35
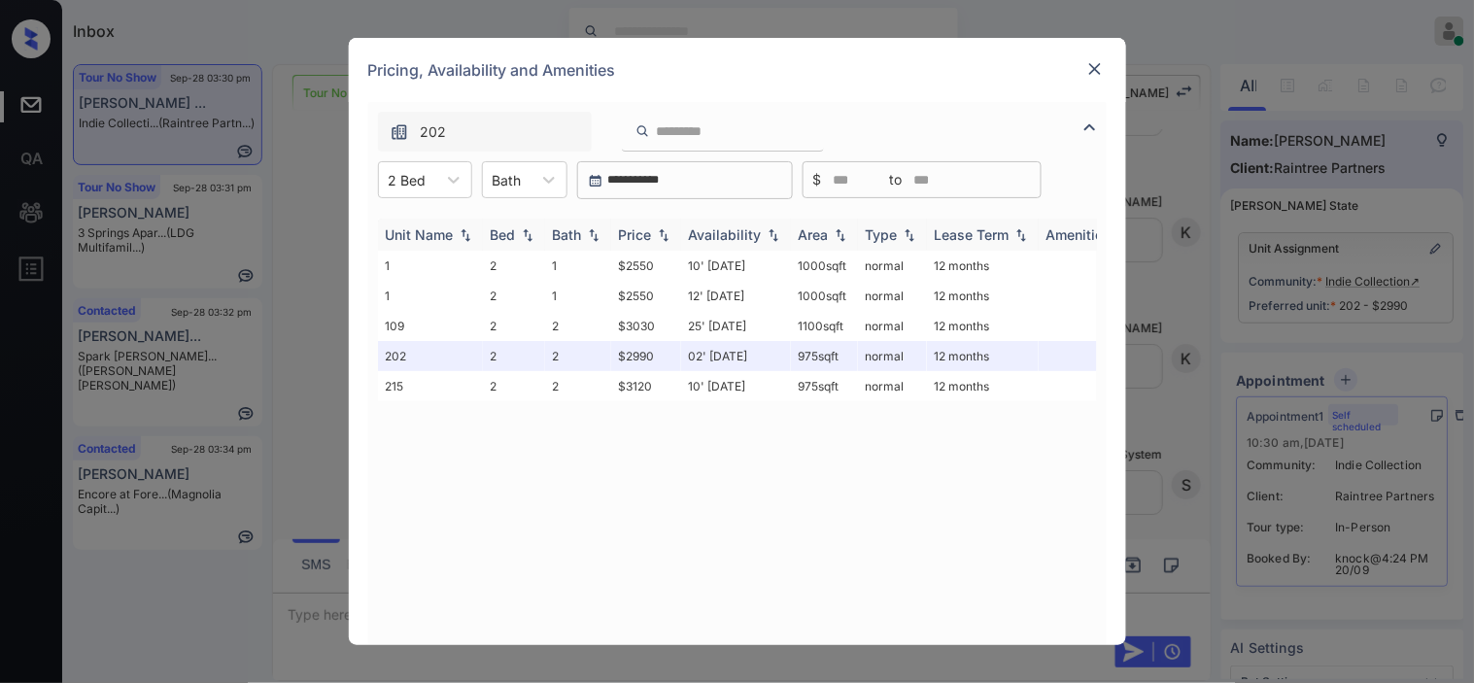
click at [665, 230] on img at bounding box center [663, 235] width 19 height 14
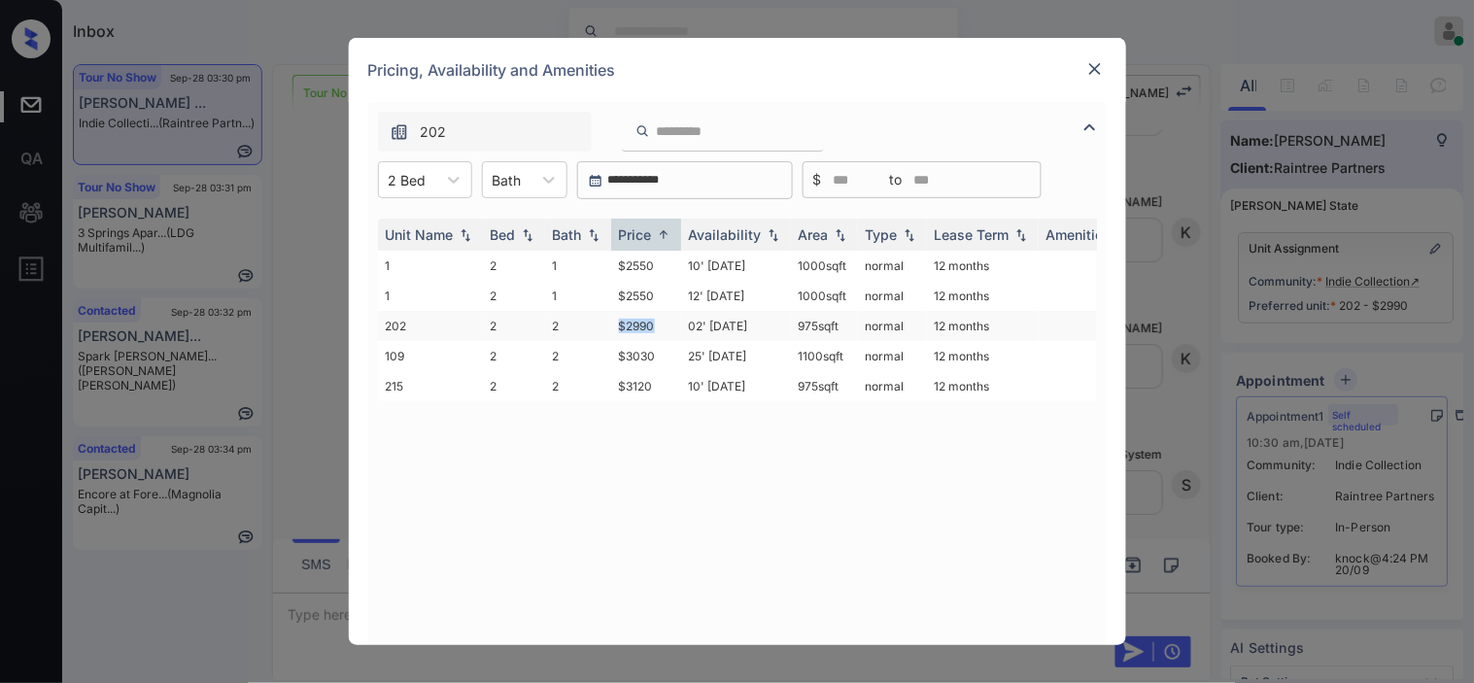
drag, startPoint x: 614, startPoint y: 326, endPoint x: 665, endPoint y: 332, distance: 51.0
click at [665, 332] on td "$2990" at bounding box center [646, 326] width 70 height 30
copy td "$2990"
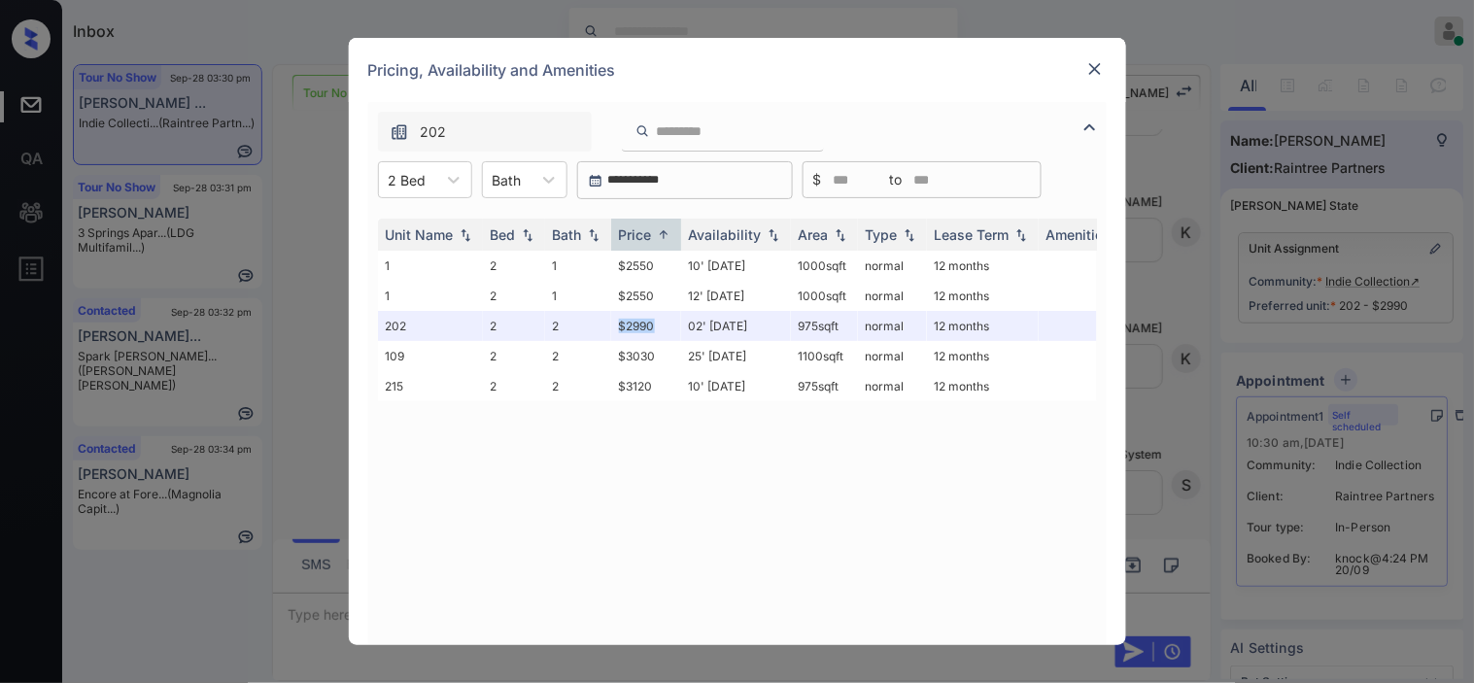
click at [1098, 66] on img at bounding box center [1095, 68] width 19 height 19
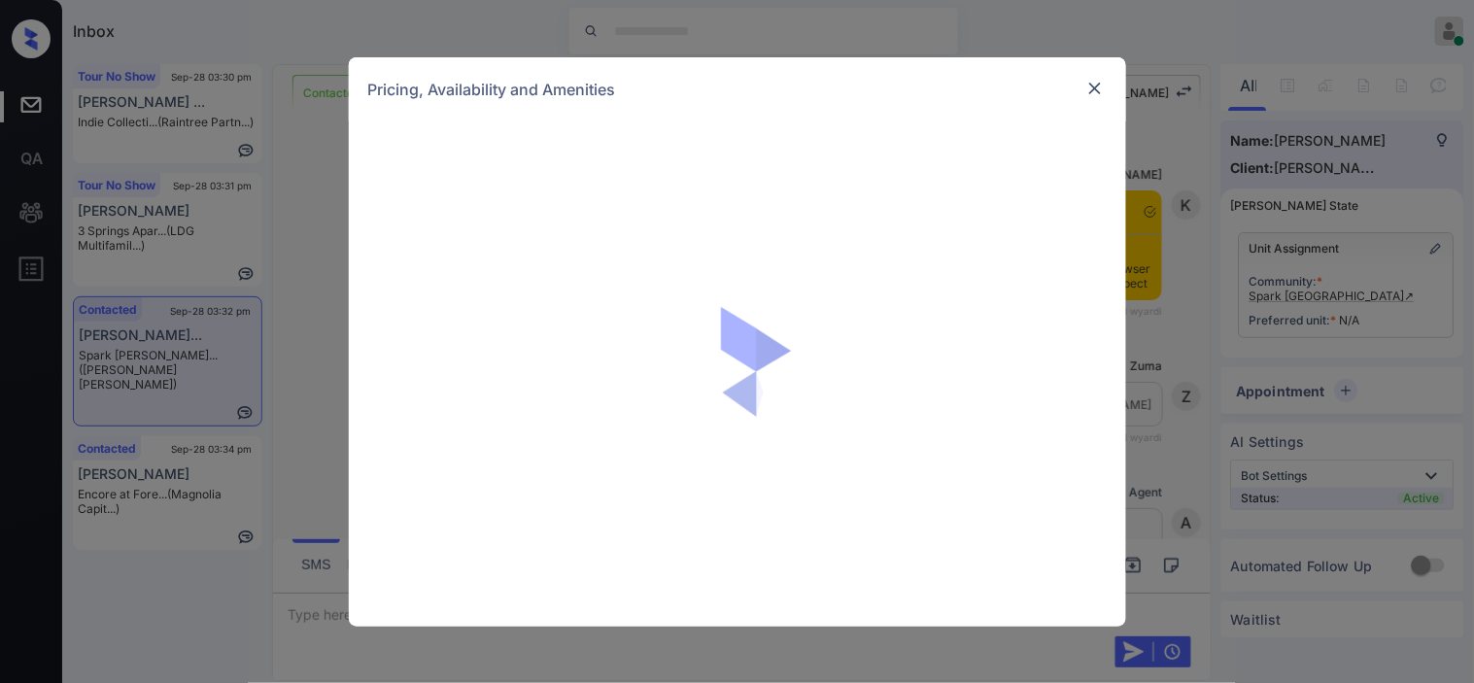
scroll to position [1684, 0]
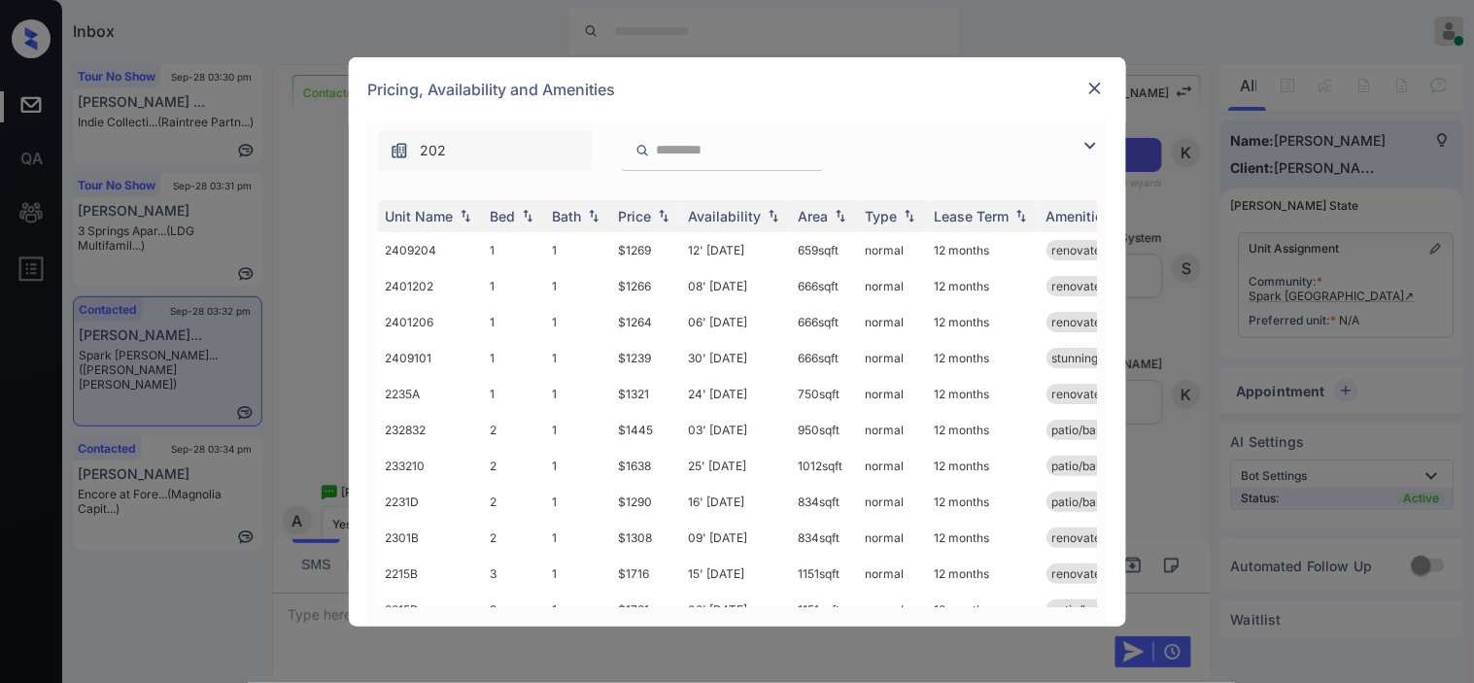
click at [1092, 150] on img at bounding box center [1090, 145] width 23 height 23
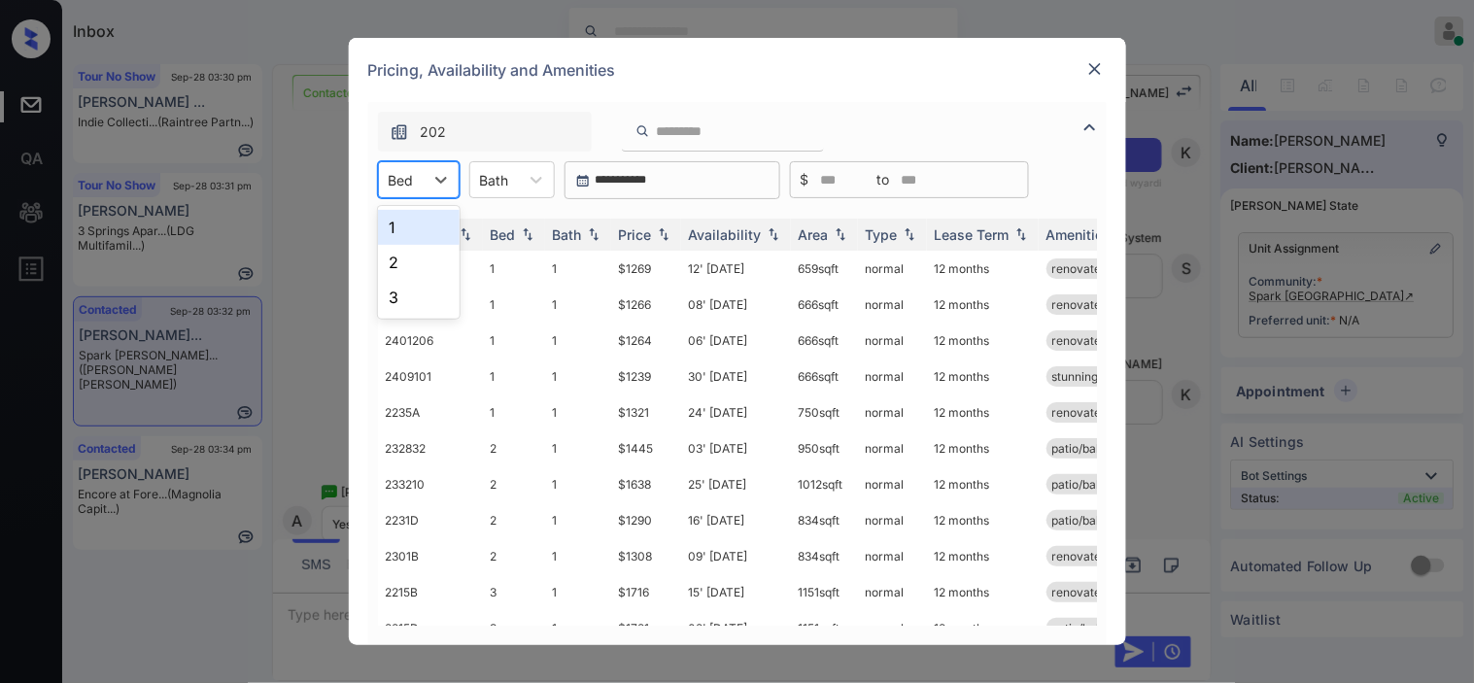
drag, startPoint x: 415, startPoint y: 176, endPoint x: 437, endPoint y: 219, distance: 48.3
click at [421, 183] on div "Bed" at bounding box center [401, 180] width 45 height 28
click at [428, 266] on div "2" at bounding box center [419, 262] width 82 height 35
click at [654, 230] on img at bounding box center [663, 235] width 19 height 14
click at [655, 230] on img at bounding box center [663, 235] width 19 height 14
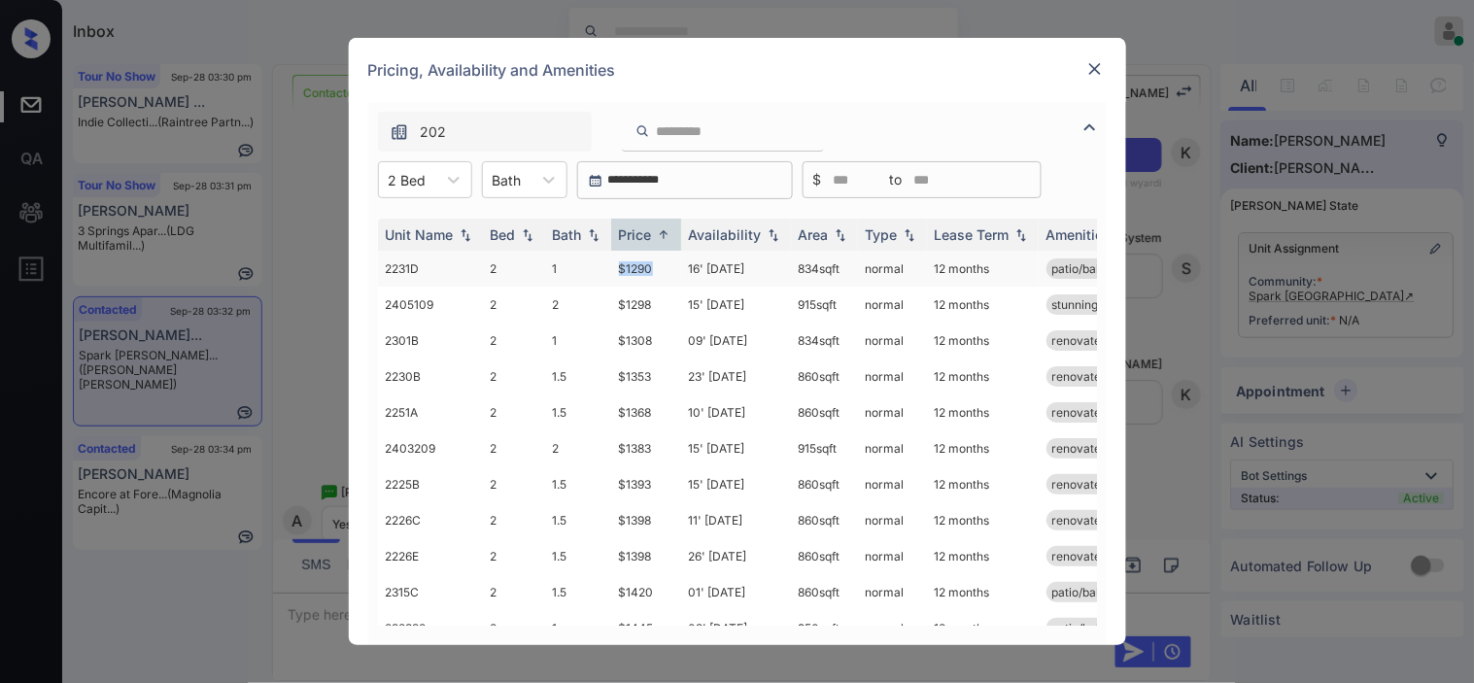
drag, startPoint x: 598, startPoint y: 264, endPoint x: 658, endPoint y: 265, distance: 60.3
click at [658, 265] on tr "2231D 2 1 $1290 16' Sep 25 834 sqft normal 12 months patio/balcony renovated" at bounding box center [886, 269] width 1016 height 36
copy tr "$1290"
click at [646, 266] on td "$1290" at bounding box center [646, 269] width 70 height 36
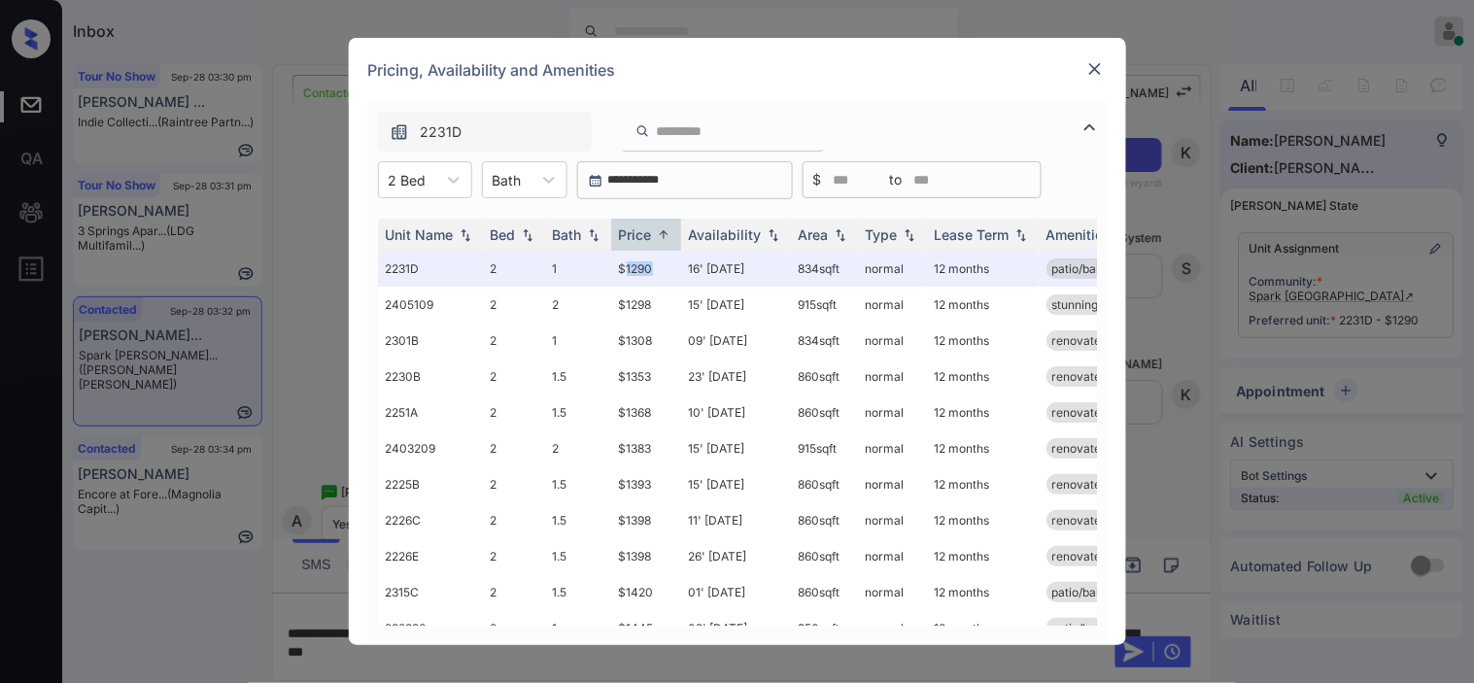
click at [1094, 65] on img at bounding box center [1095, 68] width 19 height 19
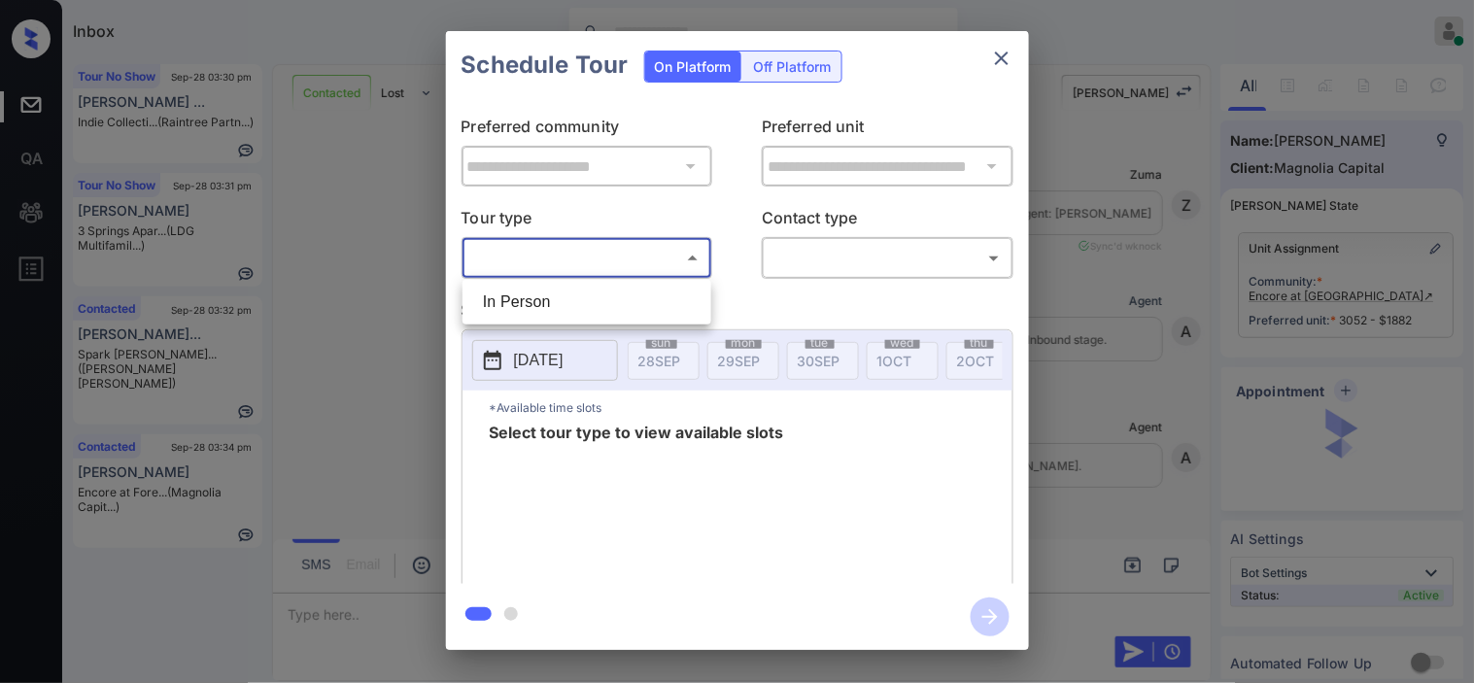
scroll to position [2159, 0]
click at [555, 308] on li "In Person" at bounding box center [586, 302] width 239 height 35
type input "********"
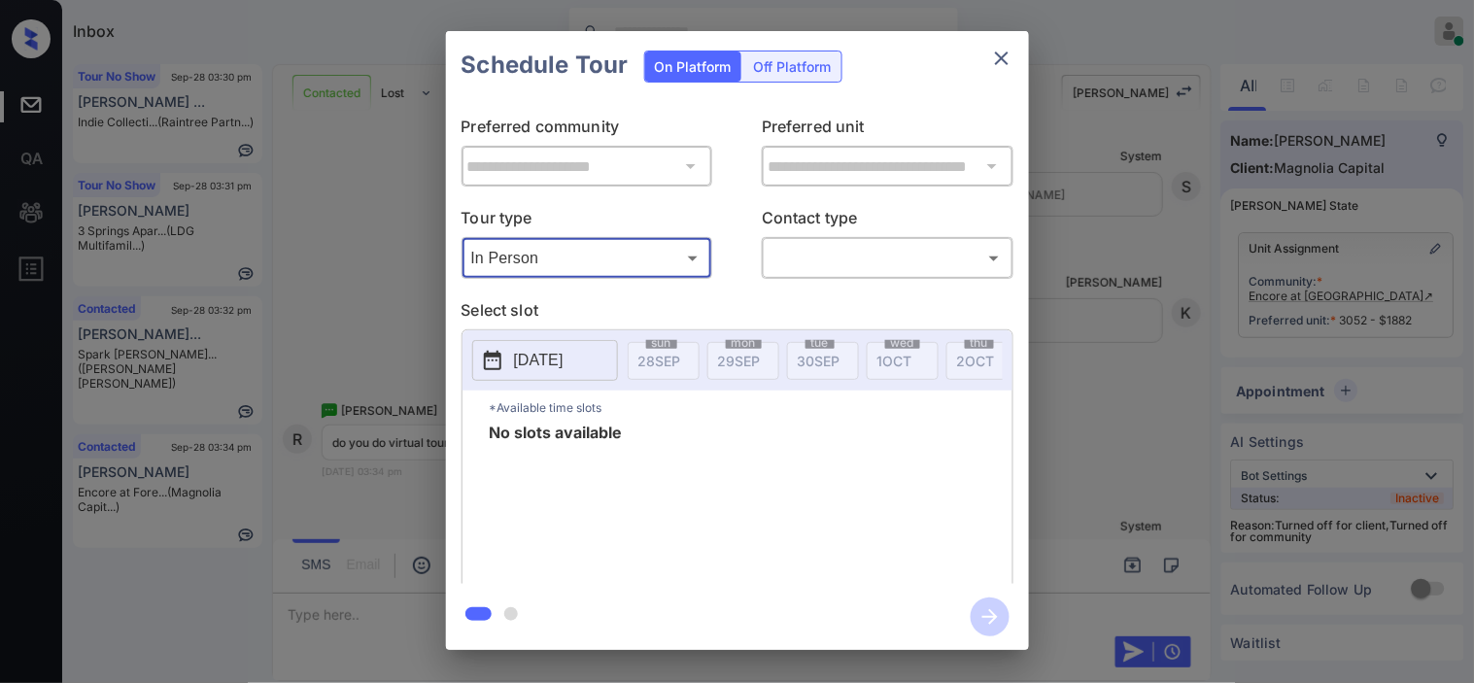
click at [988, 58] on button "close" at bounding box center [1002, 58] width 39 height 39
